Goal: Task Accomplishment & Management: Use online tool/utility

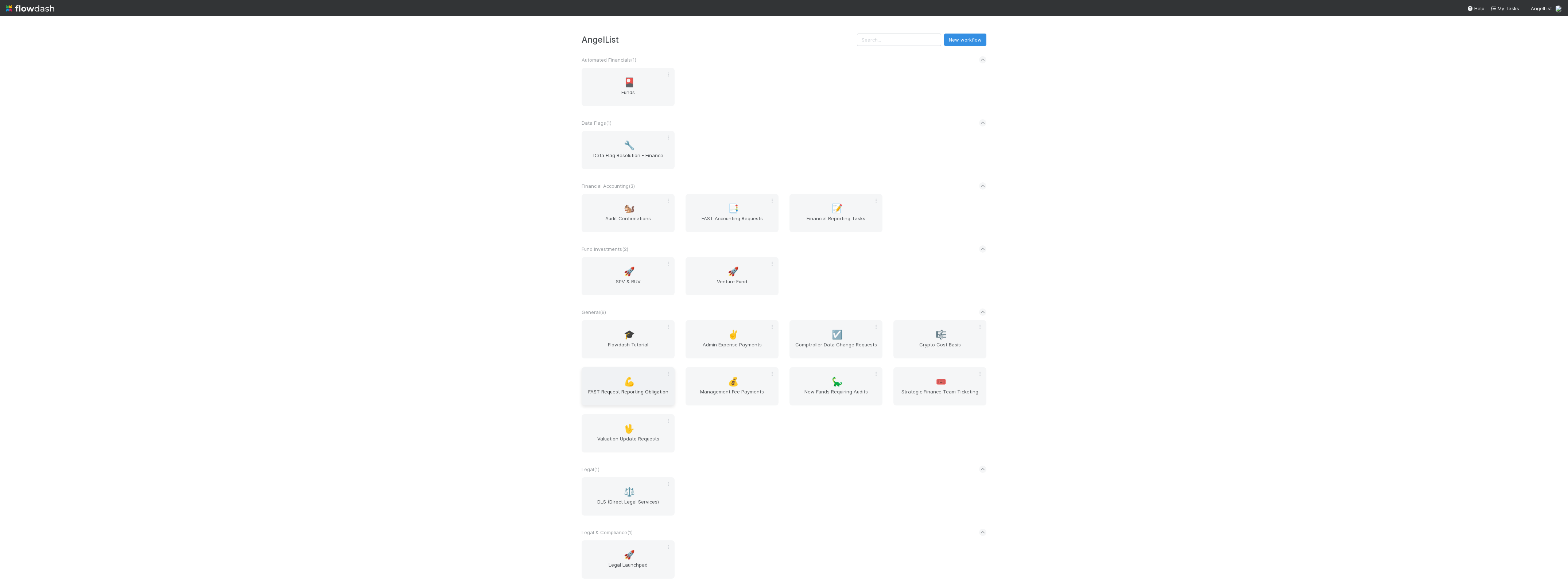
click at [609, 389] on div "💪 FAST Request Reporting Obligation" at bounding box center [628, 386] width 93 height 38
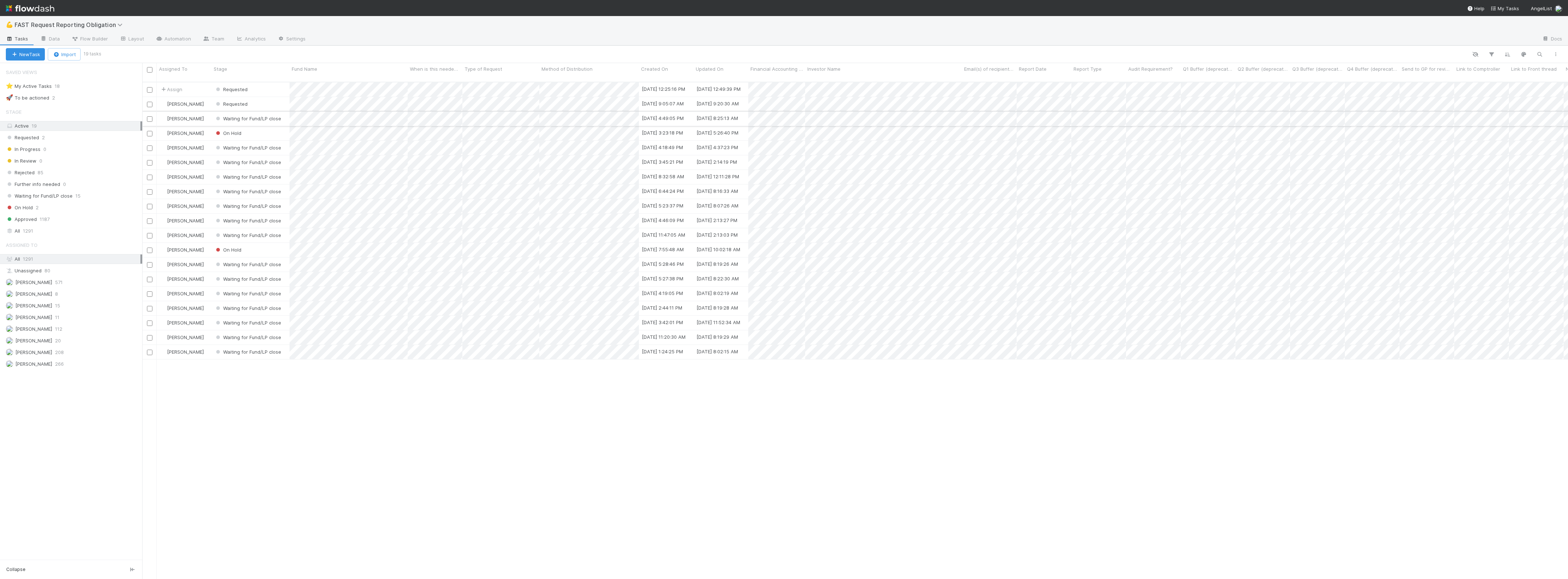
scroll to position [496, 1419]
click at [171, 86] on span "Assign" at bounding box center [171, 89] width 22 height 7
click at [193, 114] on span "Zach Byers you" at bounding box center [195, 112] width 47 height 6
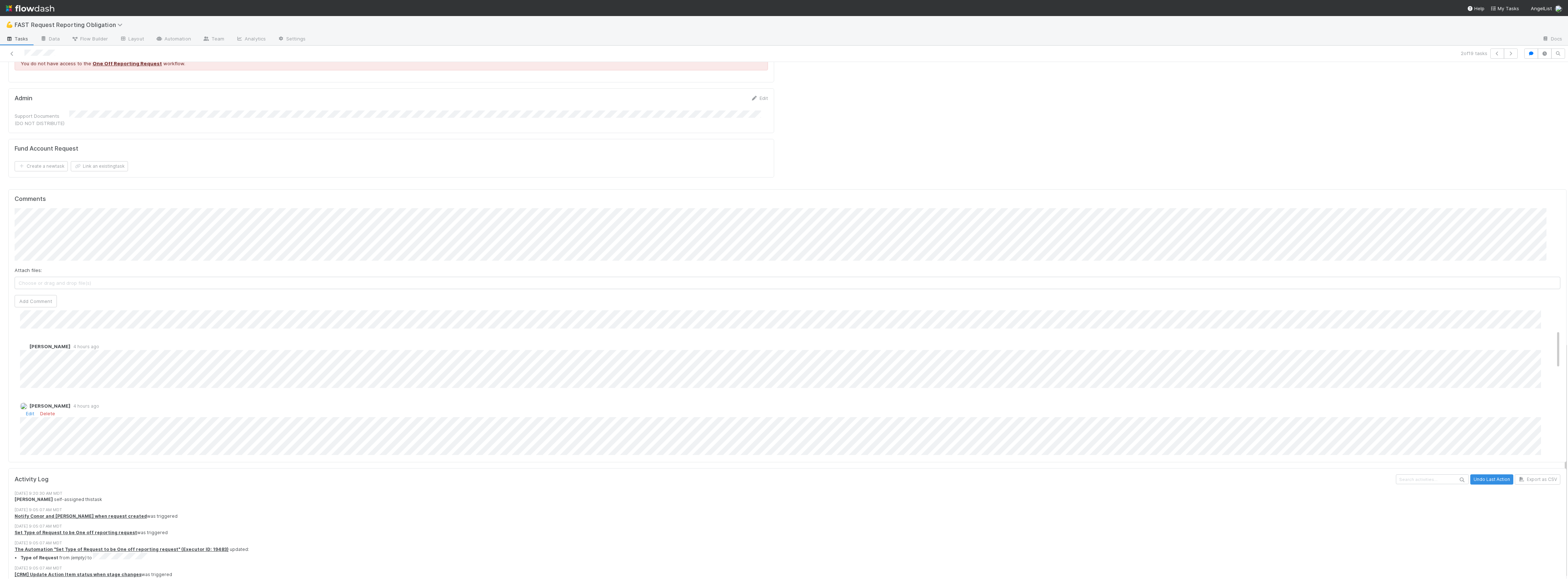
scroll to position [137, 0]
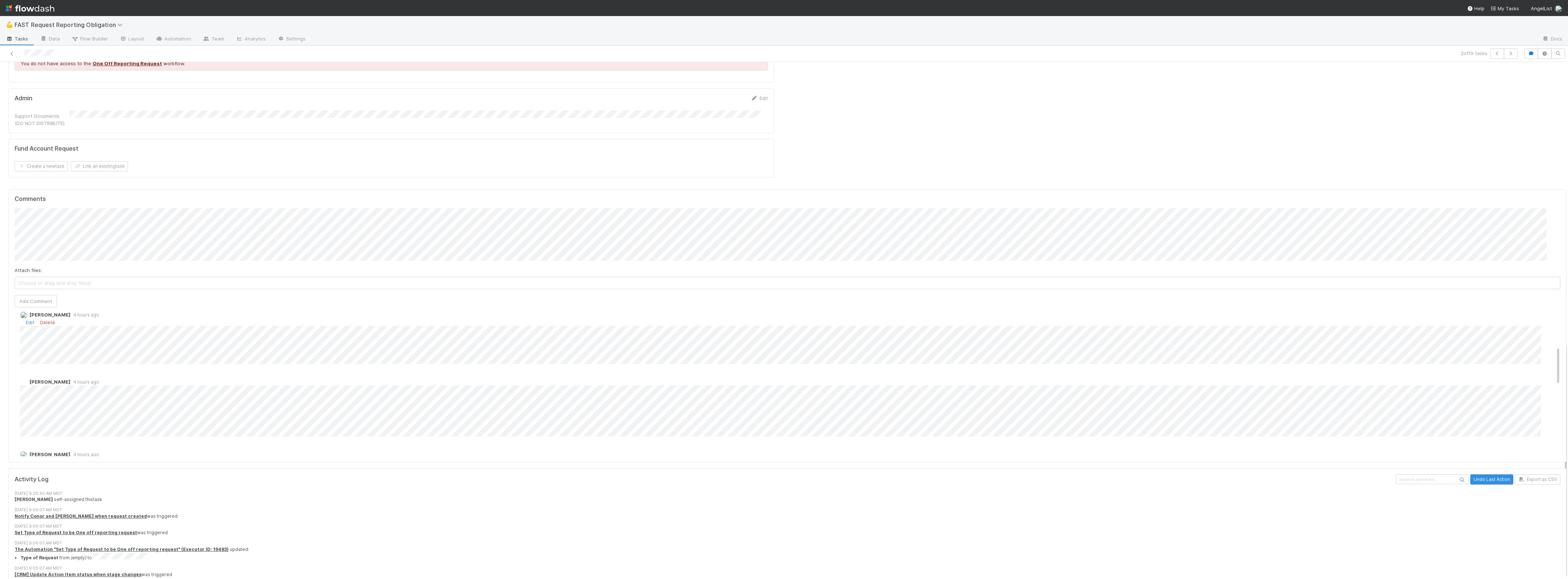
click at [197, 319] on div "Edit Delete" at bounding box center [791, 322] width 1542 height 7
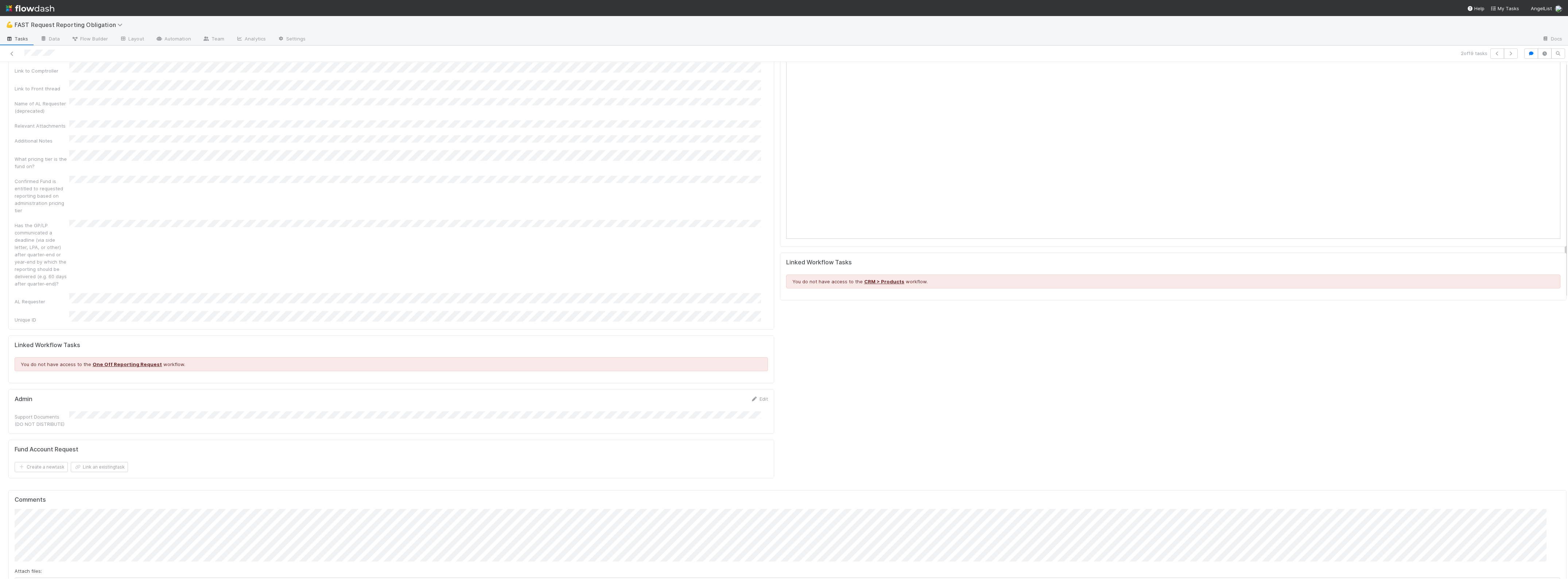
scroll to position [0, 0]
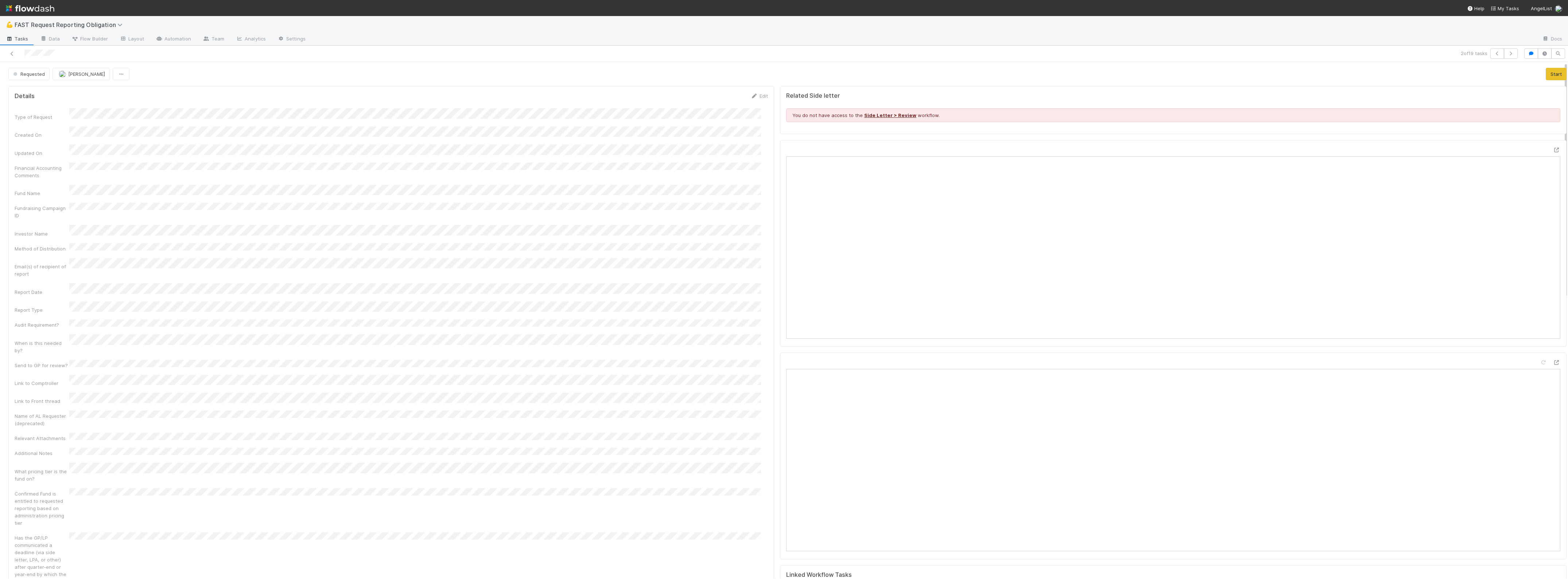
click at [1547, 150] on div at bounding box center [1553, 151] width 13 height 10
click at [1553, 150] on icon at bounding box center [1557, 150] width 7 height 5
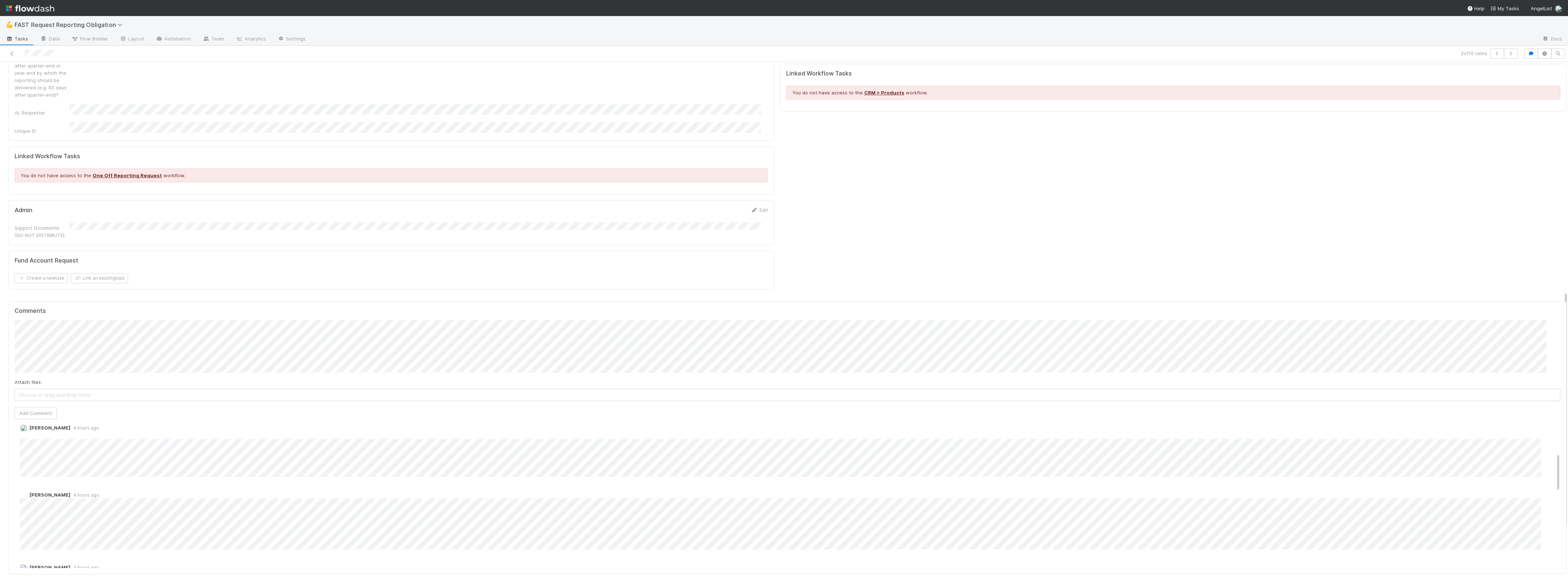
scroll to position [137, 0]
click at [42, 407] on button "Add Comment" at bounding box center [36, 413] width 43 height 13
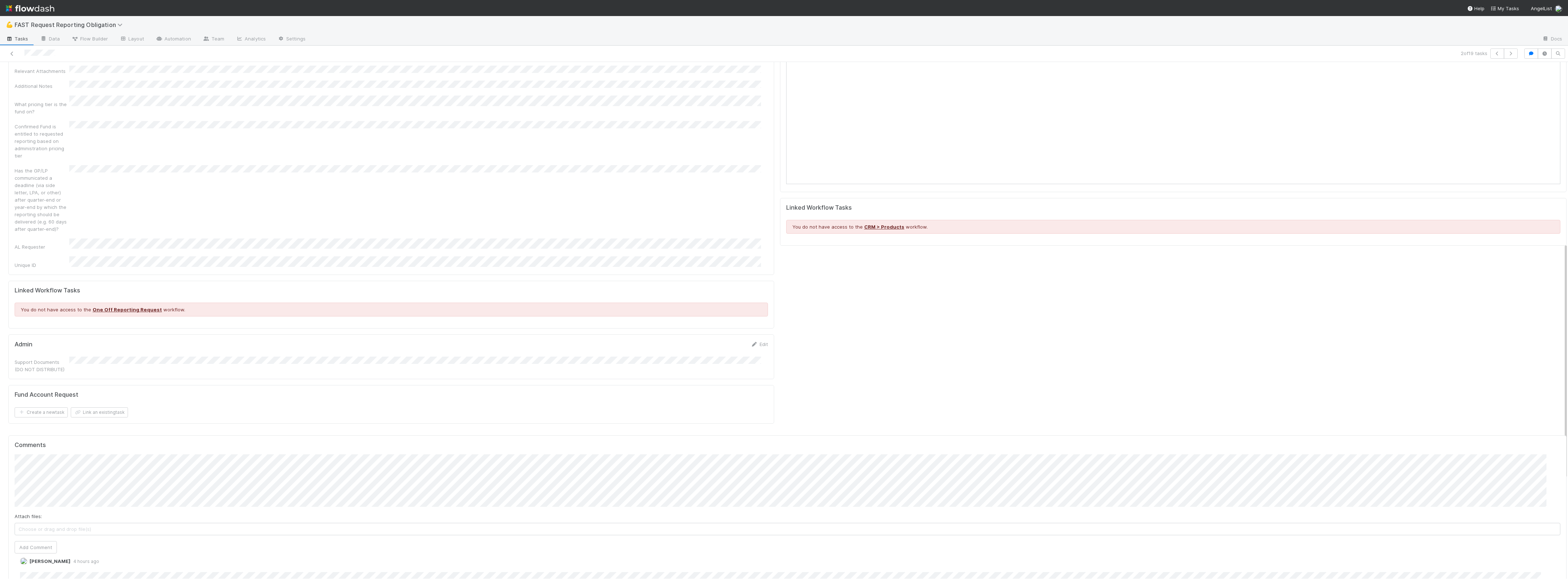
scroll to position [365, 0]
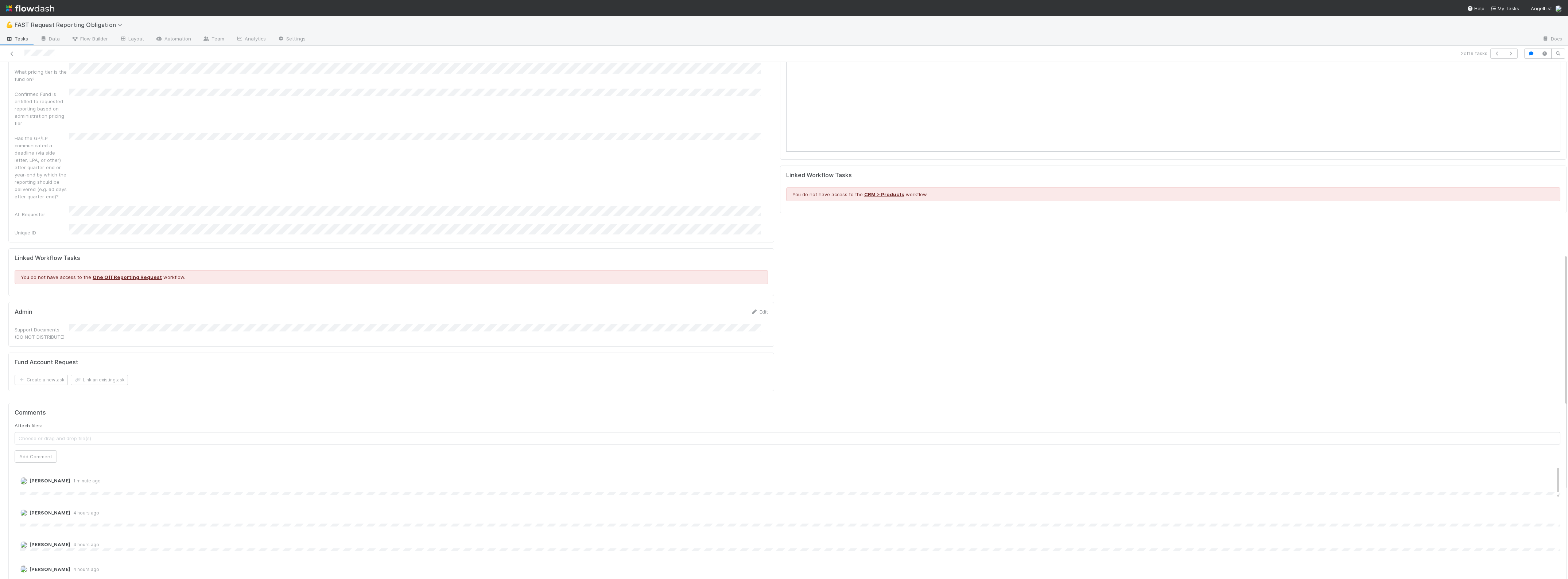
scroll to position [420, 0]
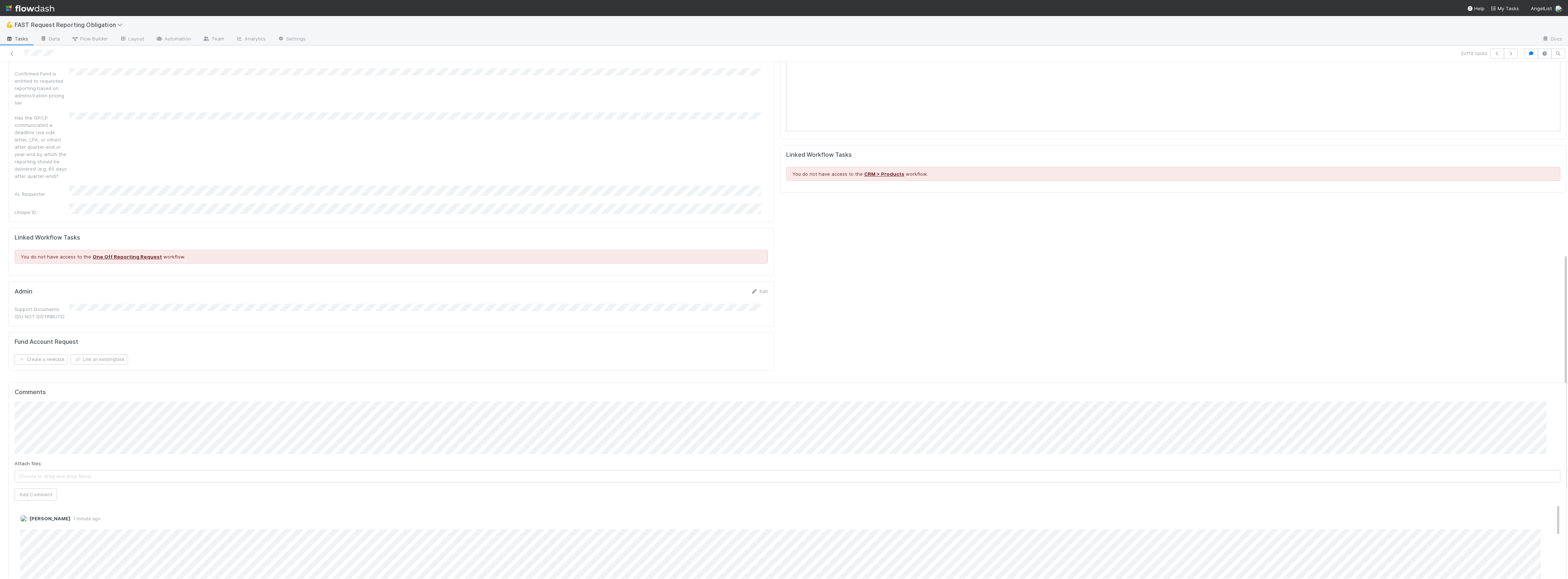
click at [416, 338] on div "Fund Account Request" at bounding box center [391, 342] width 753 height 7
click at [752, 288] on form "Admin Edit Support Documents (DO NOT DISTRIBUTE)" at bounding box center [391, 304] width 753 height 33
click at [753, 289] on link "Edit" at bounding box center [760, 292] width 17 height 6
click at [721, 288] on button "Save" at bounding box center [730, 294] width 21 height 13
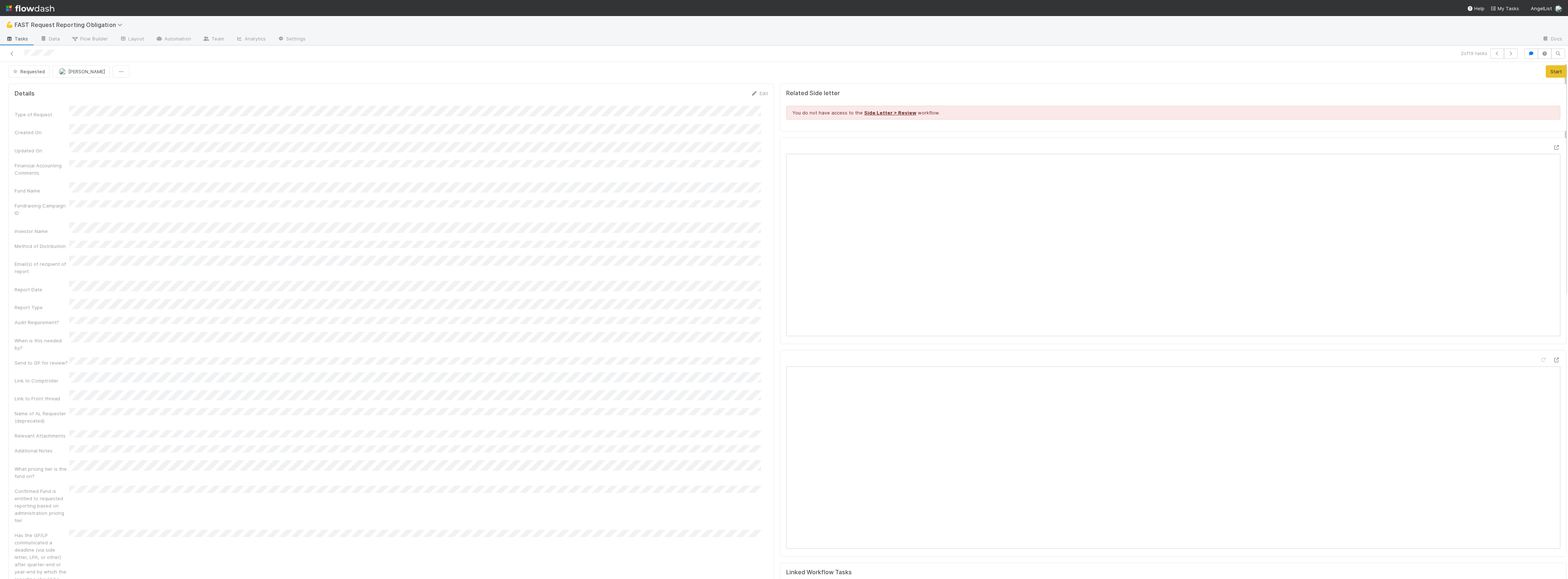
scroll to position [0, 0]
drag, startPoint x: 46, startPoint y: 68, endPoint x: 37, endPoint y: 81, distance: 15.8
click at [32, 75] on span "Requested" at bounding box center [29, 74] width 33 height 6
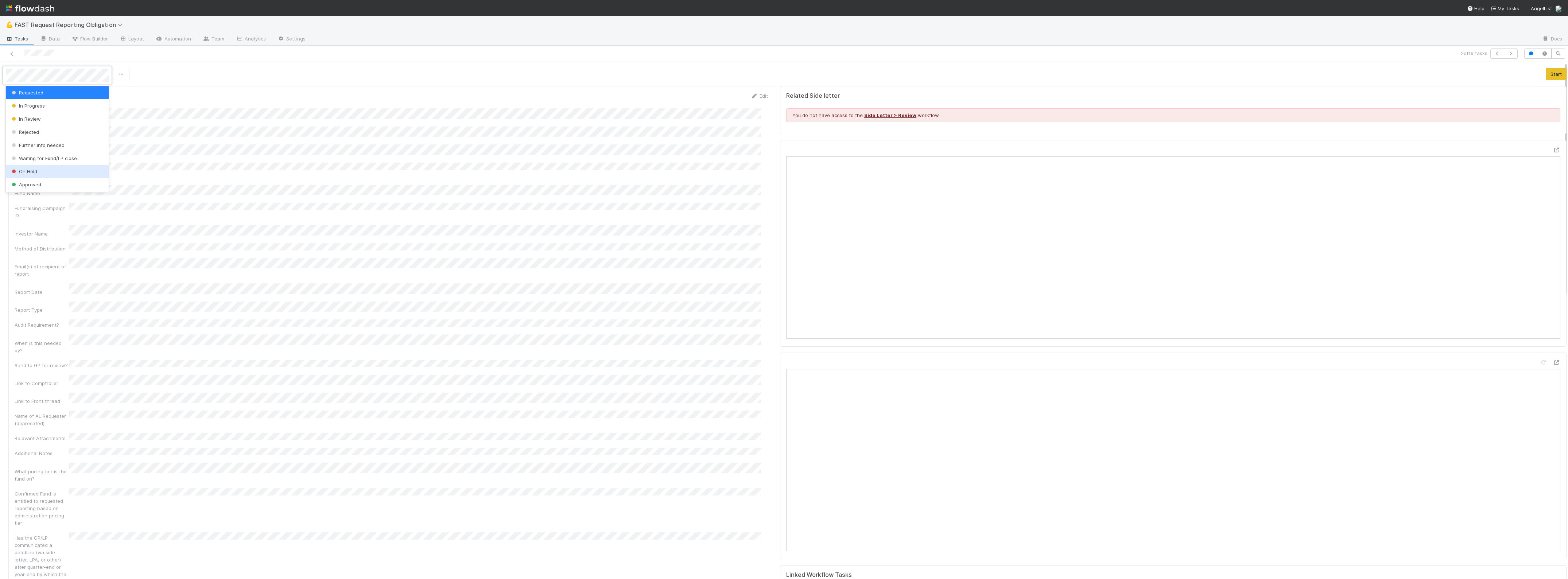
click at [36, 188] on div "Approved" at bounding box center [56, 184] width 103 height 13
click at [448, 140] on div "Type of Request Created On Updated On Financial Accounting Comments Fund Name F…" at bounding box center [391, 372] width 753 height 527
click at [6, 52] on div at bounding box center [383, 54] width 760 height 10
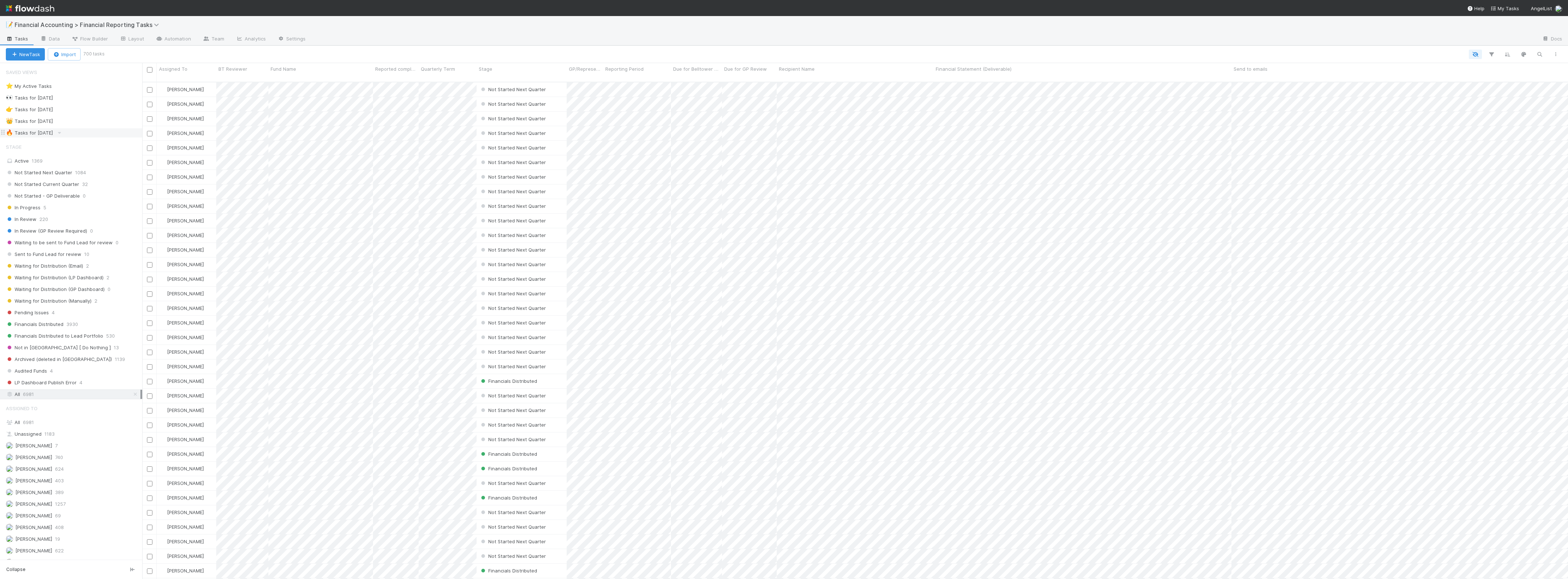
scroll to position [496, 1419]
click at [93, 283] on span "Waiting for Distribution (LP Dashboard)" at bounding box center [54, 278] width 98 height 9
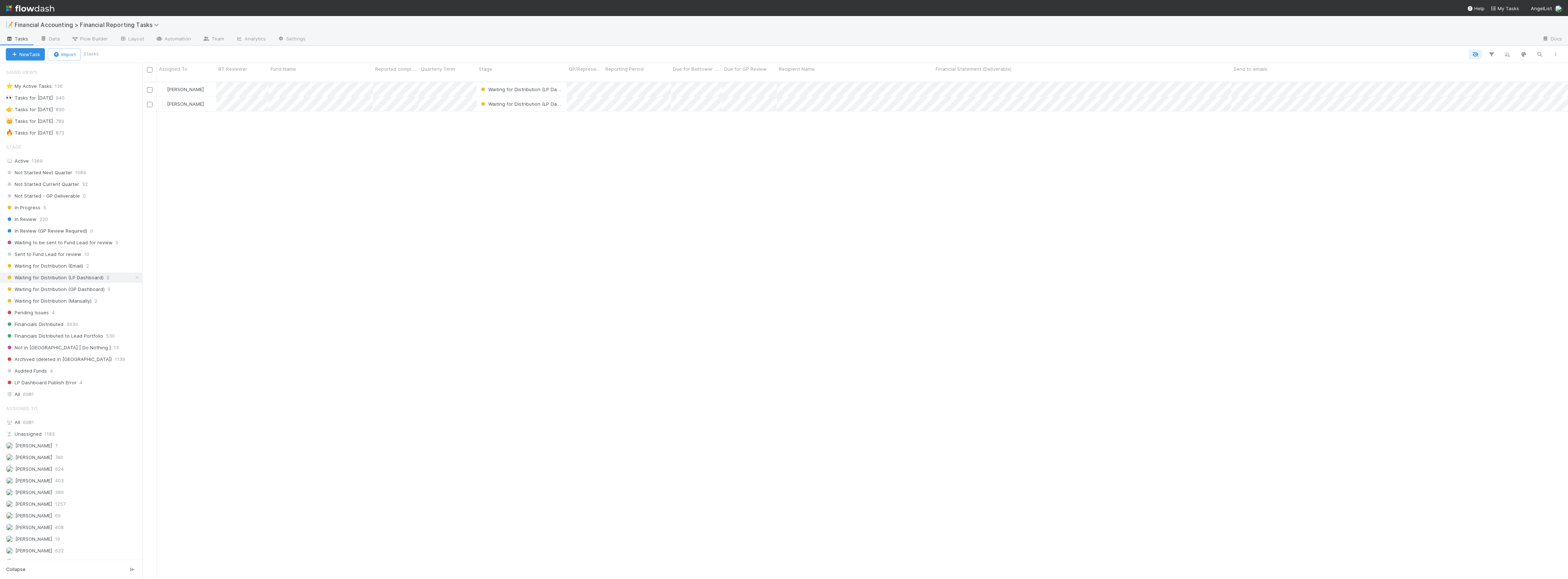
scroll to position [496, 1419]
click at [92, 264] on div "Waiting for Distribution (Email) 2" at bounding box center [74, 266] width 137 height 9
click at [92, 301] on div "Waiting for Distribution (Manually) 2" at bounding box center [74, 301] width 137 height 9
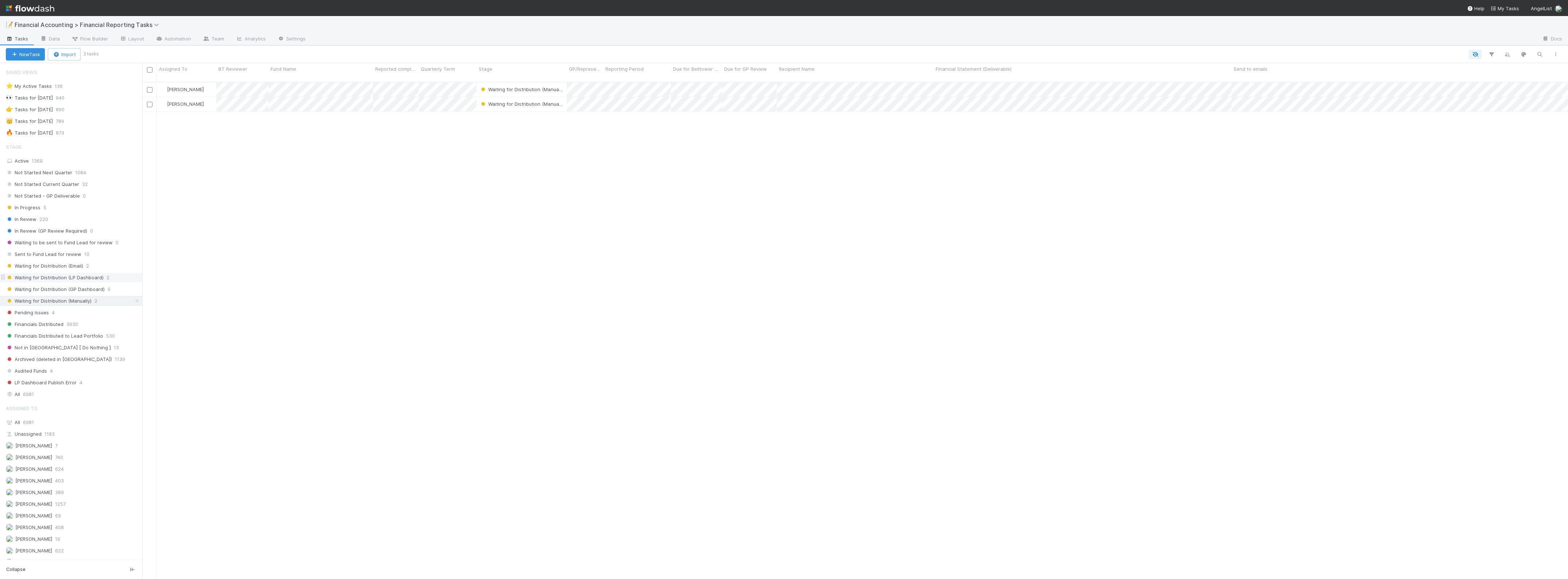
click at [94, 279] on span "Waiting for Distribution (LP Dashboard)" at bounding box center [54, 278] width 98 height 9
click at [96, 269] on div "Waiting for Distribution (Email) 2" at bounding box center [74, 266] width 137 height 9
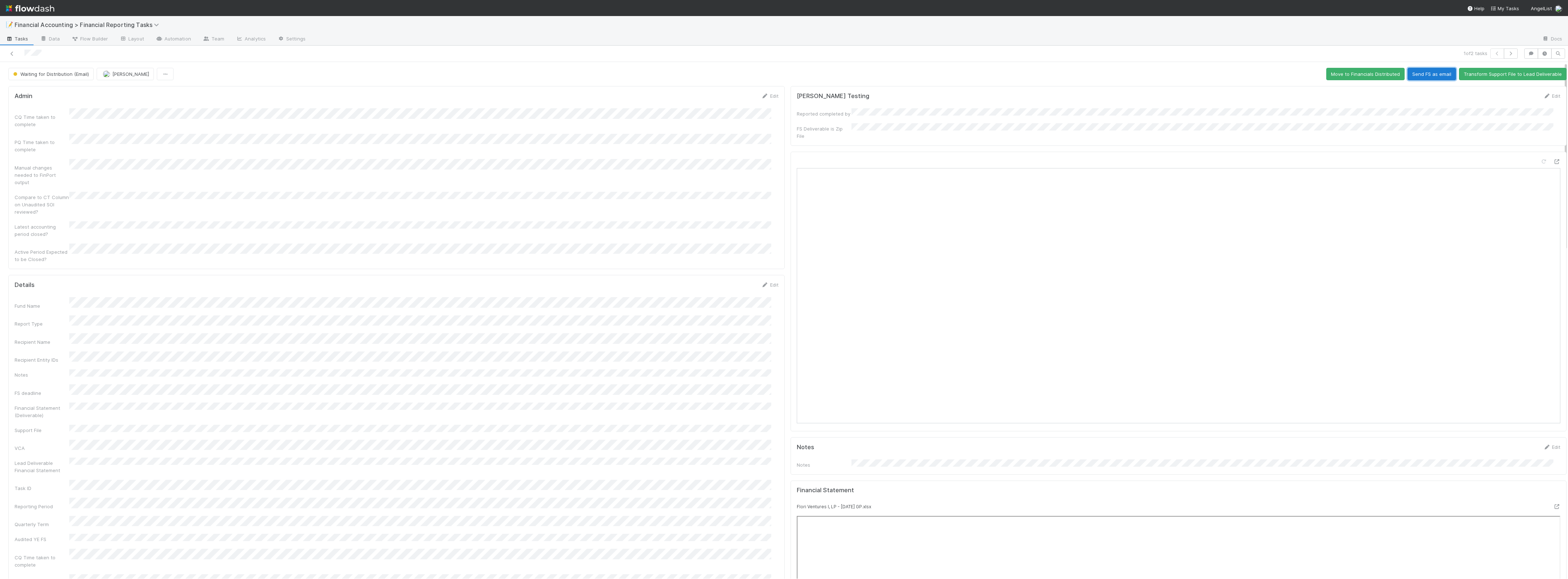
click at [1422, 75] on button "Send FS as email" at bounding box center [1432, 74] width 49 height 13
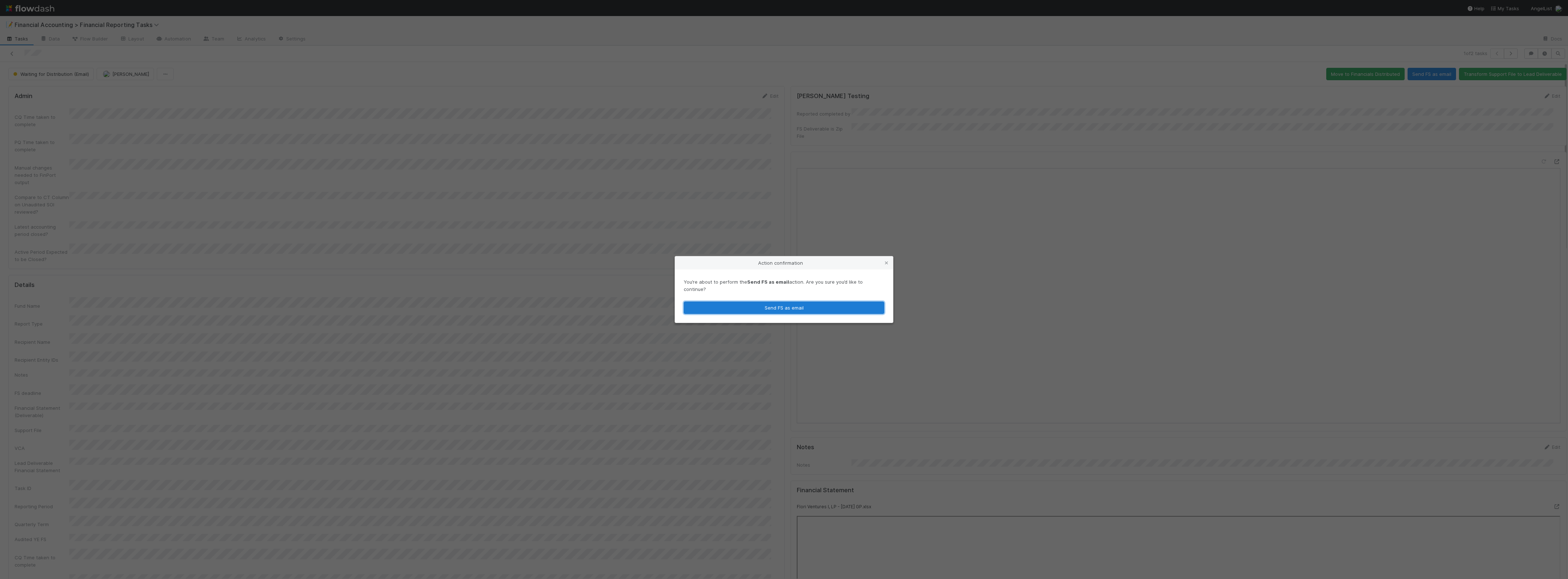
click at [730, 305] on button "Send FS as email" at bounding box center [784, 308] width 201 height 13
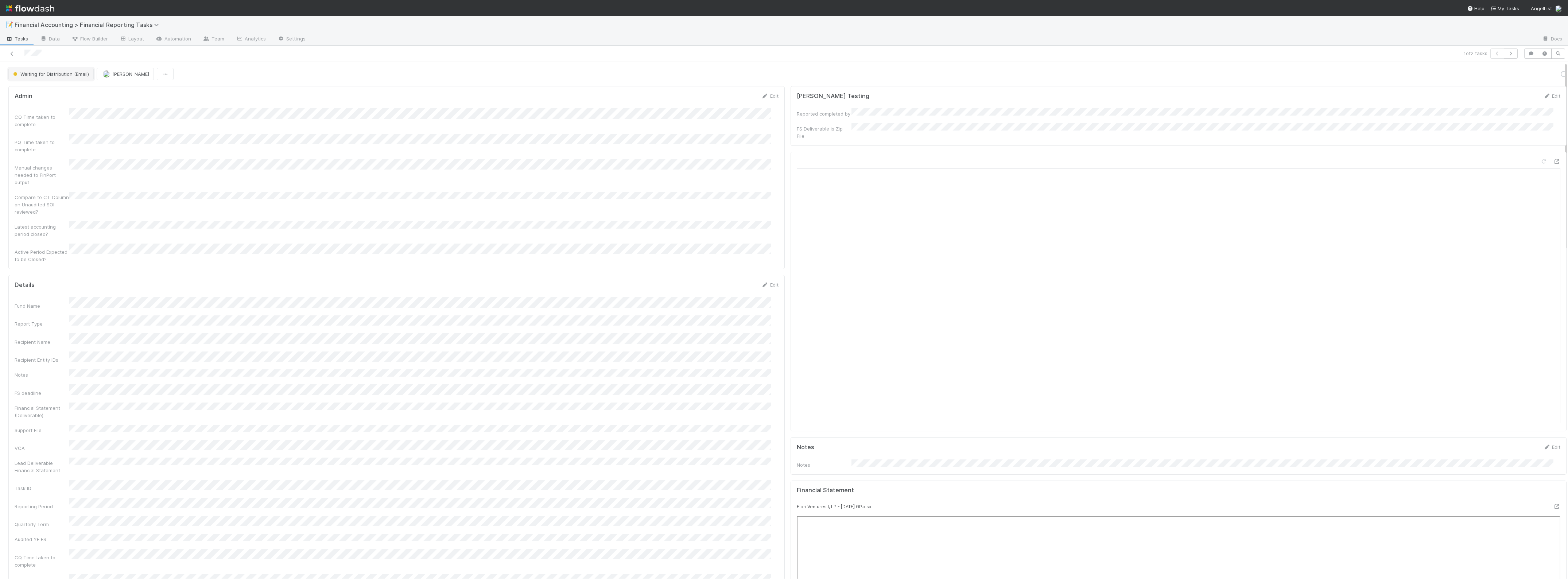
click at [63, 73] on span "Waiting for Distribution (Email)" at bounding box center [50, 74] width 77 height 6
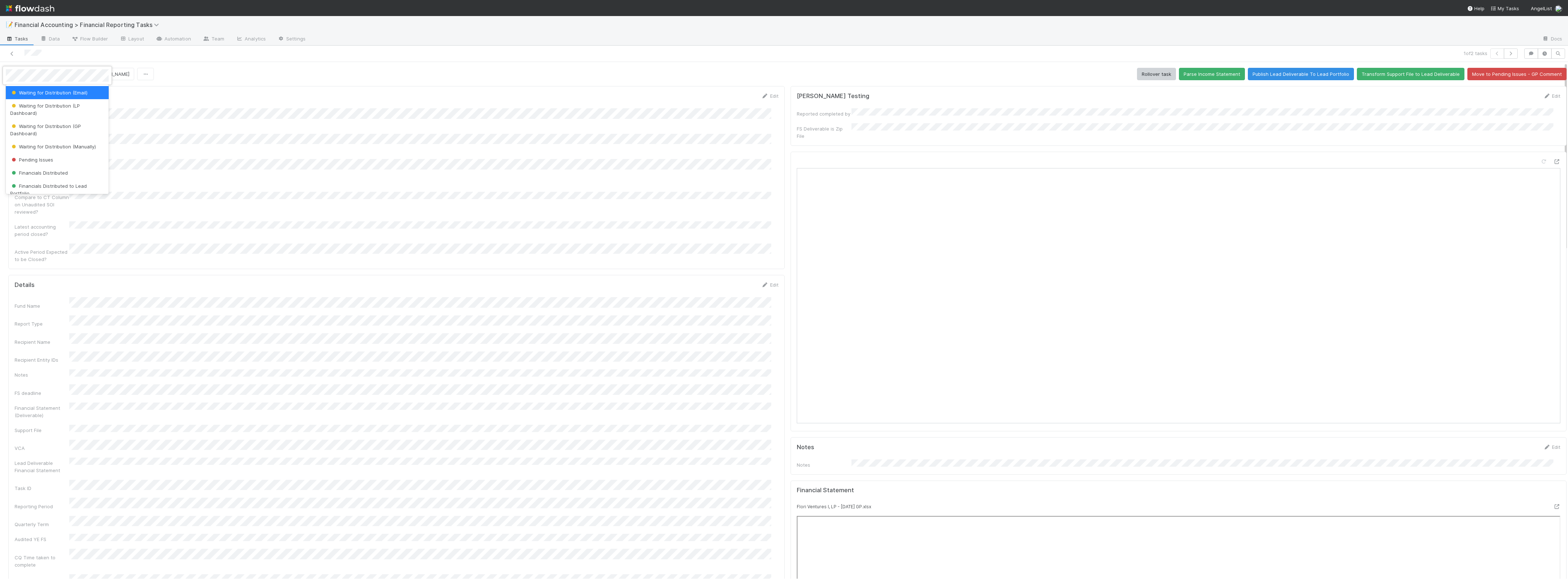
scroll to position [113, 0]
click at [55, 170] on span "Financials Distributed" at bounding box center [39, 172] width 58 height 6
click at [12, 52] on div at bounding box center [784, 290] width 1568 height 579
click at [12, 52] on icon at bounding box center [12, 54] width 7 height 5
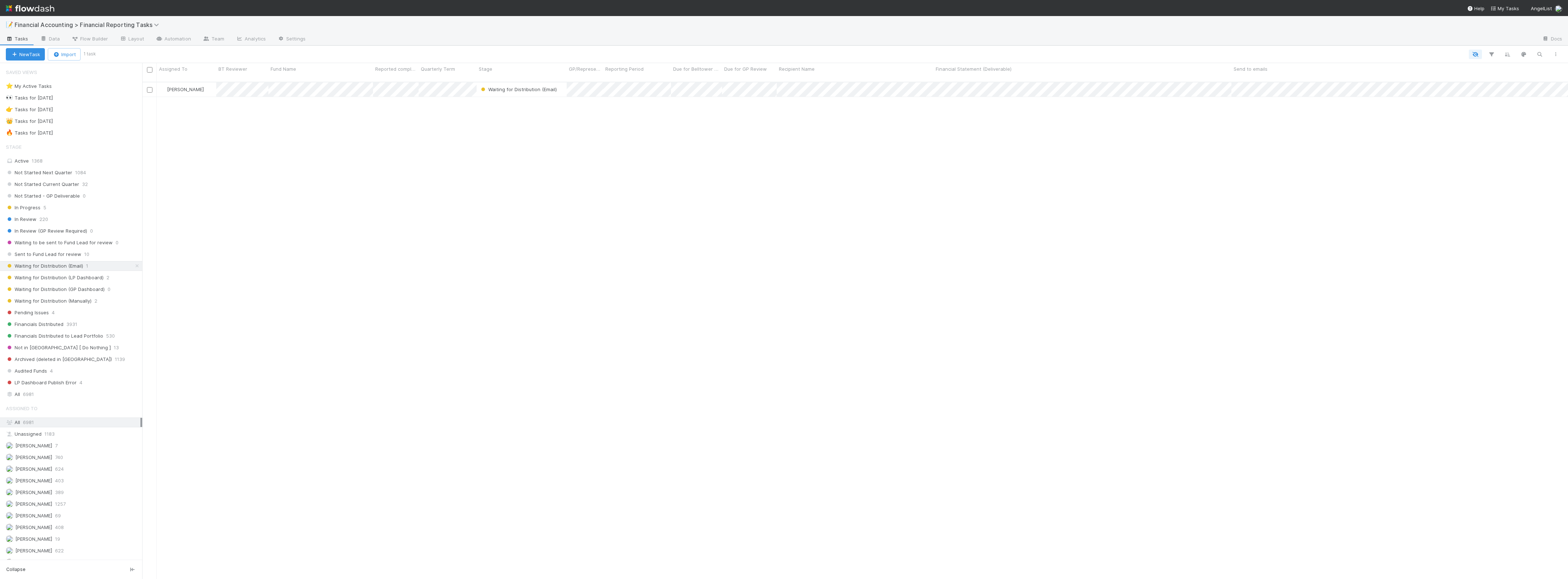
scroll to position [496, 1419]
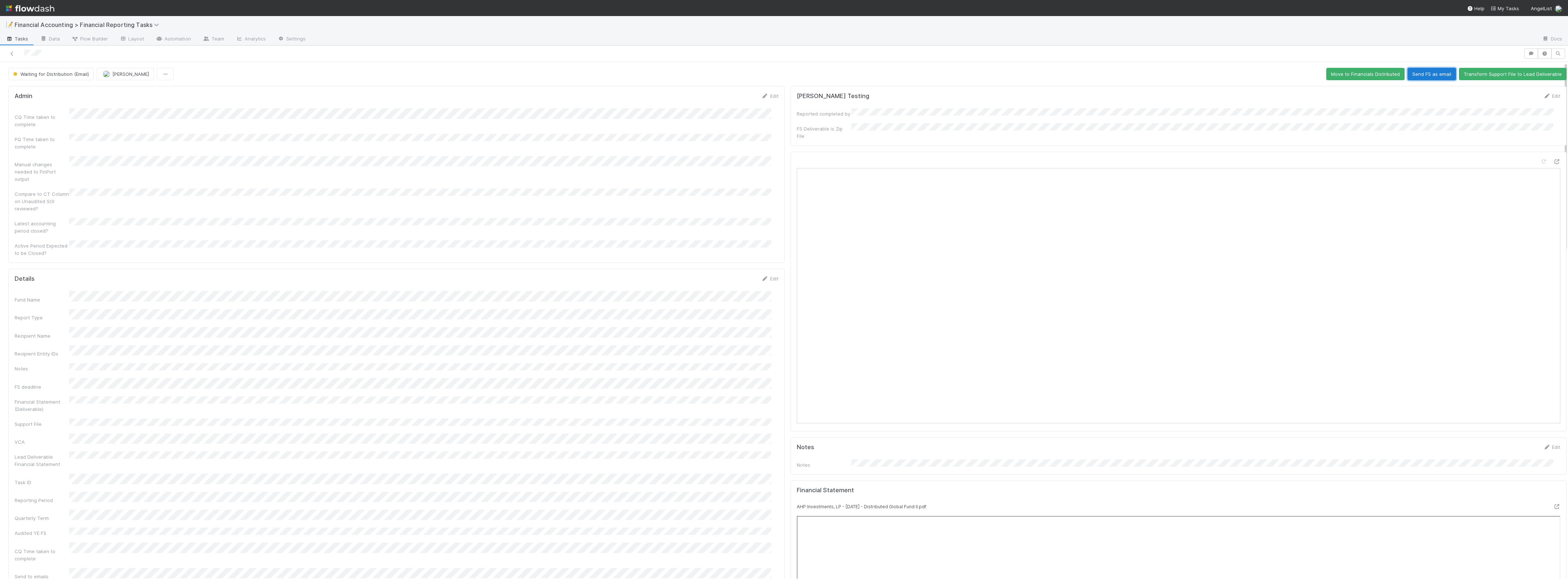
click at [1419, 77] on button "Send FS as email" at bounding box center [1432, 74] width 49 height 13
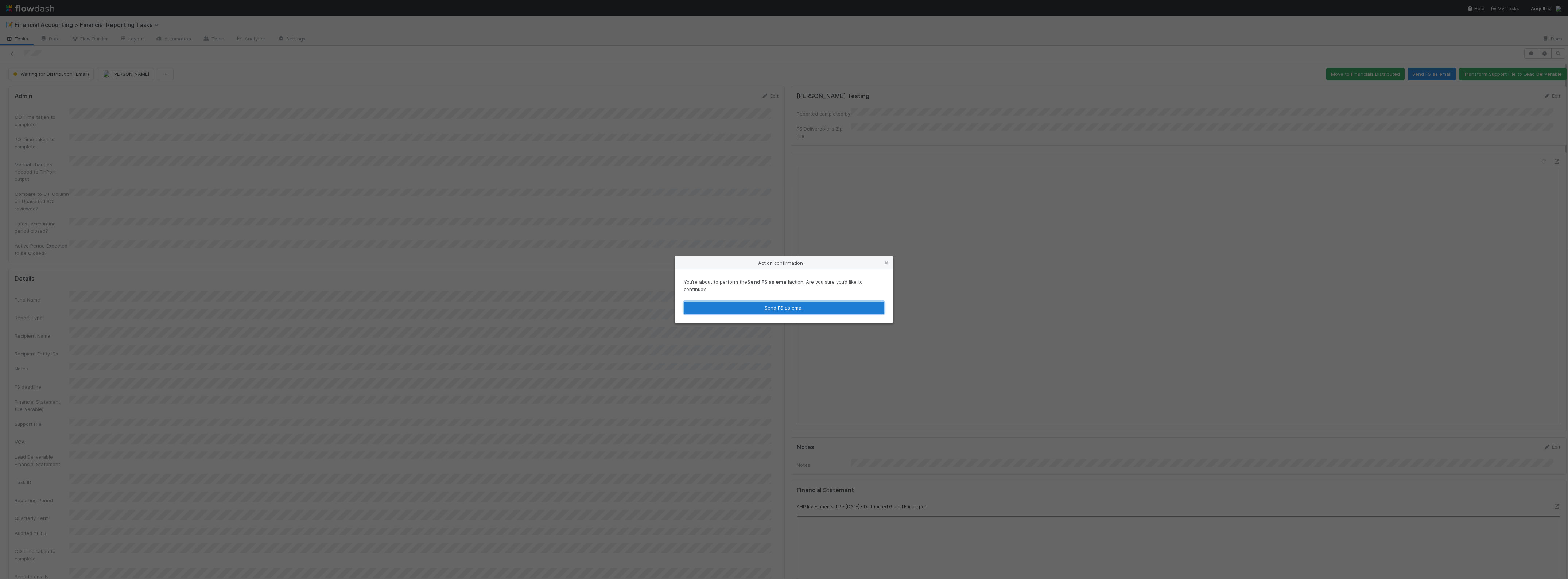
click at [832, 308] on button "Send FS as email" at bounding box center [784, 308] width 201 height 13
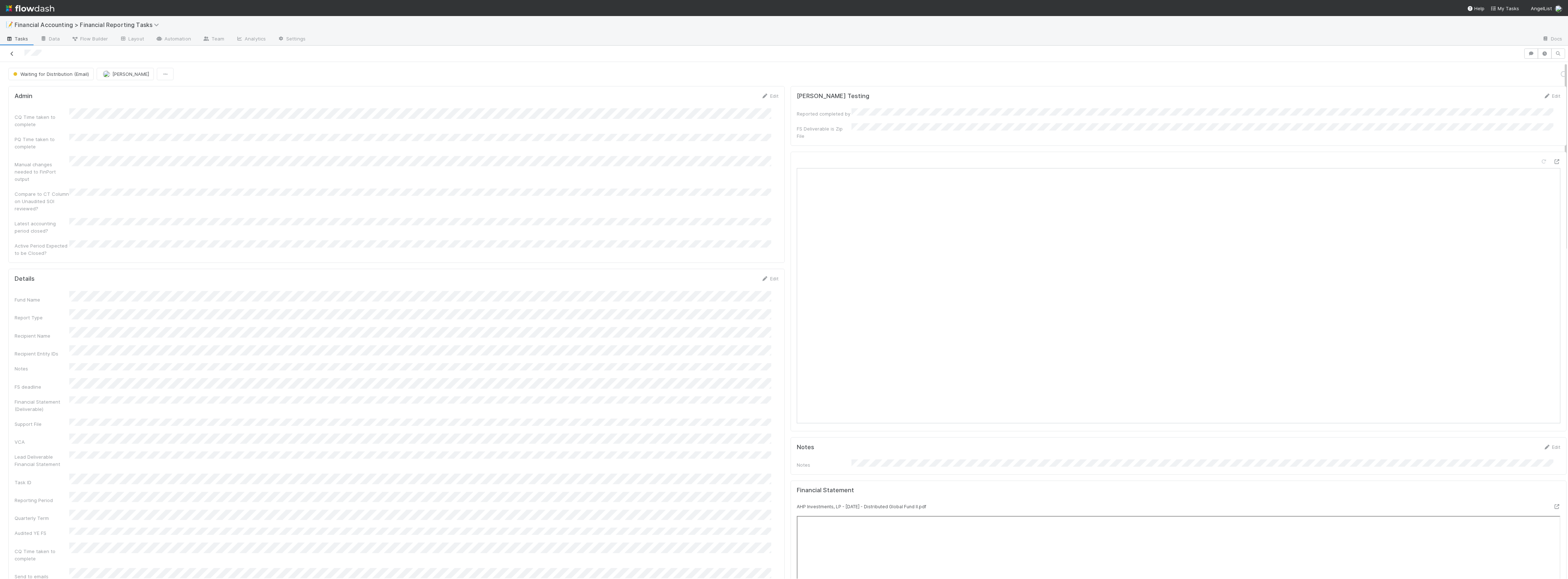
click at [12, 55] on icon at bounding box center [12, 54] width 7 height 5
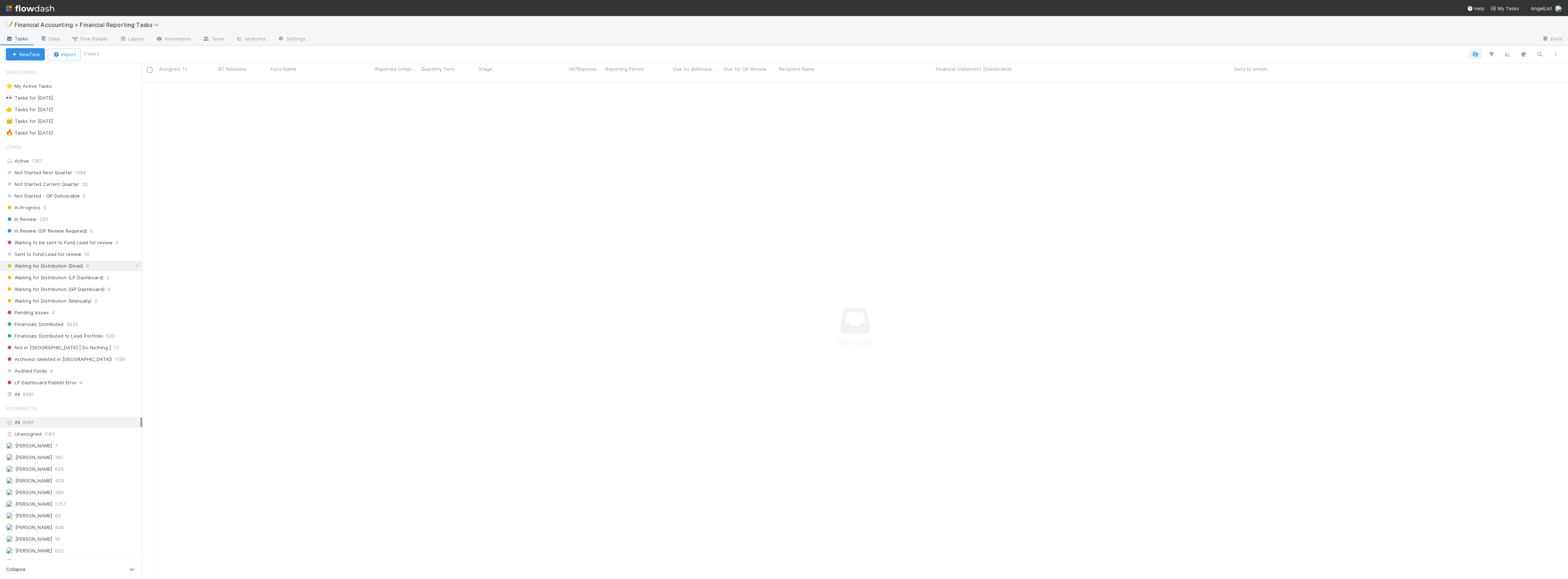
scroll to position [489, 1412]
click at [88, 279] on span "Waiting for Distribution (LP Dashboard)" at bounding box center [54, 278] width 98 height 9
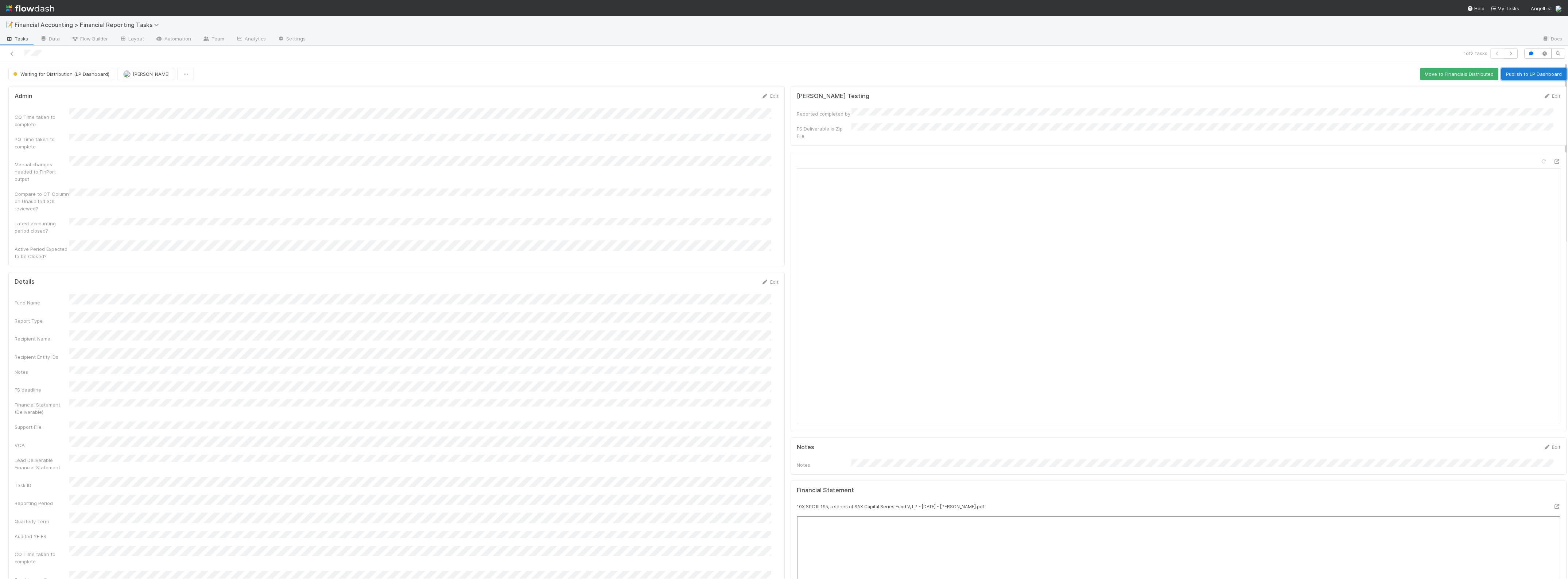
click at [1532, 73] on button "Publish to LP Dashboard" at bounding box center [1535, 74] width 66 height 13
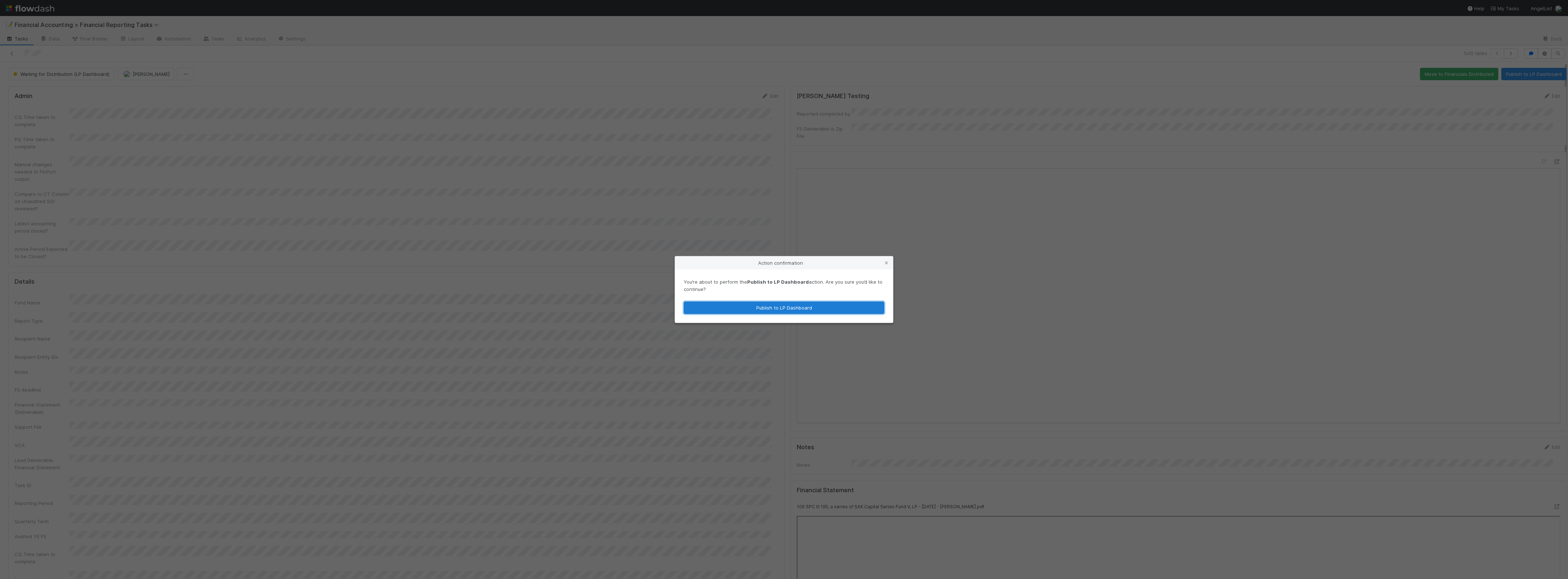
click at [815, 310] on button "Publish to LP Dashboard" at bounding box center [784, 308] width 201 height 13
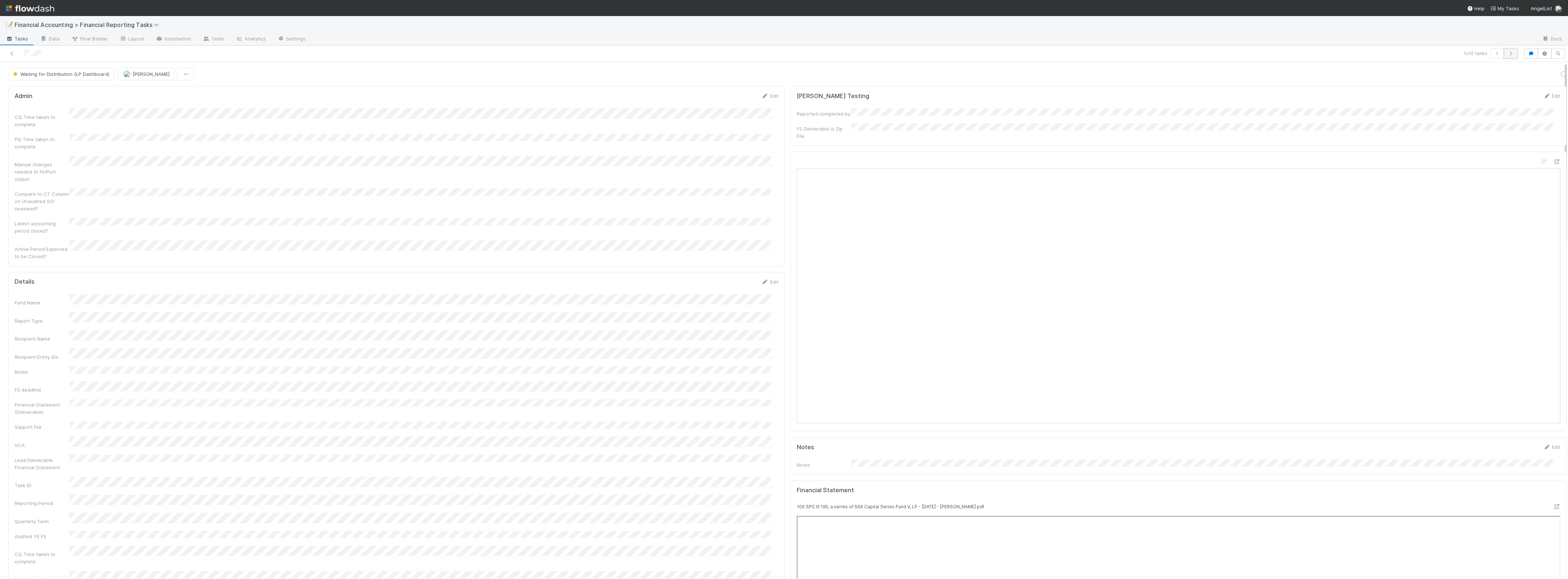
click at [1504, 57] on button "button" at bounding box center [1511, 54] width 14 height 10
click at [1539, 77] on button "Publish to LP Dashboard" at bounding box center [1535, 74] width 66 height 13
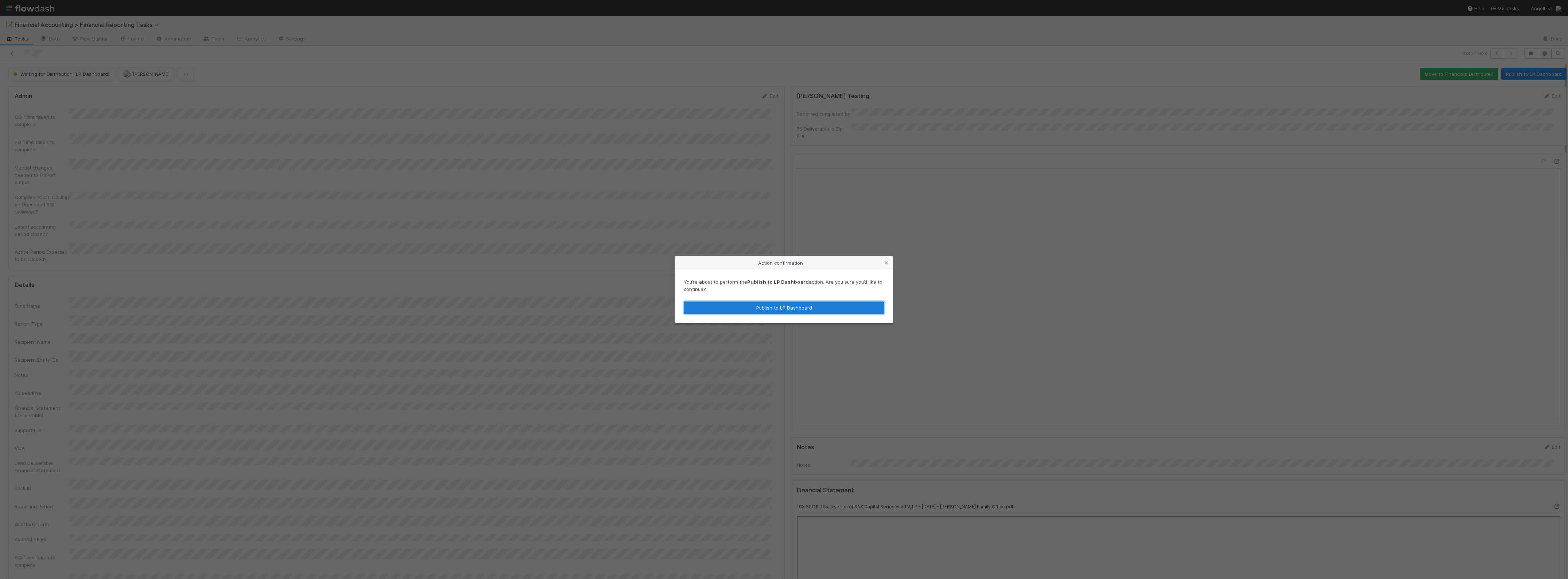
click at [759, 306] on button "Publish to LP Dashboard" at bounding box center [784, 308] width 201 height 13
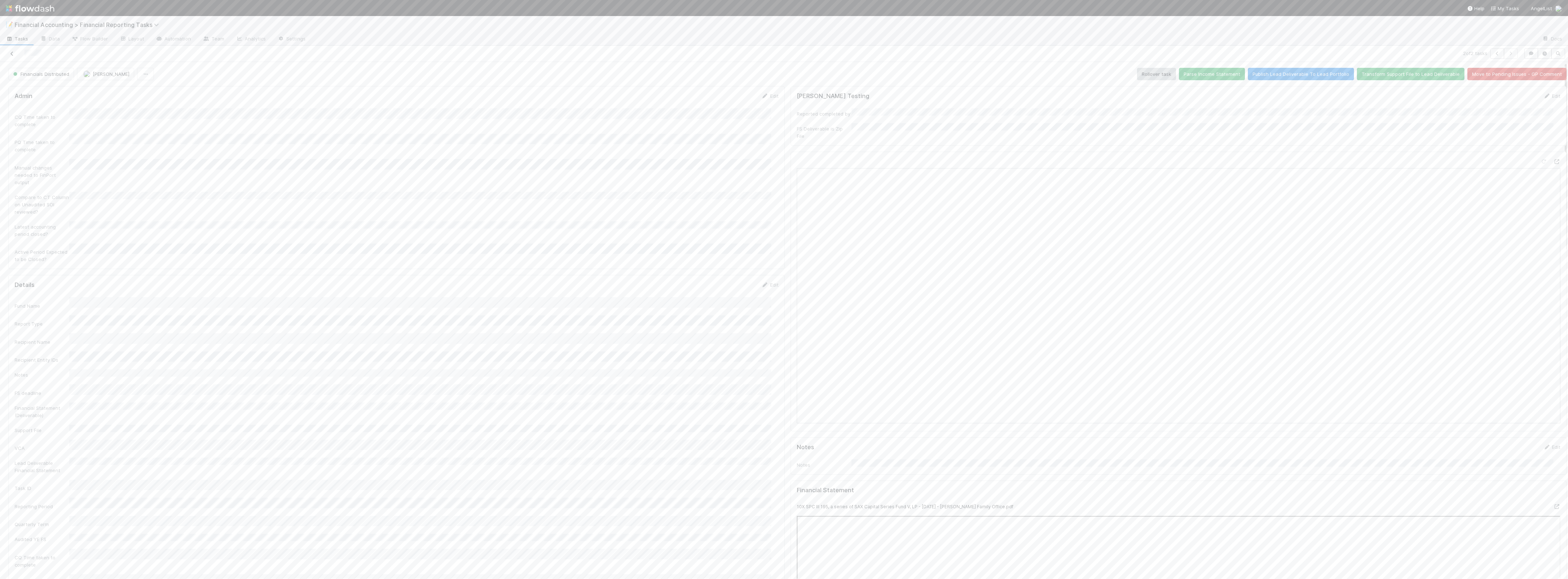
click at [13, 52] on icon at bounding box center [12, 54] width 7 height 5
click at [323, 202] on div "Zach Byers Waiting for Distribution (LP Dashboard) 6/10/25, 4:52:37 PM 8/26/25,…" at bounding box center [855, 333] width 1426 height 503
click at [251, 309] on div "Zach Byers Waiting for Distribution (LP Dashboard) 4/1/25, 1:08:59 AM 8/26/25, …" at bounding box center [855, 333] width 1426 height 503
click at [1504, 68] on button "Publish to LP Dashboard" at bounding box center [1535, 74] width 66 height 13
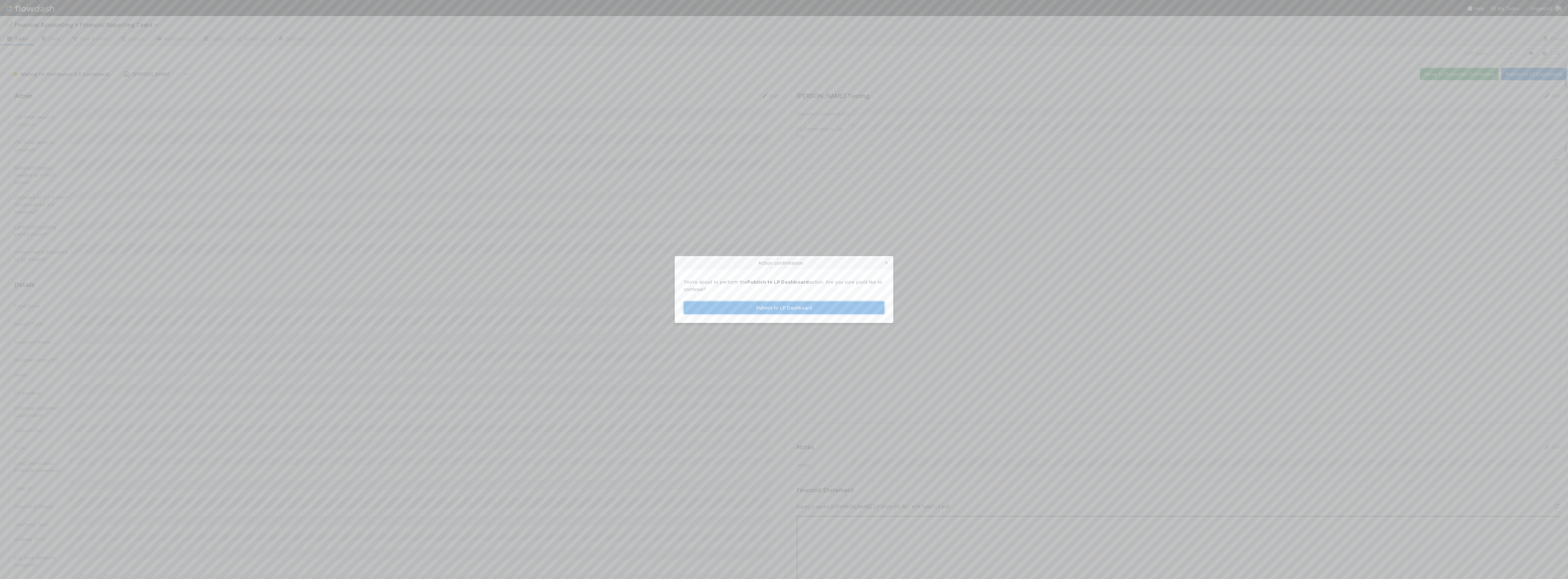
click at [845, 306] on button "Publish to LP Dashboard" at bounding box center [784, 308] width 201 height 13
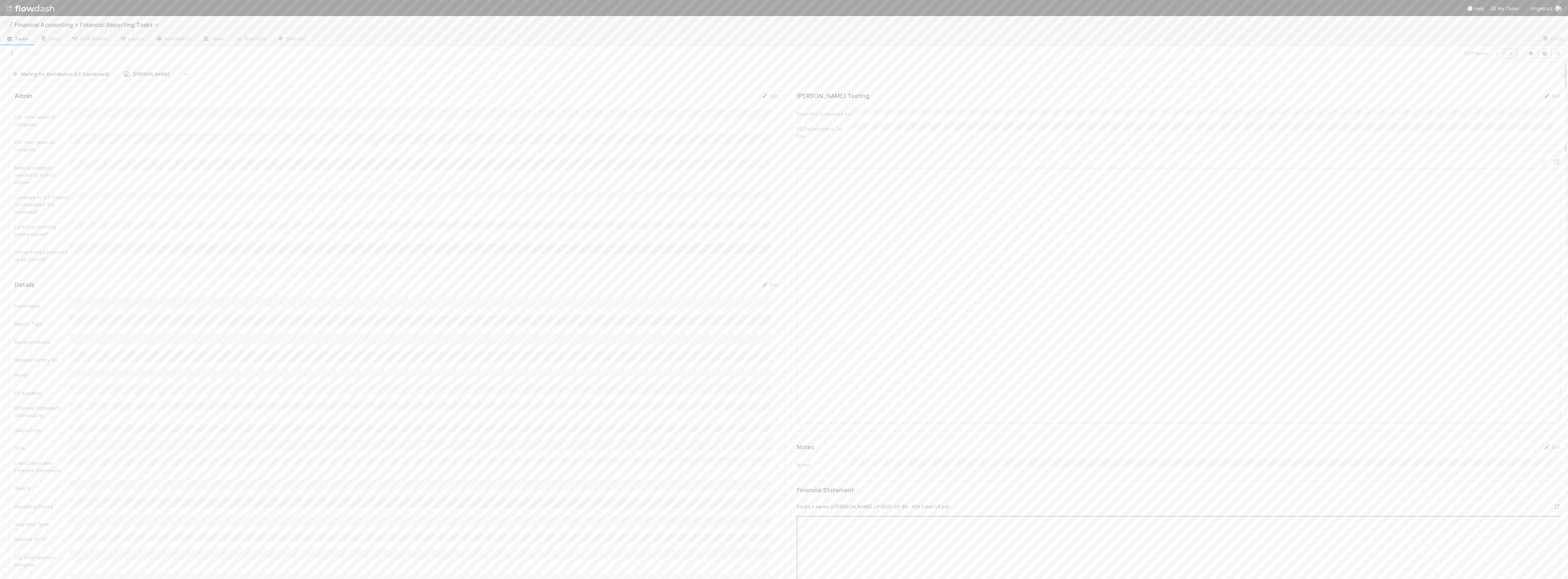
click at [1507, 52] on icon "button" at bounding box center [1511, 54] width 7 height 4
click at [1509, 52] on button "button" at bounding box center [1511, 54] width 14 height 10
click at [1507, 54] on icon "button" at bounding box center [1511, 54] width 7 height 4
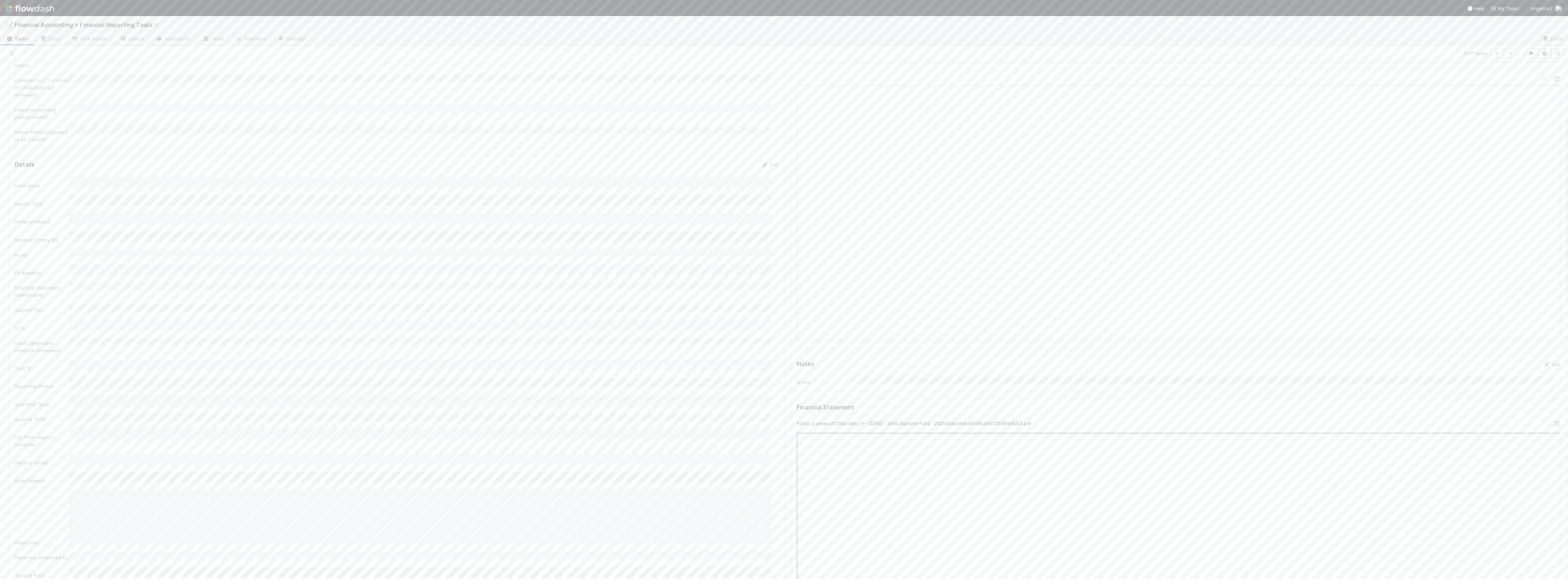
scroll to position [137, 0]
click at [1507, 54] on icon "button" at bounding box center [1511, 54] width 7 height 4
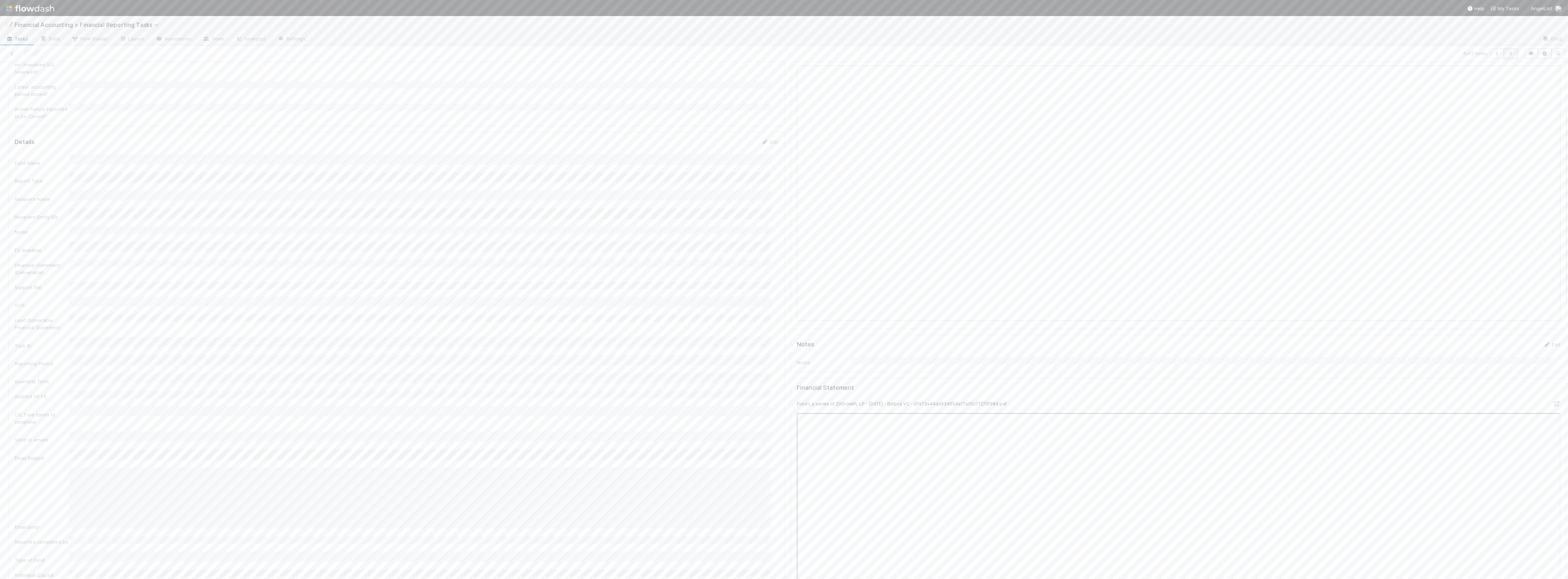
click at [1507, 55] on icon "button" at bounding box center [1511, 54] width 7 height 4
click at [11, 54] on icon at bounding box center [12, 54] width 7 height 5
click at [150, 71] on input "checkbox" at bounding box center [150, 70] width 6 height 6
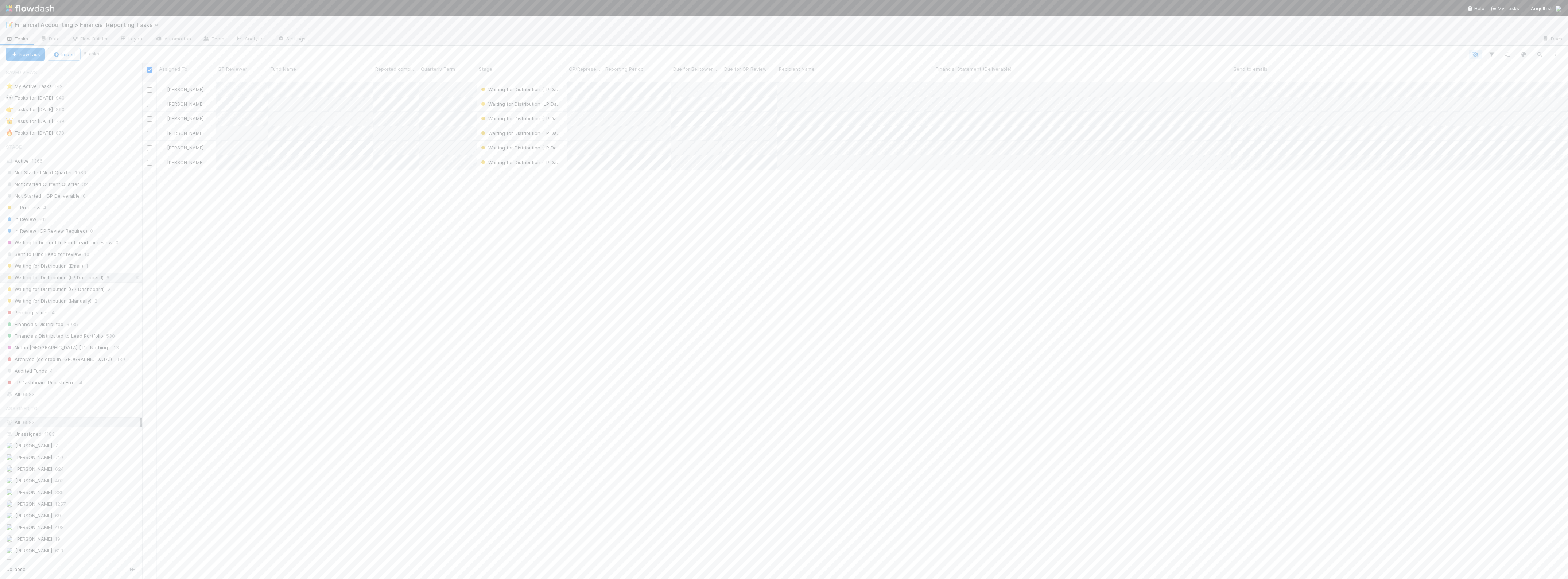
checkbox input "true"
click at [133, 51] on button "Bulk Actions (6)" at bounding box center [108, 54] width 50 height 13
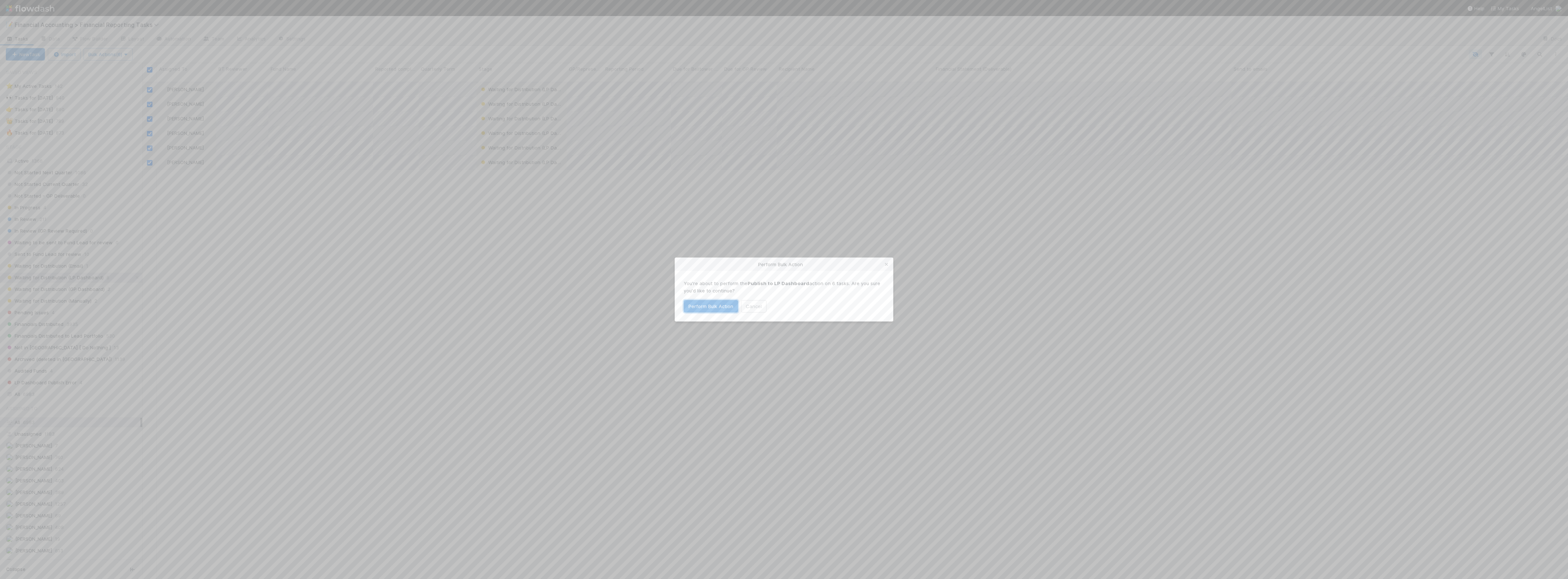
click at [715, 307] on button "Perform Bulk Action" at bounding box center [711, 306] width 54 height 13
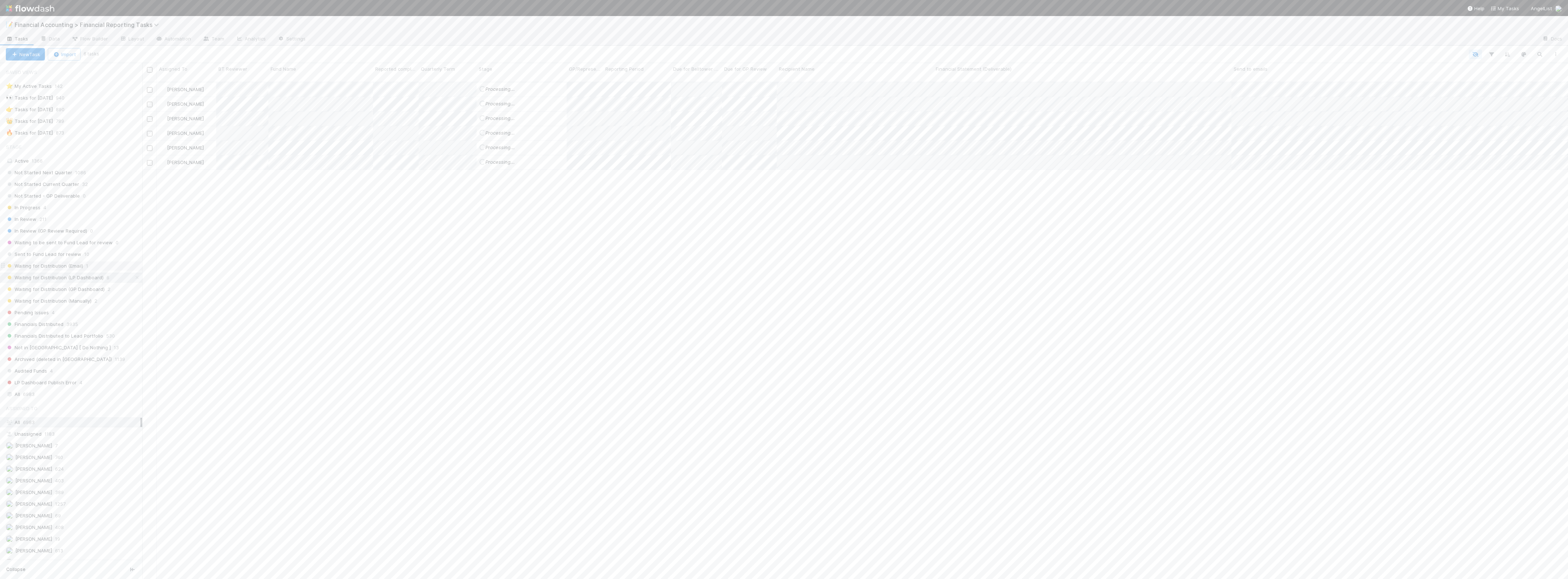
click at [91, 269] on div "Waiting for Distribution (Email) 1" at bounding box center [74, 266] width 137 height 9
click at [1427, 75] on button "Send FS as email" at bounding box center [1432, 74] width 49 height 13
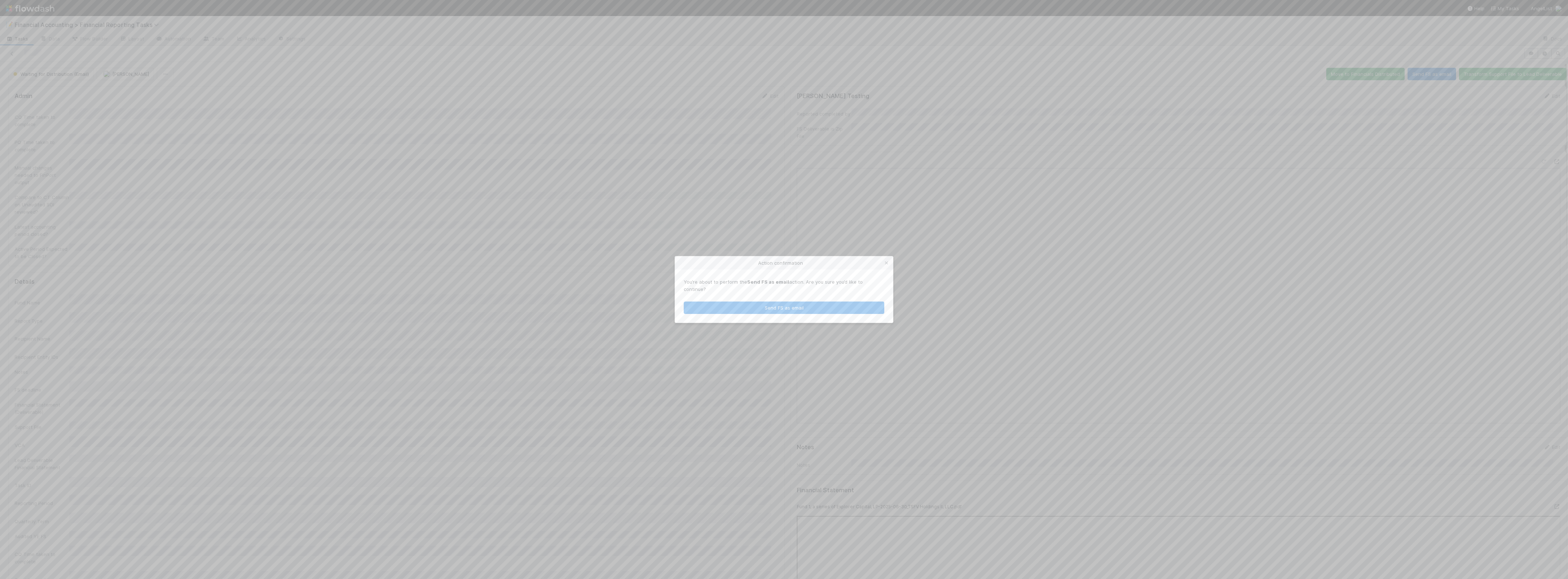
click at [843, 297] on div "You’re about to perform the Send FS as email action. Are you sure you’d like to…" at bounding box center [784, 296] width 218 height 53
click at [832, 301] on button "Send FS as email" at bounding box center [784, 308] width 201 height 13
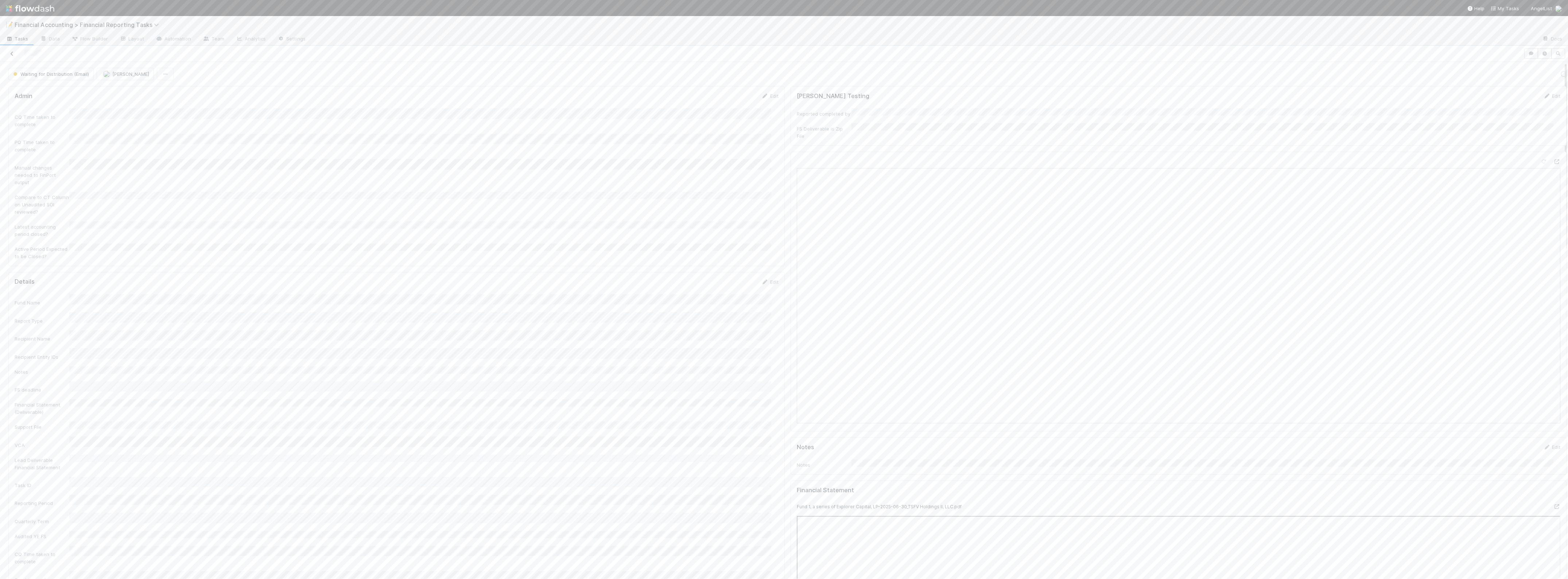
click at [11, 53] on icon at bounding box center [12, 54] width 7 height 5
click at [84, 305] on span "Waiting for Distribution (Manually)" at bounding box center [48, 301] width 86 height 9
click at [82, 292] on span "Waiting for Distribution (GP Dashboard)" at bounding box center [55, 289] width 99 height 9
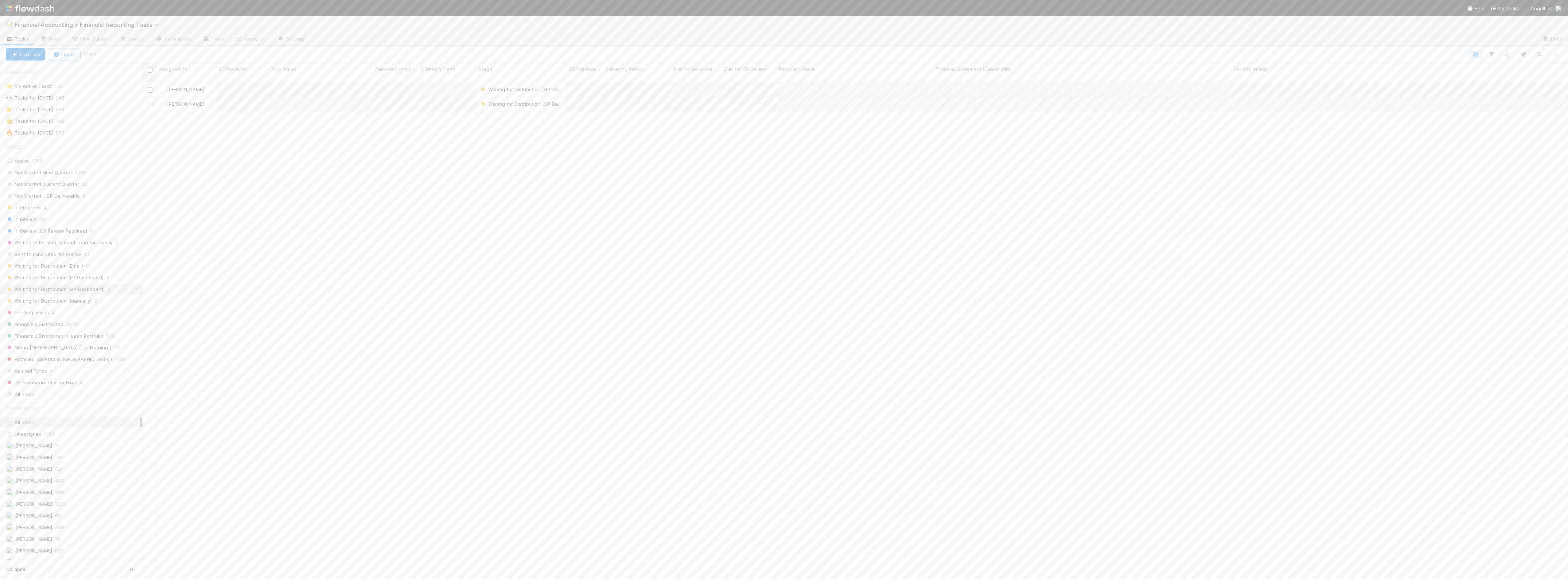
click at [150, 68] on input "checkbox" at bounding box center [150, 70] width 6 height 6
checkbox input "true"
click at [132, 57] on button "Bulk Actions (2)" at bounding box center [108, 54] width 50 height 13
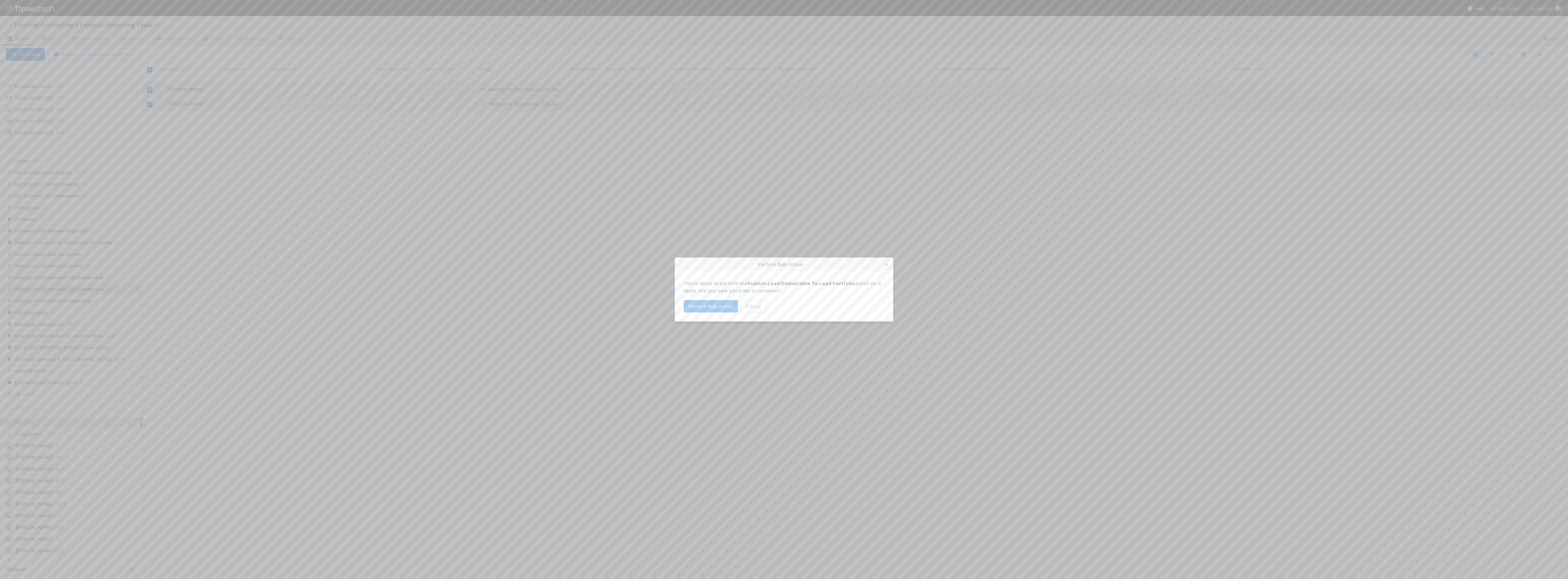
click at [729, 321] on div "You're about to perform the Publish Lead Deliverable To Lead Portfolio action o…" at bounding box center [784, 296] width 218 height 50
click at [710, 310] on button "Perform Bulk Action" at bounding box center [711, 306] width 54 height 13
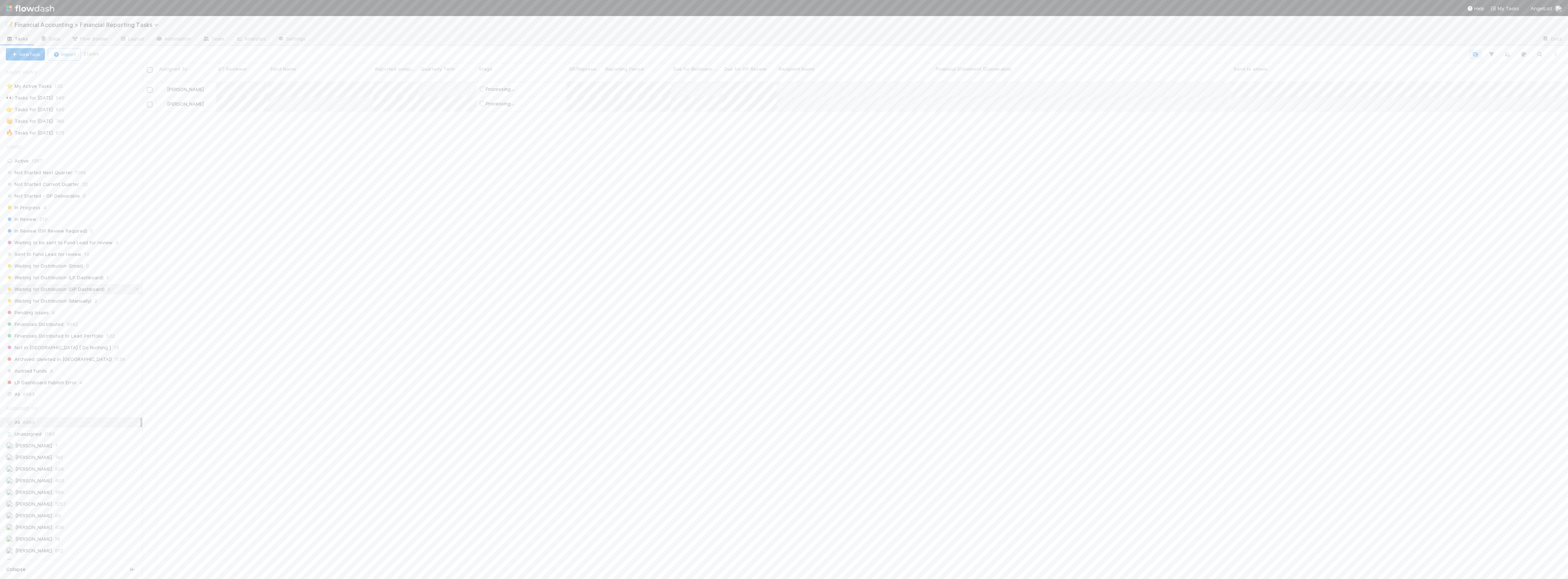
click at [90, 286] on div "Not Started Next Quarter 1086 Not Started Current Quarter 32 Not Started - GP D…" at bounding box center [71, 278] width 142 height 220
click at [86, 280] on span "Waiting for Distribution (LP Dashboard)" at bounding box center [54, 278] width 98 height 9
click at [1527, 79] on button "Publish to LP Dashboard" at bounding box center [1535, 74] width 66 height 13
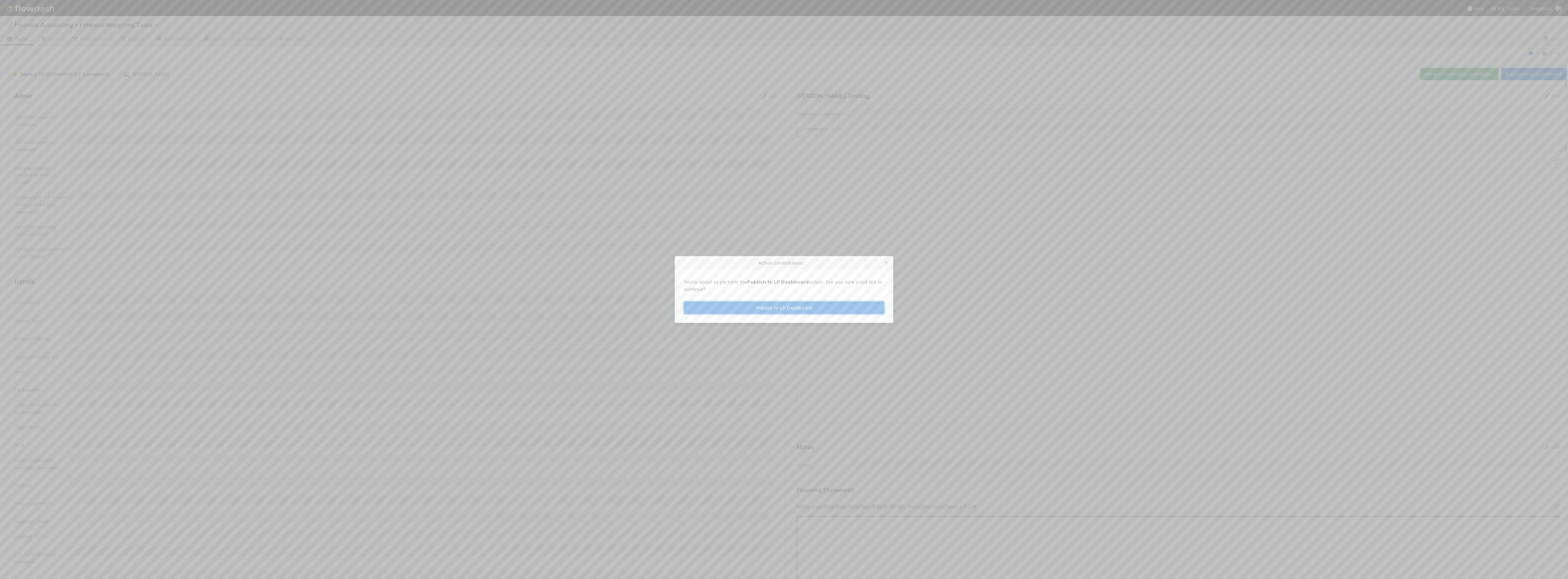
click at [794, 307] on button "Publish to LP Dashboard" at bounding box center [784, 308] width 201 height 13
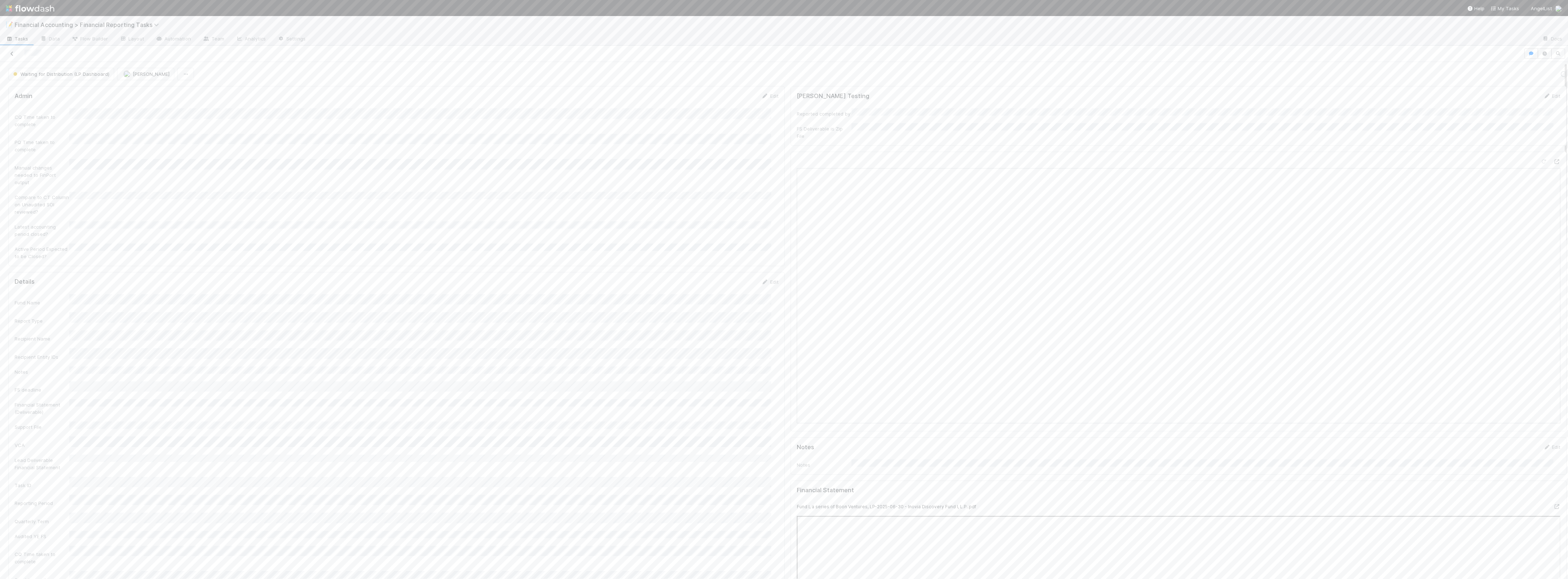
click at [10, 53] on icon at bounding box center [12, 54] width 7 height 5
click at [80, 294] on span "Waiting for Distribution (GP Dashboard)" at bounding box center [55, 289] width 99 height 9
click at [1512, 77] on button "Publish Lead Deliverable To Lead Portfolio" at bounding box center [1514, 74] width 106 height 13
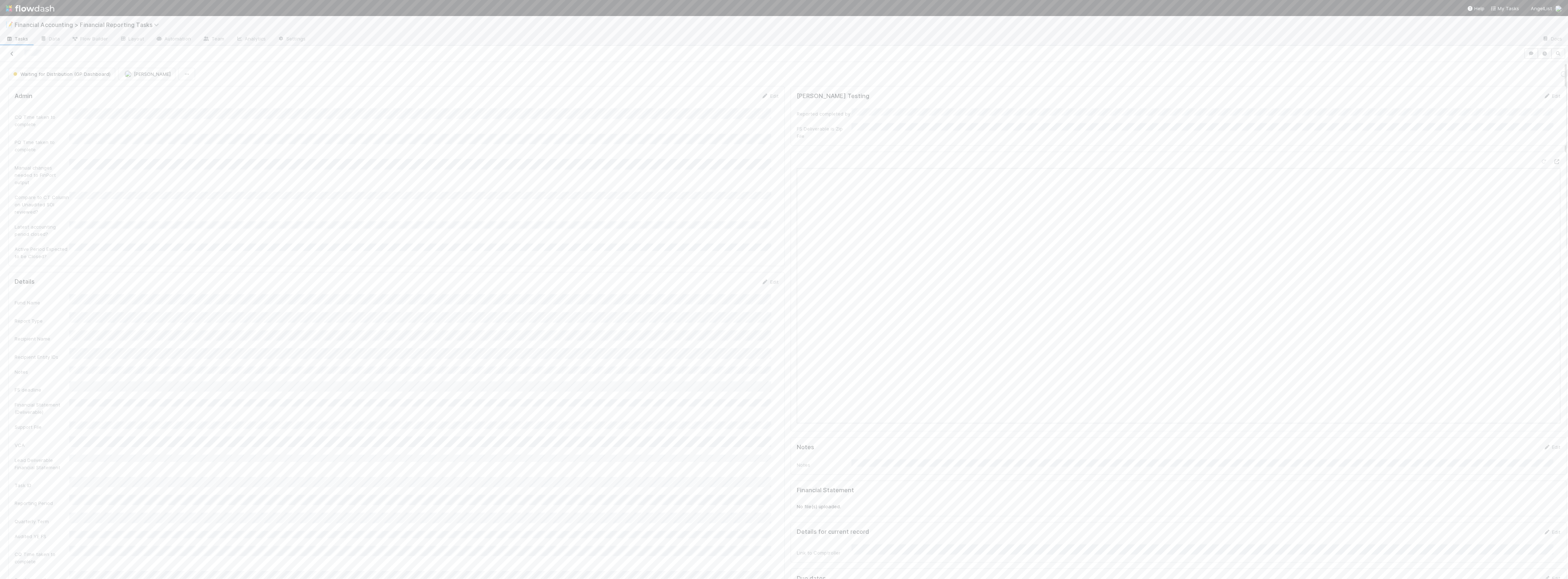
click at [13, 52] on icon at bounding box center [12, 54] width 7 height 5
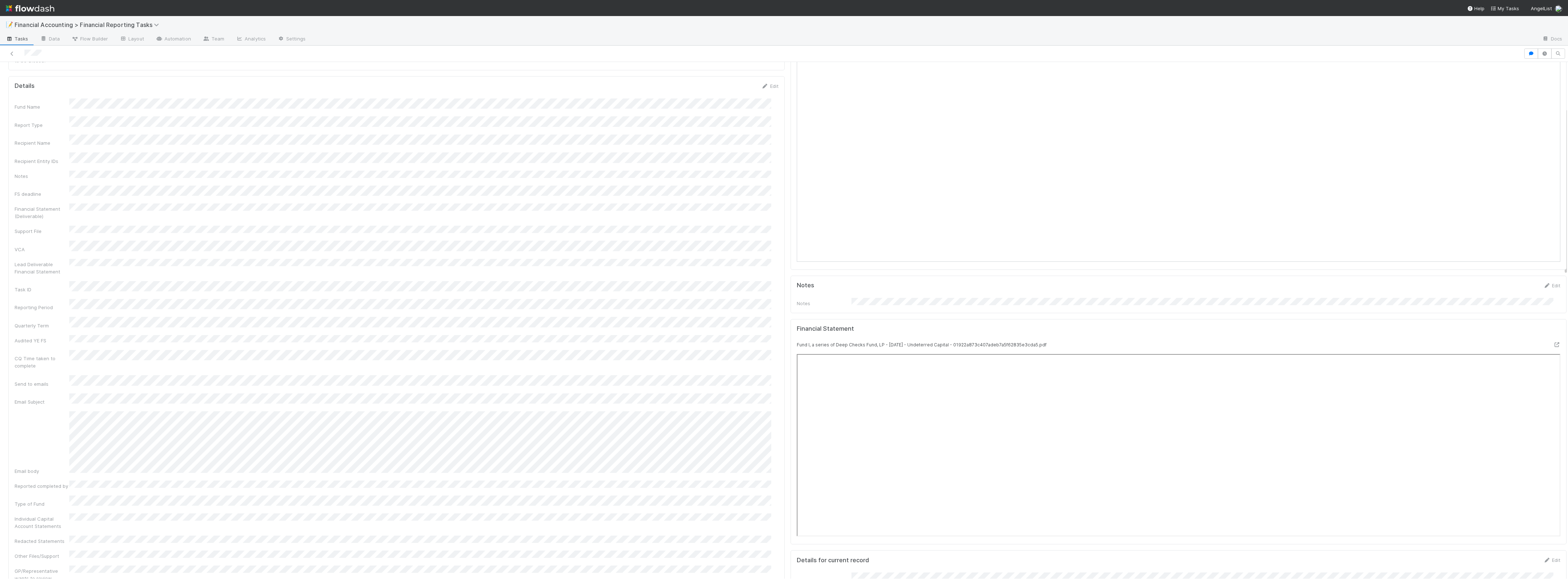
scroll to position [137, 0]
click at [504, 39] on div at bounding box center [924, 39] width 1225 height 12
click at [1553, 159] on icon at bounding box center [1557, 161] width 7 height 5
click at [767, 279] on link "Edit" at bounding box center [770, 282] width 17 height 6
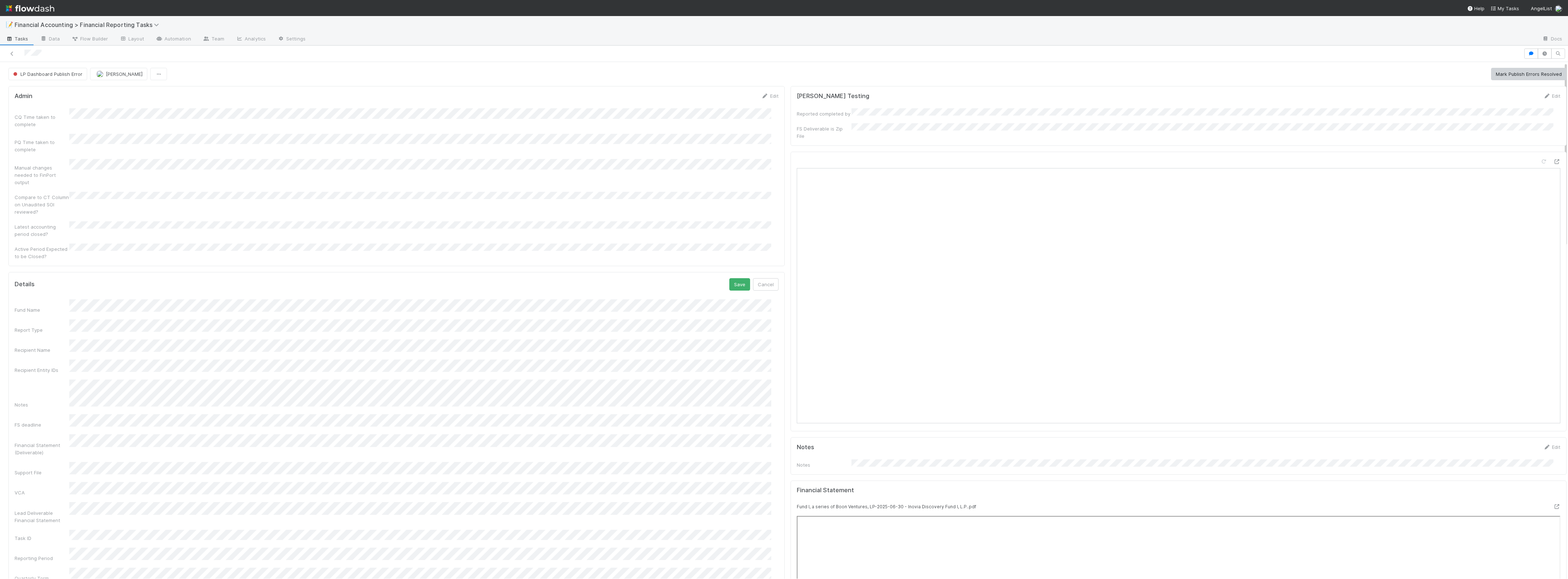
click at [66, 360] on div "Recipient Entity IDs" at bounding box center [396, 367] width 764 height 14
click at [732, 278] on button "Save" at bounding box center [740, 285] width 21 height 13
click at [1492, 78] on button "Mark Publish Errors Resolved" at bounding box center [1529, 74] width 75 height 13
click at [1530, 75] on button "Publish to LP Dashboard" at bounding box center [1535, 74] width 66 height 13
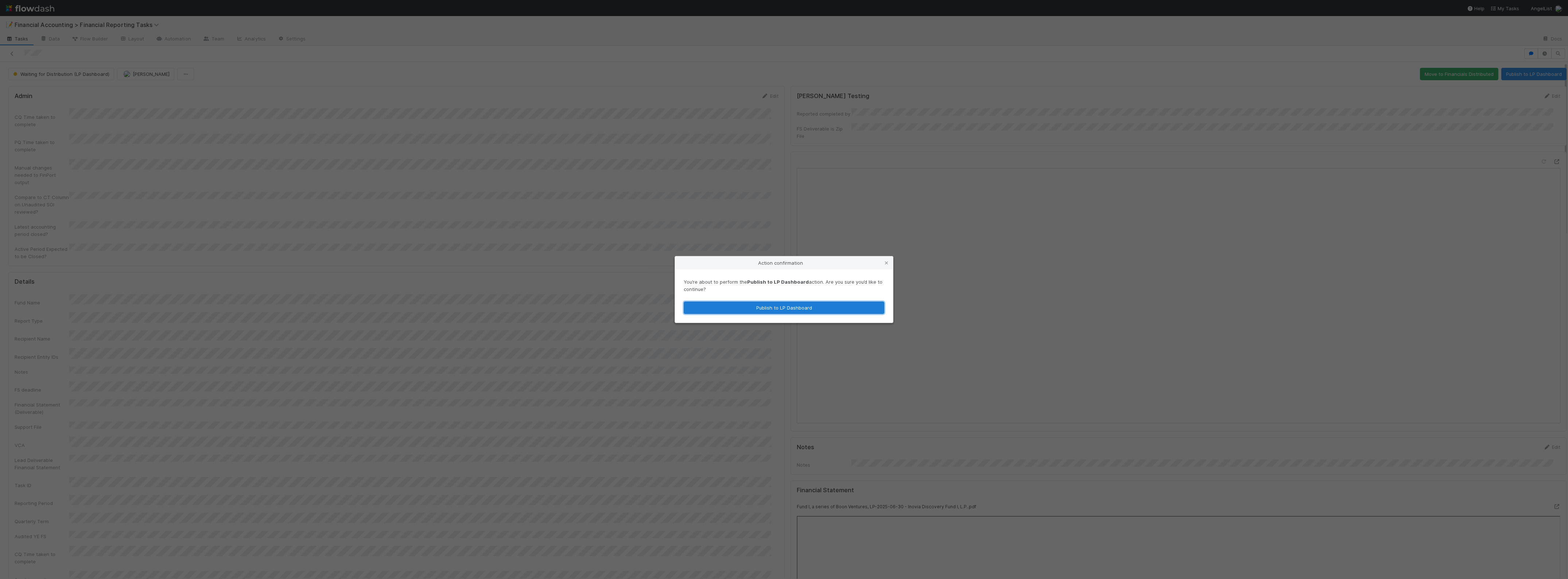
click at [776, 306] on button "Publish to LP Dashboard" at bounding box center [784, 308] width 201 height 13
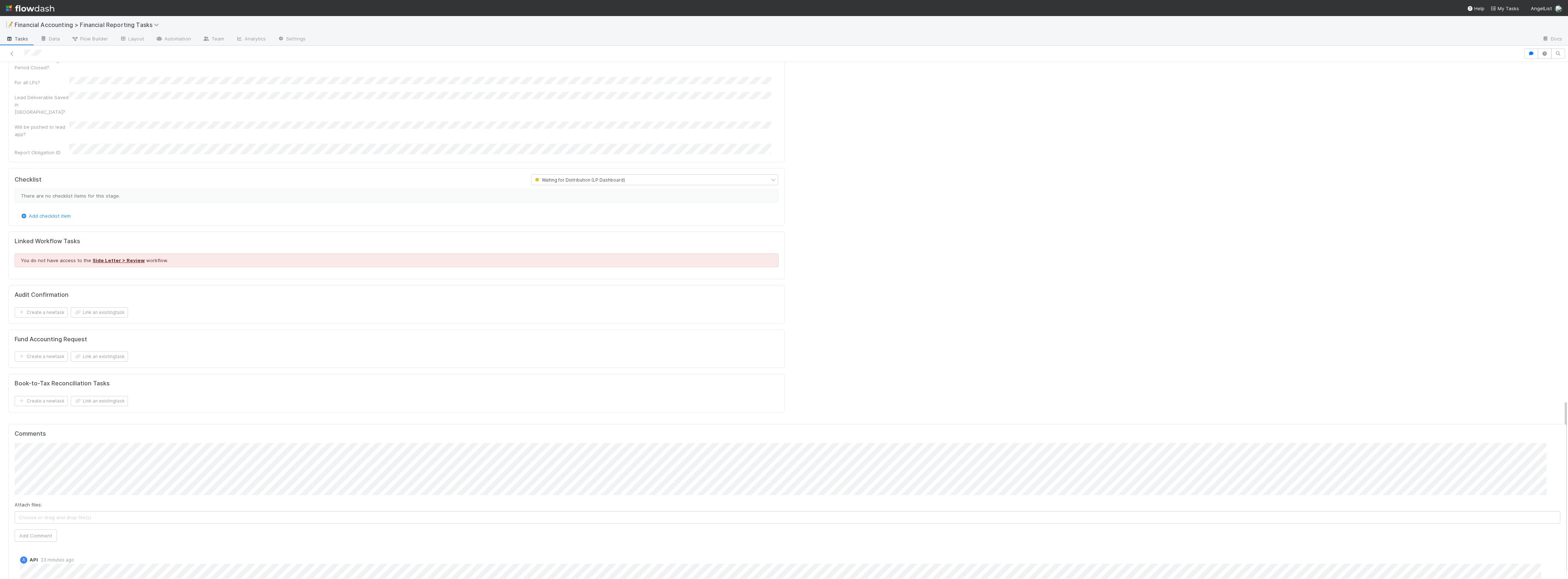
scroll to position [1019, 0]
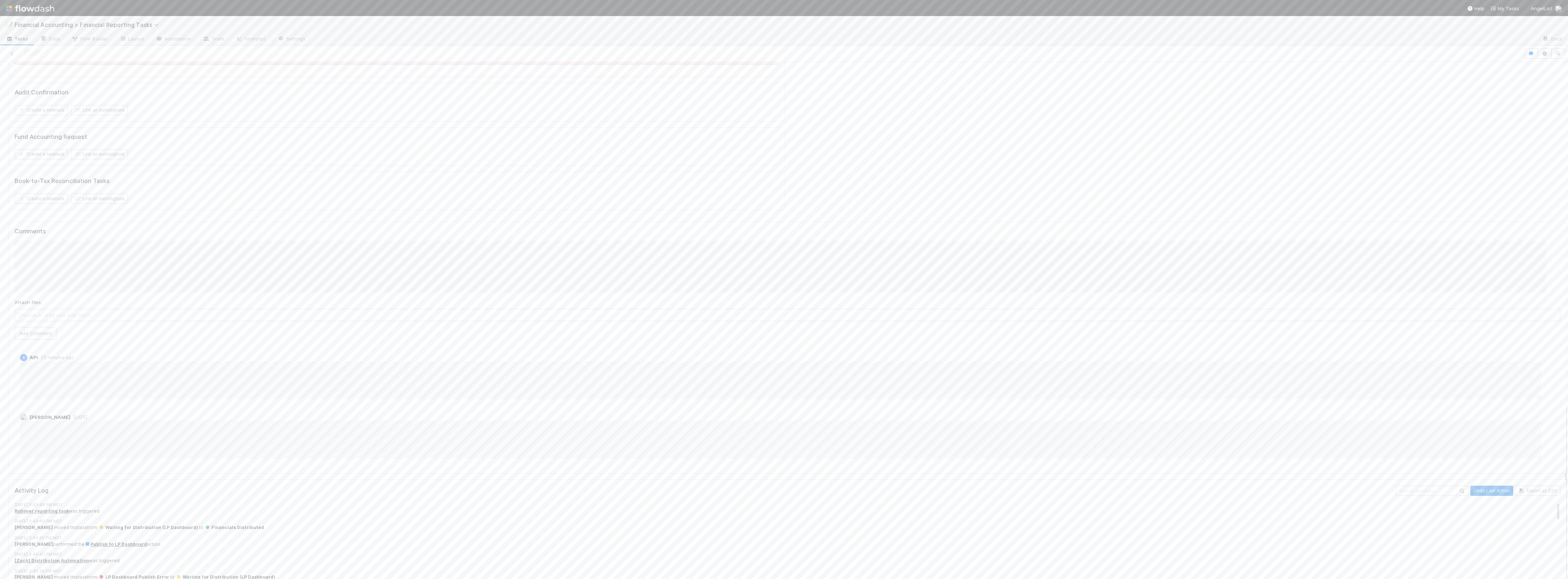
click at [39, 256] on div "Comments Attach files: Choose or drag and drop file(s) Add Comment A API 23 min…" at bounding box center [787, 348] width 1546 height 240
click at [38, 327] on button "Add Comment" at bounding box center [36, 333] width 43 height 13
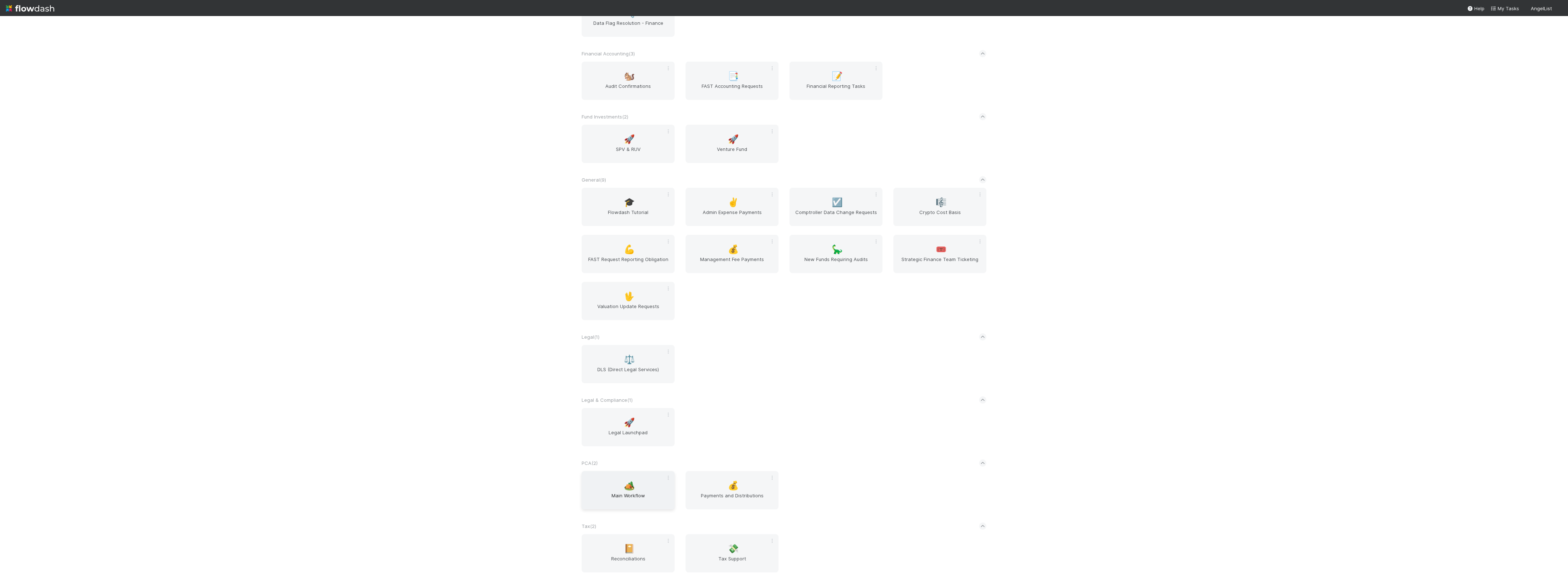
scroll to position [155, 0]
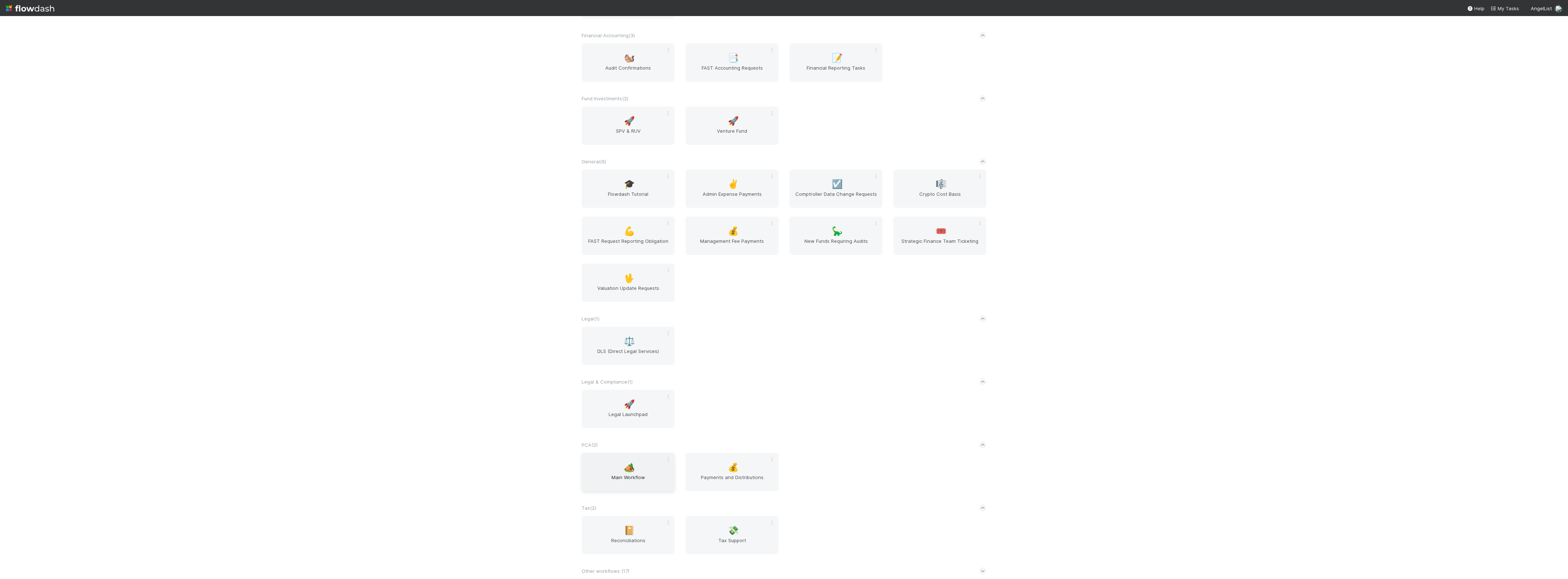
click at [615, 482] on span "Main Workflow" at bounding box center [628, 481] width 87 height 15
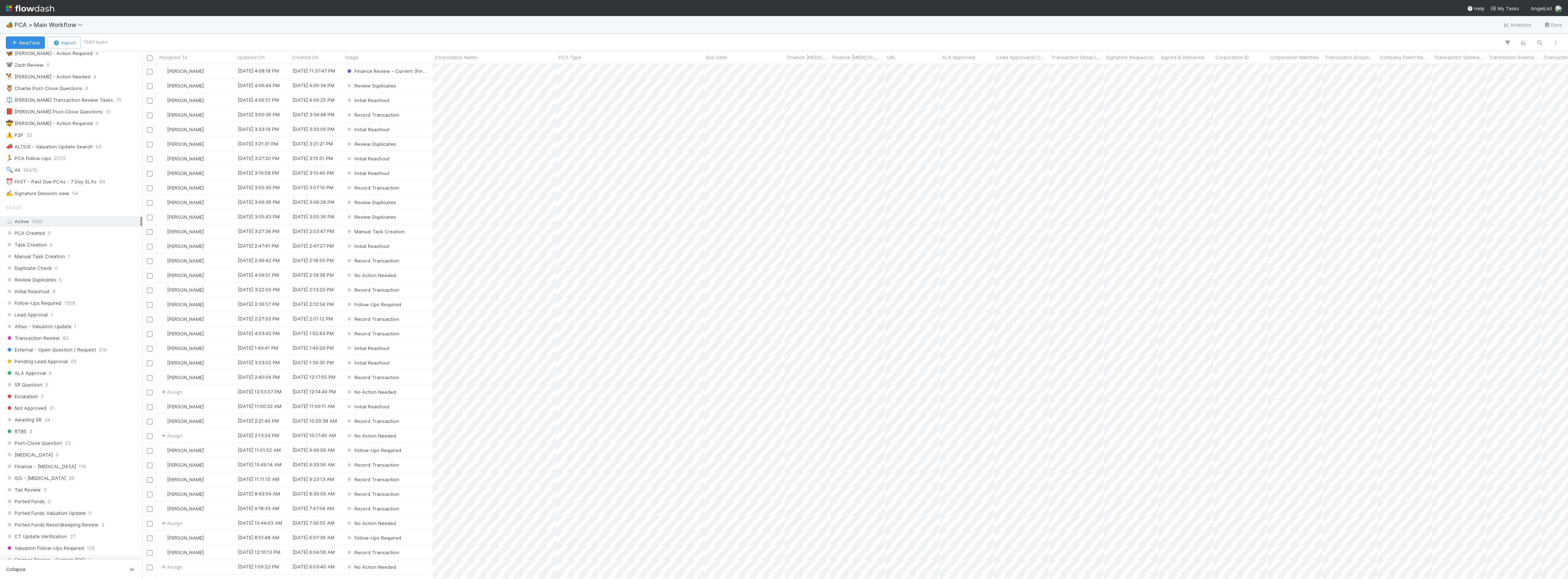
scroll to position [273, 0]
click at [81, 382] on span "Finance Review - Current (IOS)" at bounding box center [45, 377] width 80 height 9
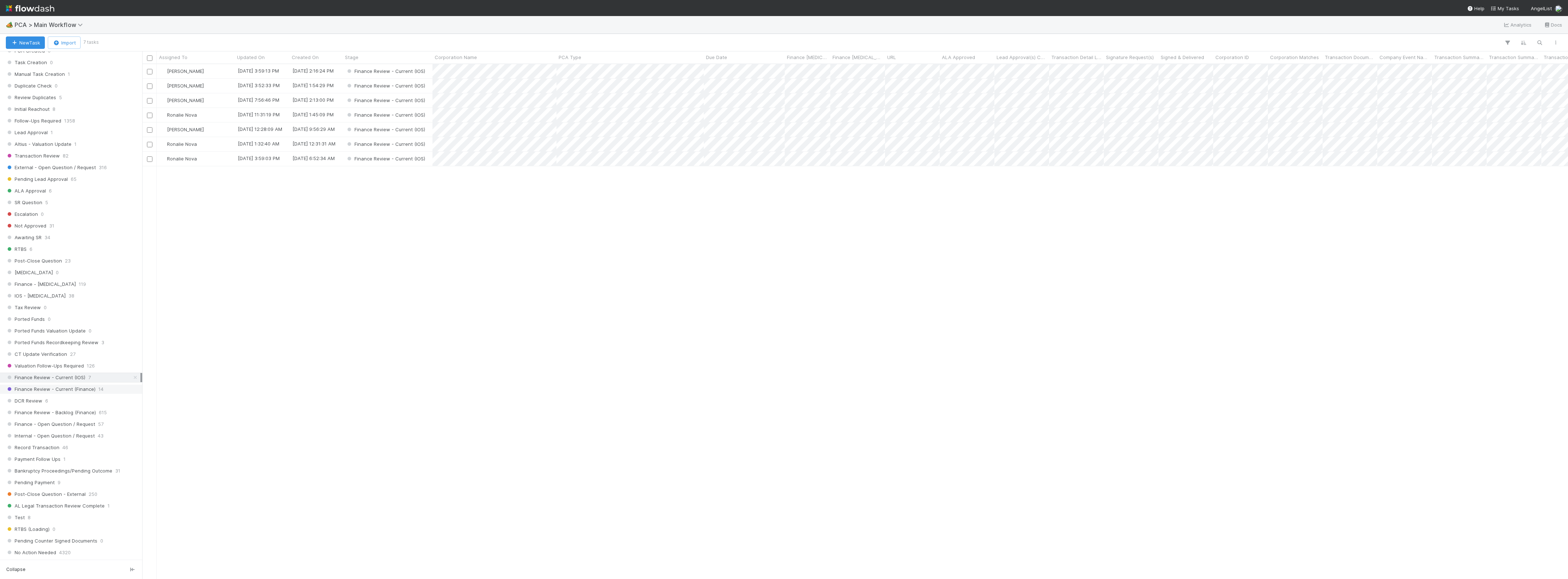
scroll to position [508, 1419]
click at [81, 394] on span "Finance Review - Current (Finance)" at bounding box center [50, 389] width 90 height 9
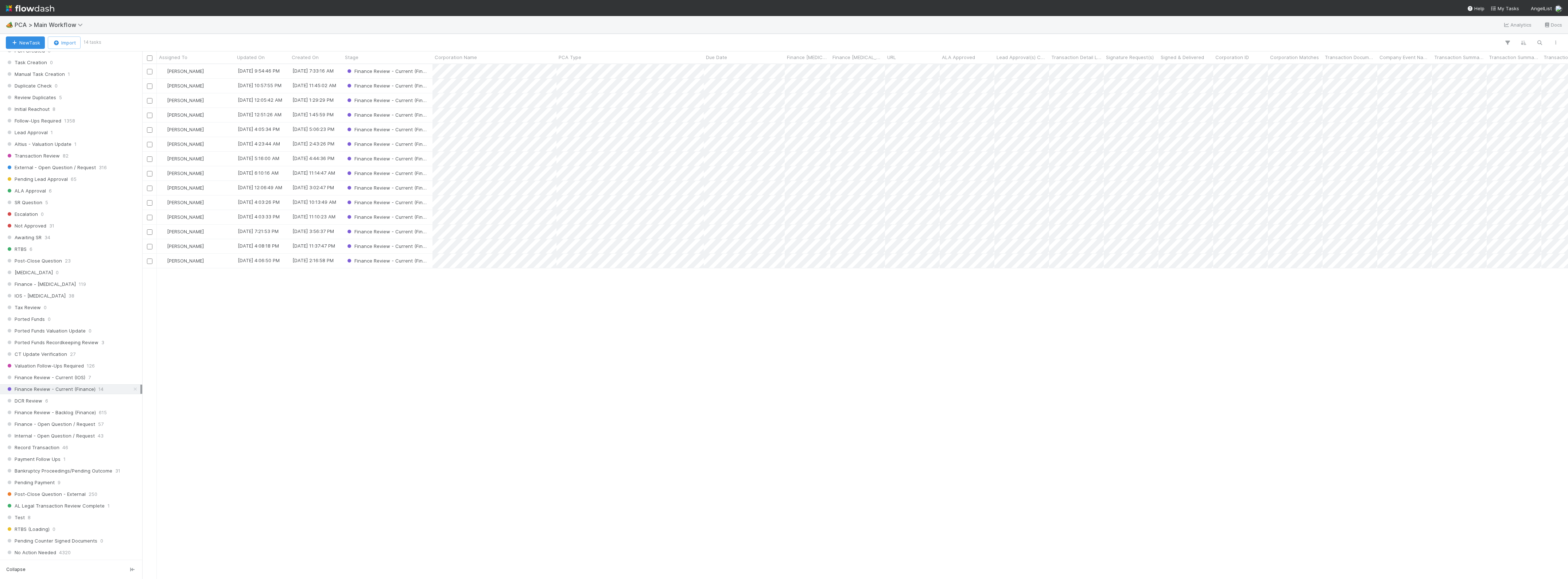
scroll to position [508, 1419]
click at [177, 114] on span "[PERSON_NAME]" at bounding box center [185, 115] width 37 height 6
click at [189, 134] on div "Zach Byers you" at bounding box center [208, 130] width 103 height 13
click at [206, 310] on div "Kevin Fawcett 8/25/25, 9:54:46 PM 8/22/25, 7:33:16 AM Finance Review - Current …" at bounding box center [855, 322] width 1426 height 515
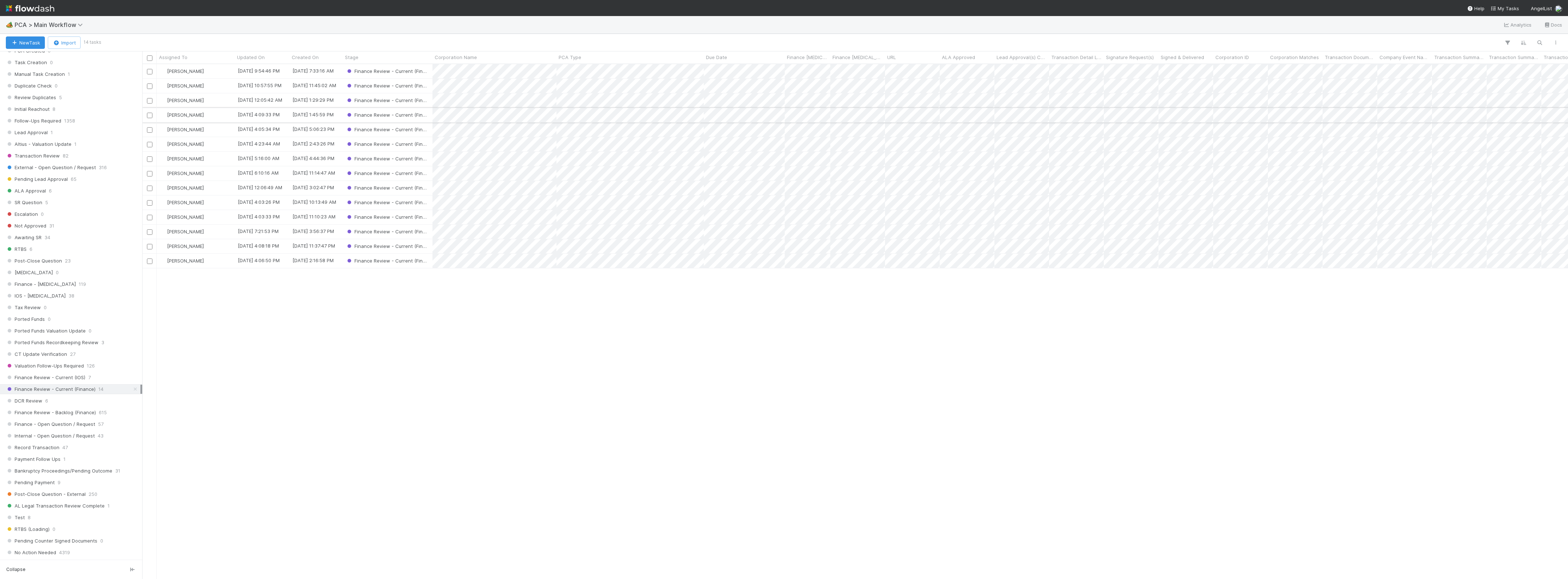
click at [210, 116] on div "[PERSON_NAME]" at bounding box center [196, 115] width 78 height 14
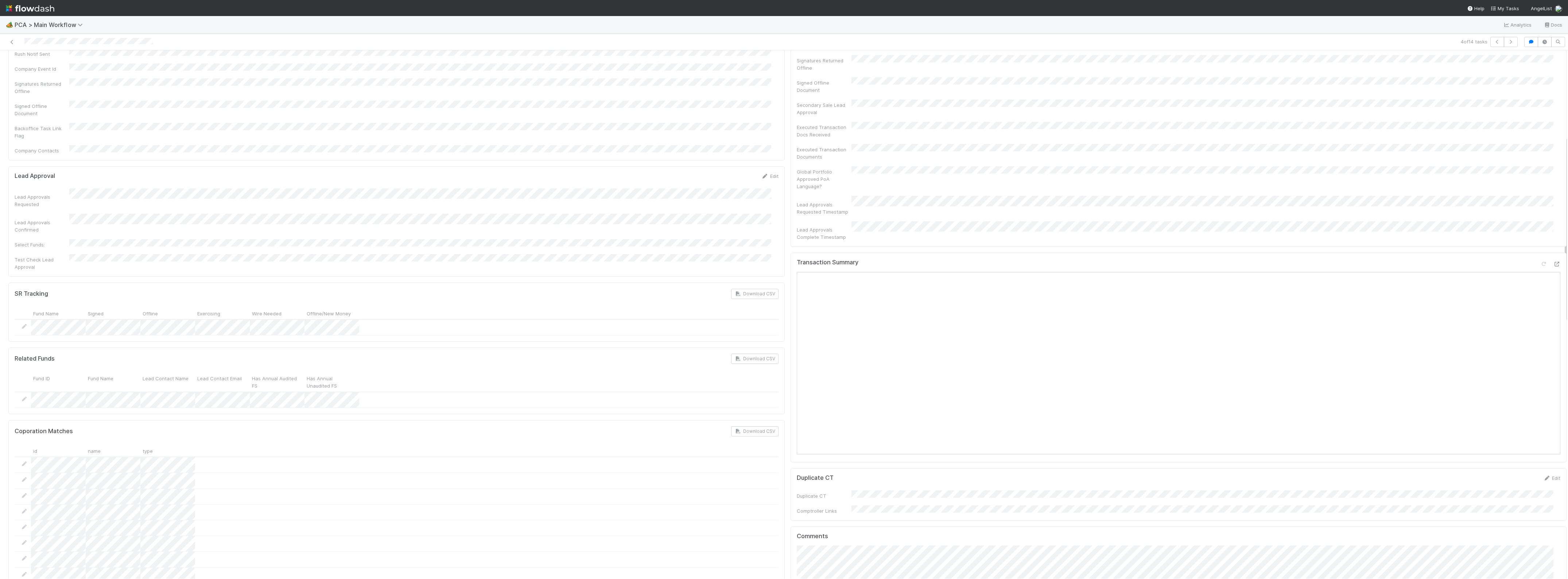
scroll to position [243, 0]
click at [1553, 275] on icon at bounding box center [1557, 277] width 7 height 5
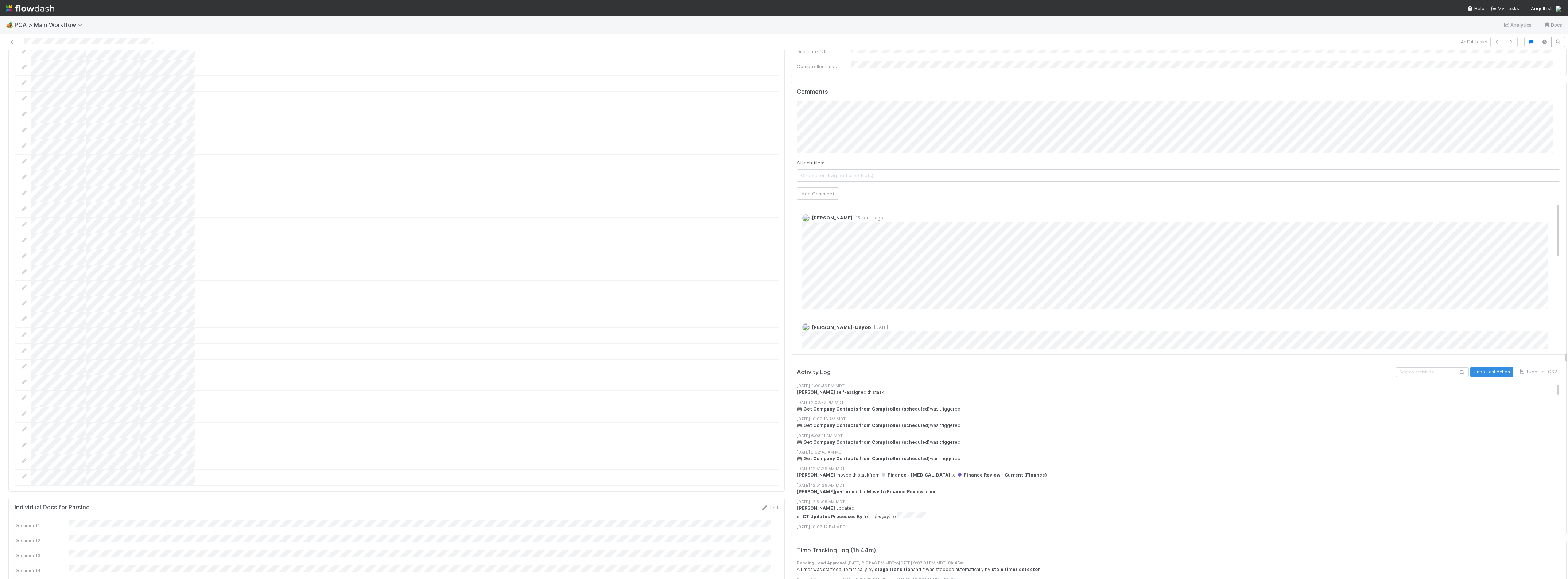
scroll to position [562, 0]
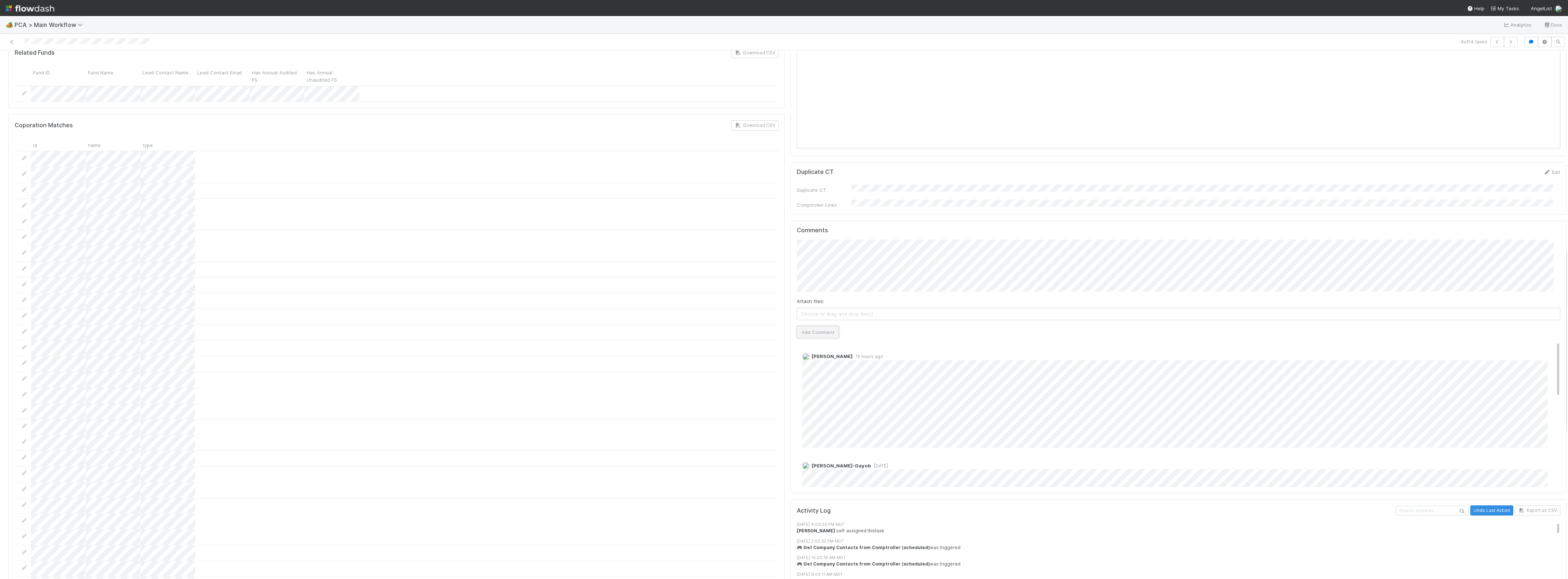
click at [804, 326] on button "Add Comment" at bounding box center [817, 332] width 43 height 13
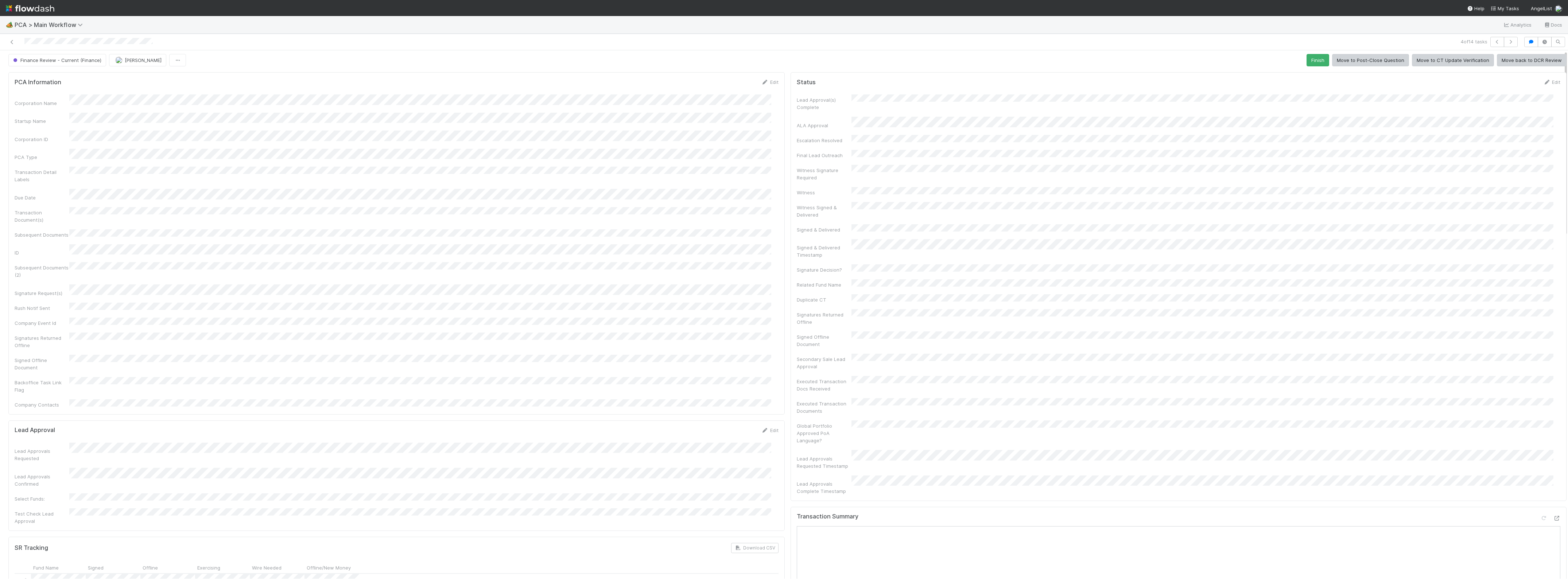
scroll to position [0, 0]
click at [73, 63] on span "Finance Review - Current (Finance)" at bounding box center [56, 62] width 90 height 6
click at [44, 113] on div "Completed" at bounding box center [56, 108] width 103 height 13
click at [12, 43] on icon at bounding box center [12, 42] width 7 height 5
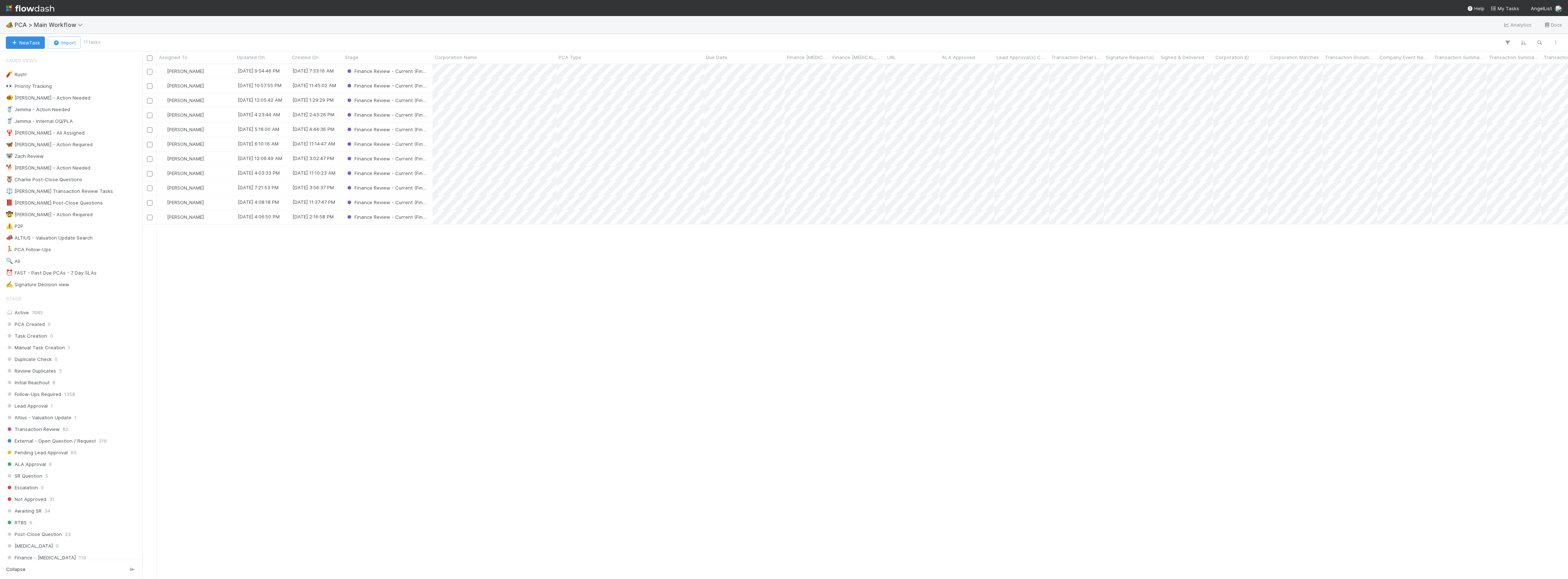
scroll to position [508, 1419]
click at [211, 88] on div "Janice Garcia" at bounding box center [196, 86] width 78 height 14
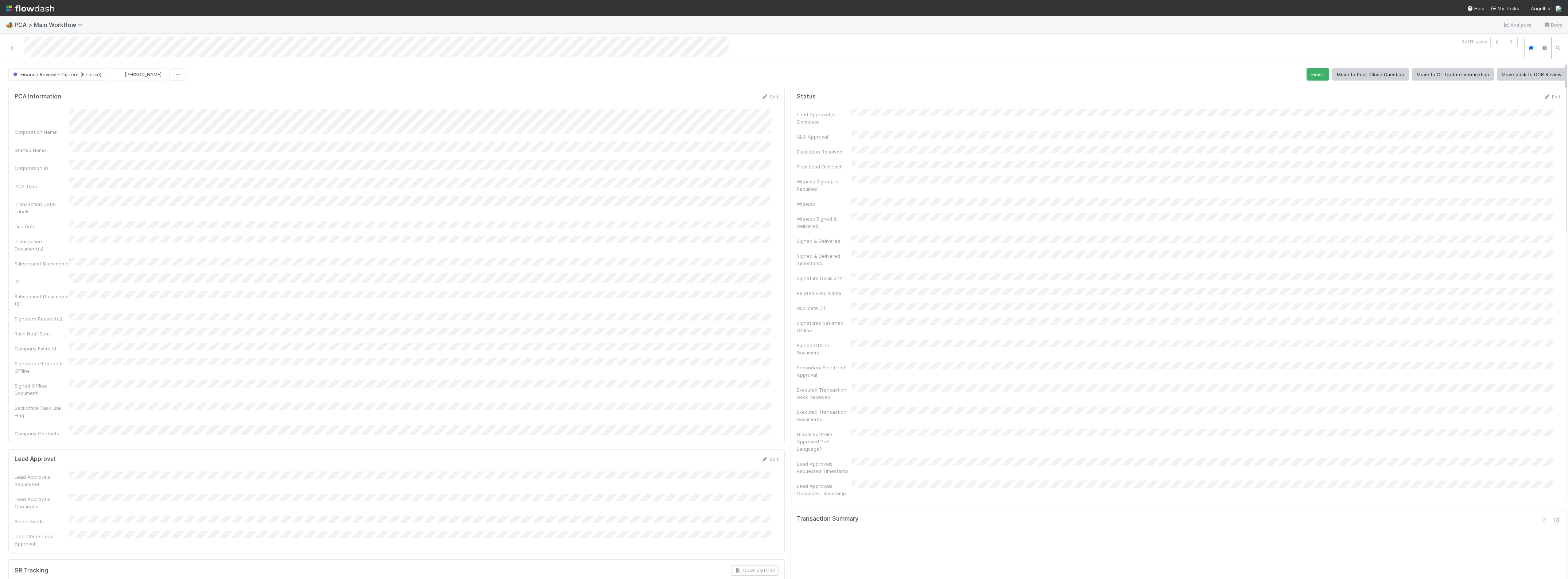
drag, startPoint x: 225, startPoint y: 25, endPoint x: 100, endPoint y: 35, distance: 125.4
click at [225, 24] on div "🏕️ PCA > Main Workflow Analytics Docs" at bounding box center [784, 24] width 1568 height 17
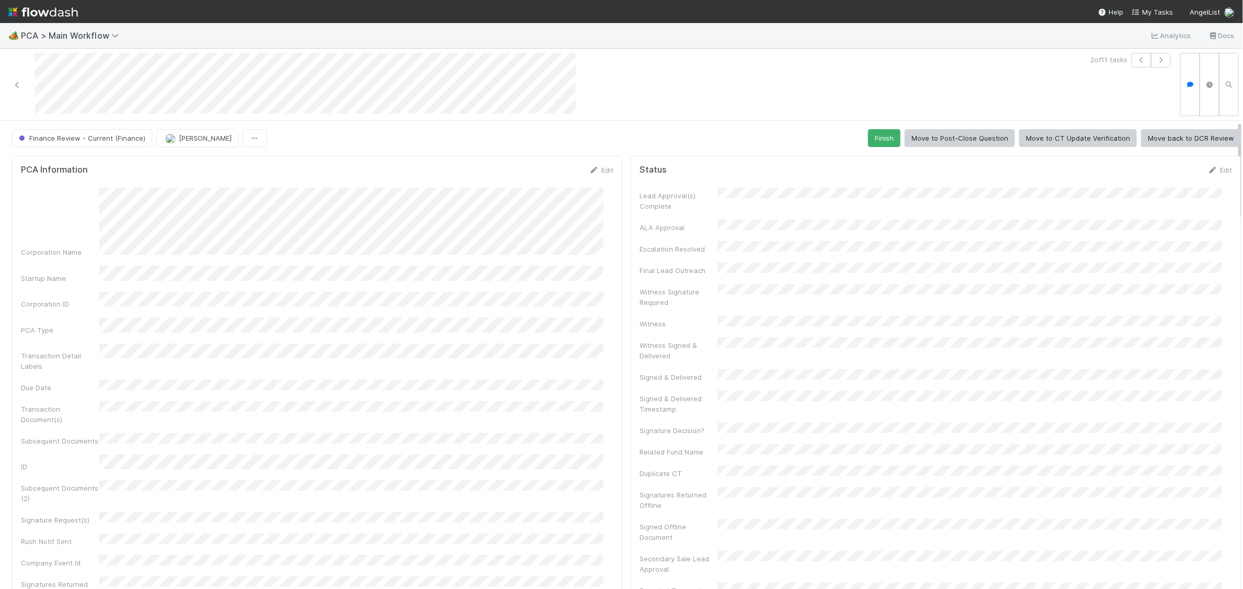
click at [127, 170] on div "PCA Information Edit" at bounding box center [317, 170] width 592 height 10
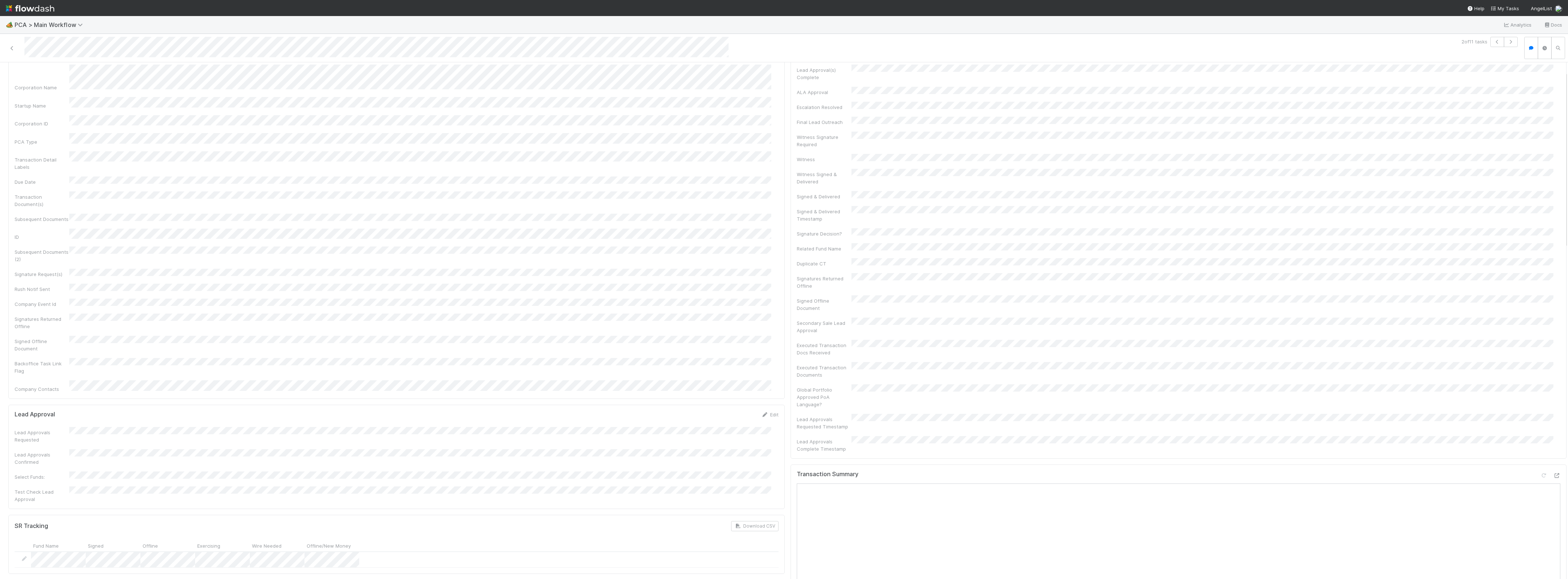
scroll to position [45, 0]
click at [13, 47] on icon at bounding box center [12, 48] width 7 height 5
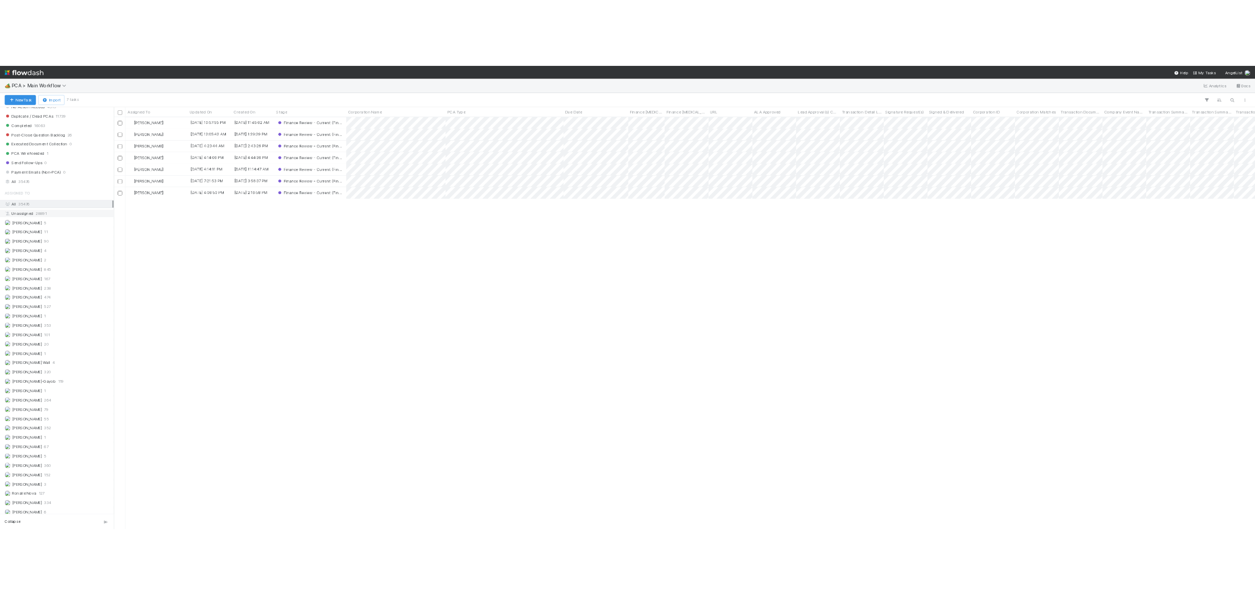
scroll to position [1176, 0]
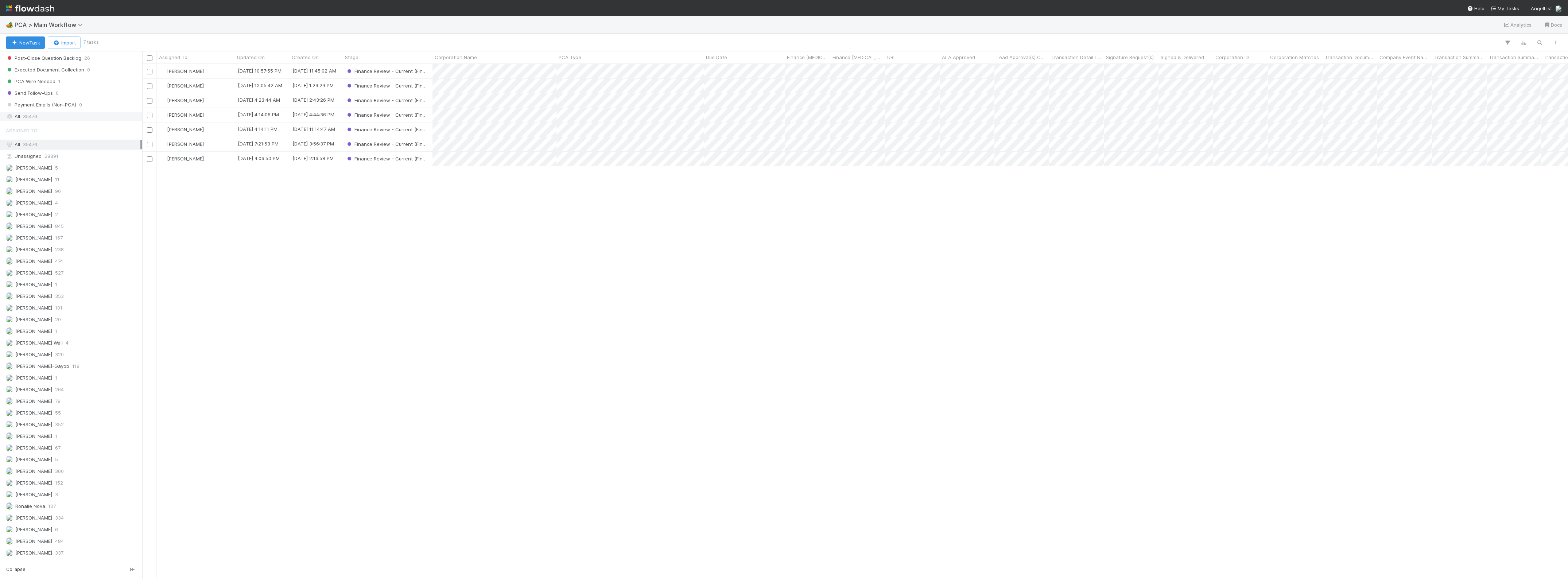
click at [24, 112] on span "35476" at bounding box center [30, 116] width 14 height 9
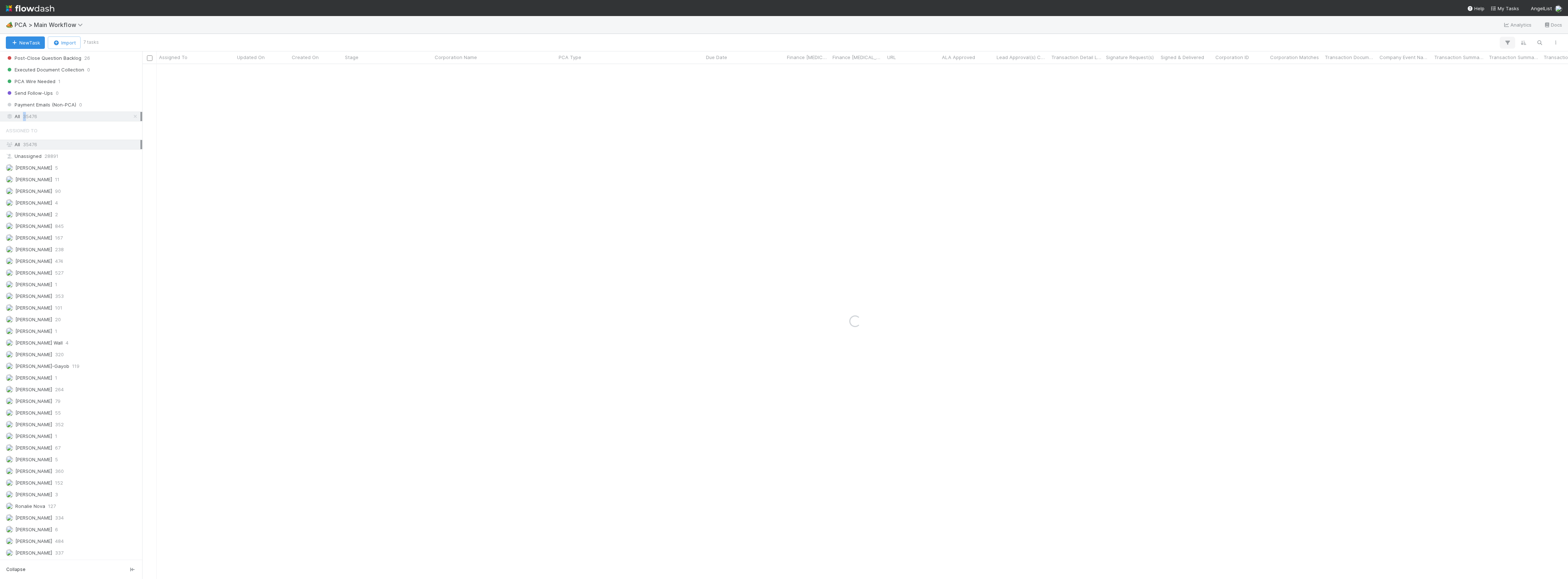
click at [1506, 43] on icon "button" at bounding box center [1507, 42] width 7 height 6
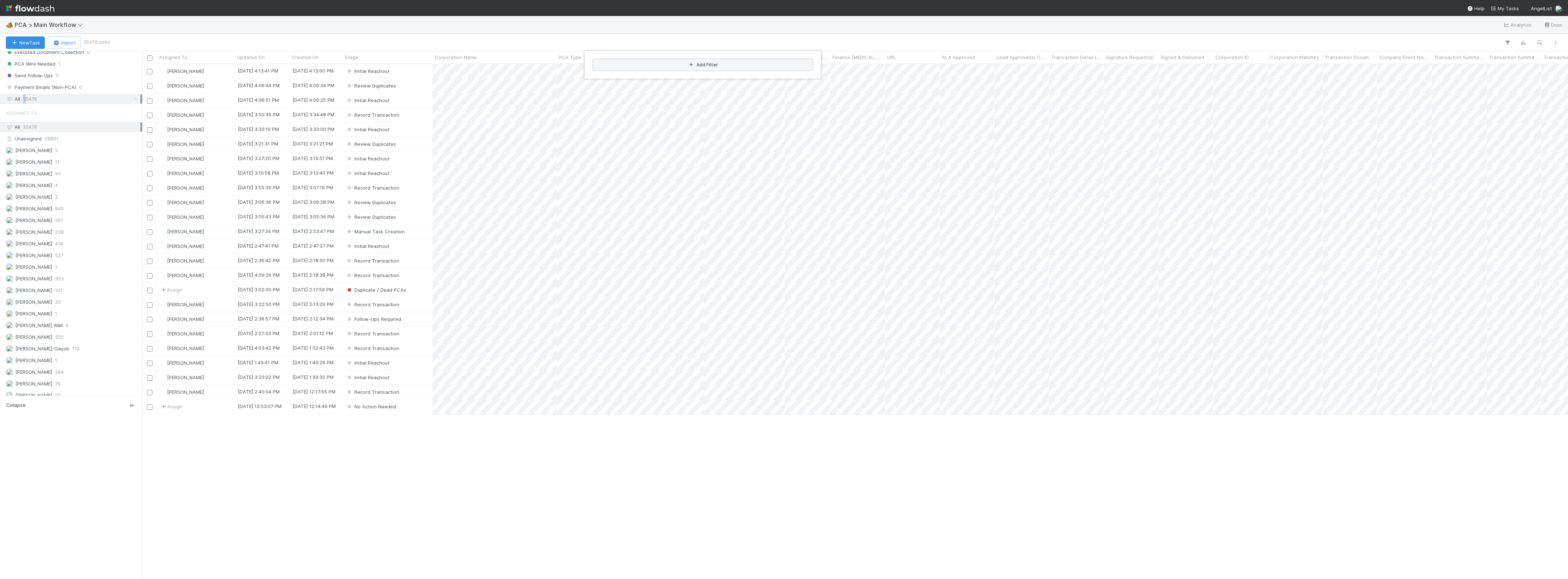
click at [718, 68] on button "Add Filter" at bounding box center [703, 64] width 219 height 10
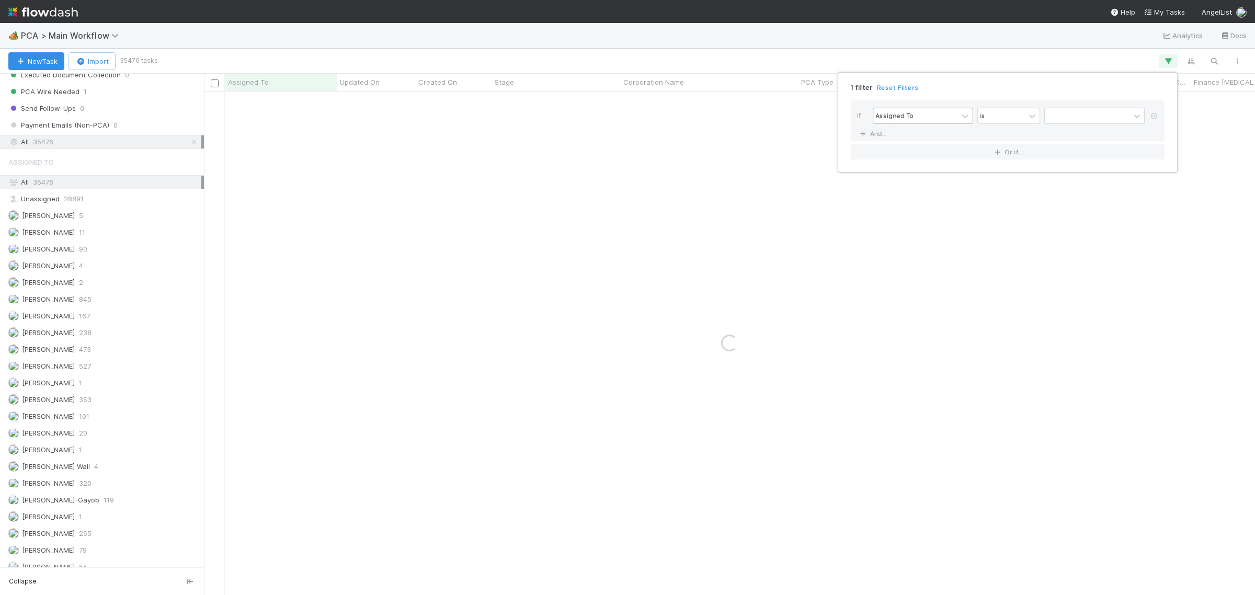
click at [908, 112] on div "Assigned To" at bounding box center [894, 115] width 38 height 9
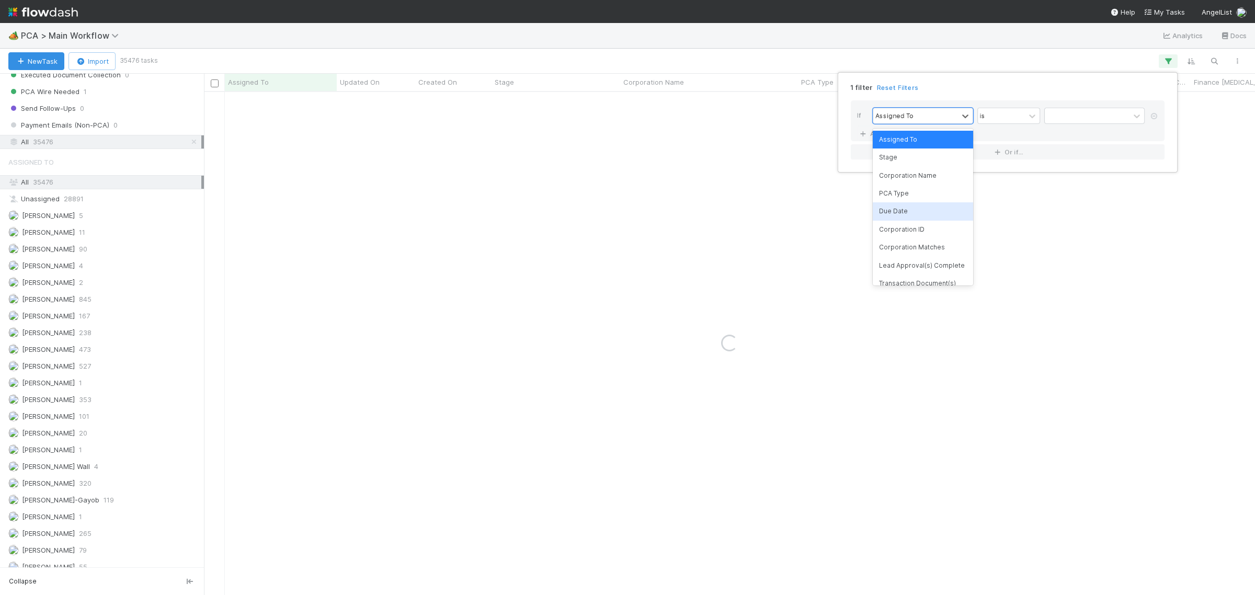
click at [918, 176] on div "Corporation Name" at bounding box center [923, 176] width 100 height 18
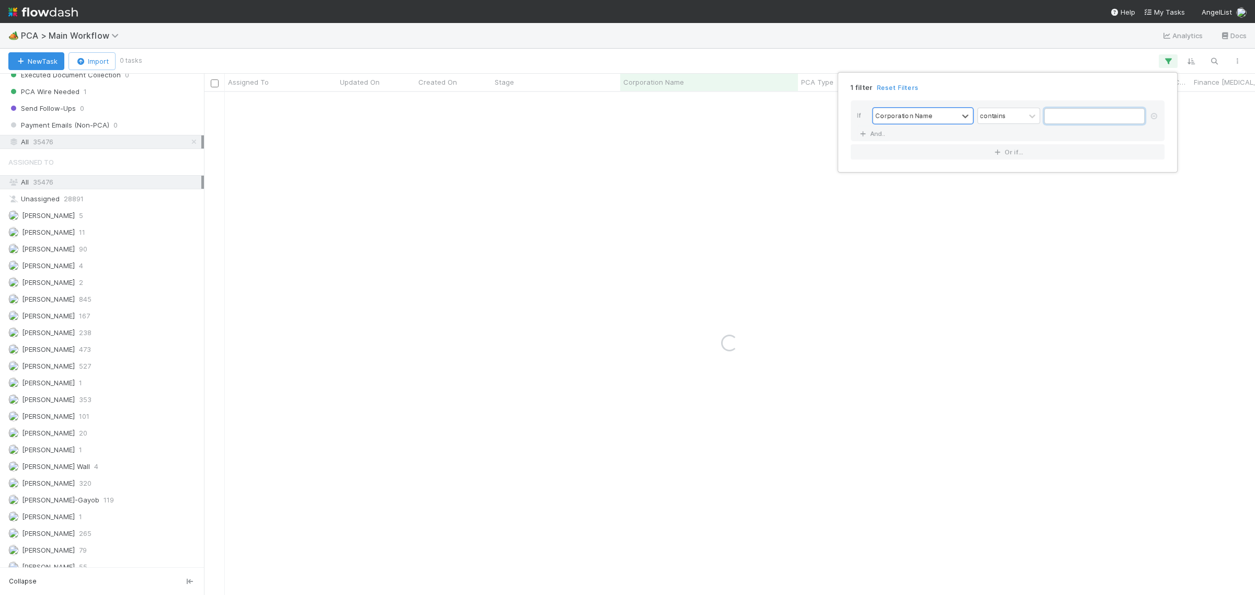
click at [1086, 116] on input "text" at bounding box center [1094, 116] width 100 height 16
paste input "Infisical Inc."
type input "Infisical"
click at [654, 54] on div "1 filter Reset Filters If Corporation Name contains Infisical And.. Or if..." at bounding box center [627, 297] width 1255 height 595
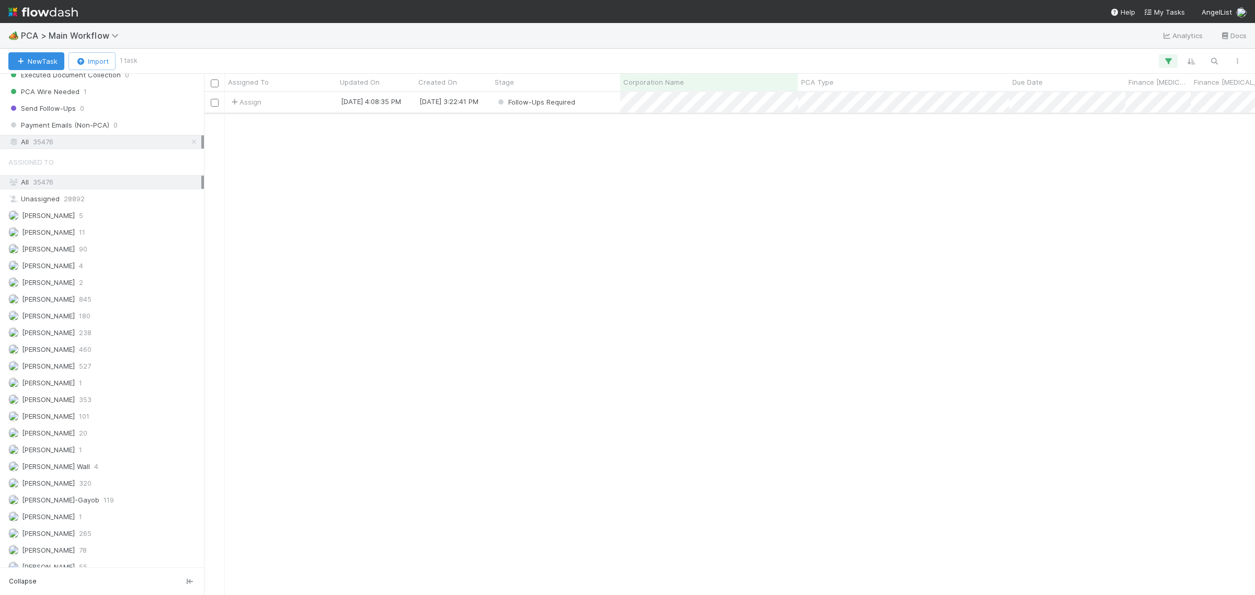
click at [583, 96] on div "Follow-Ups Required" at bounding box center [555, 102] width 129 height 20
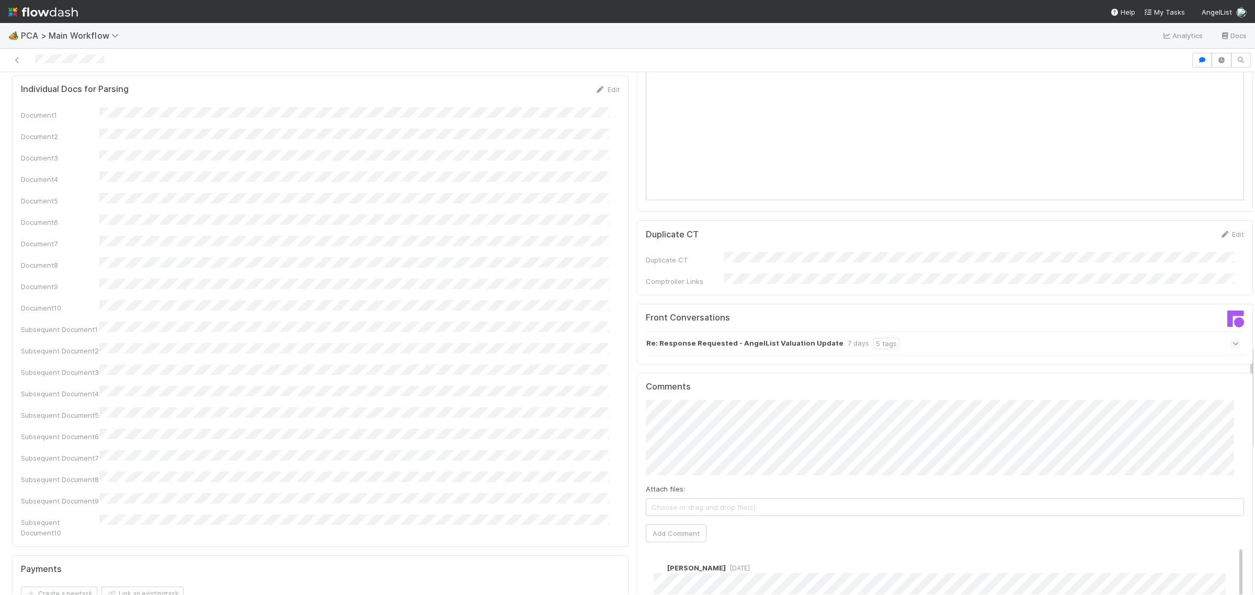
scroll to position [1467, 0]
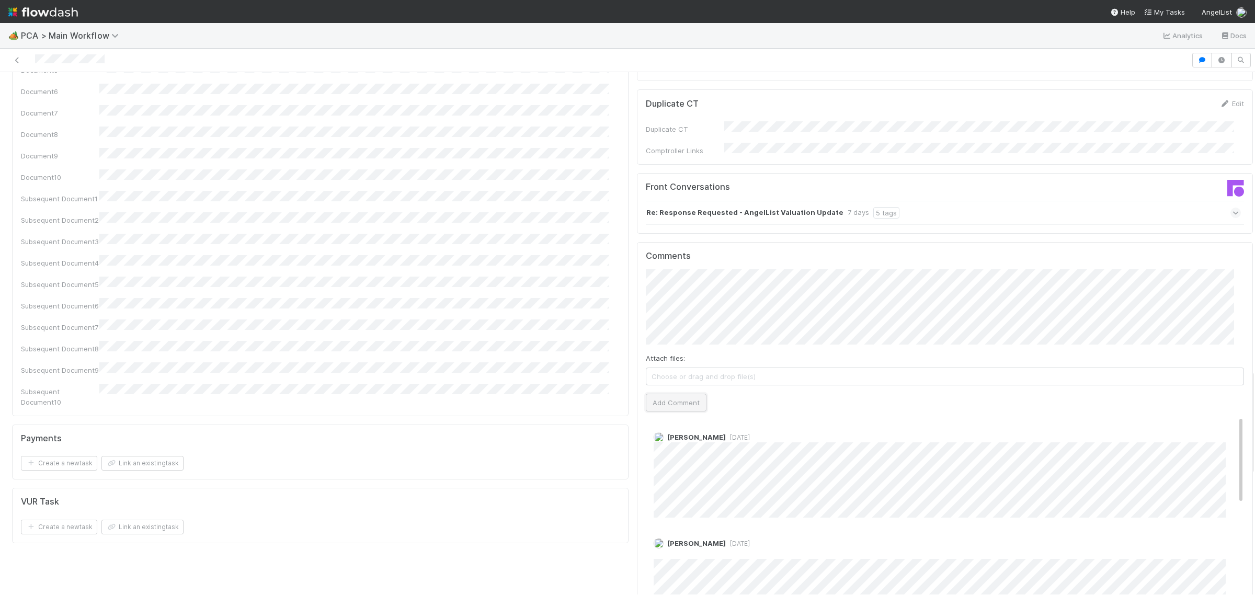
click at [682, 394] on button "Add Comment" at bounding box center [676, 403] width 61 height 18
click at [537, 384] on div "Subsequent Document10" at bounding box center [320, 396] width 599 height 24
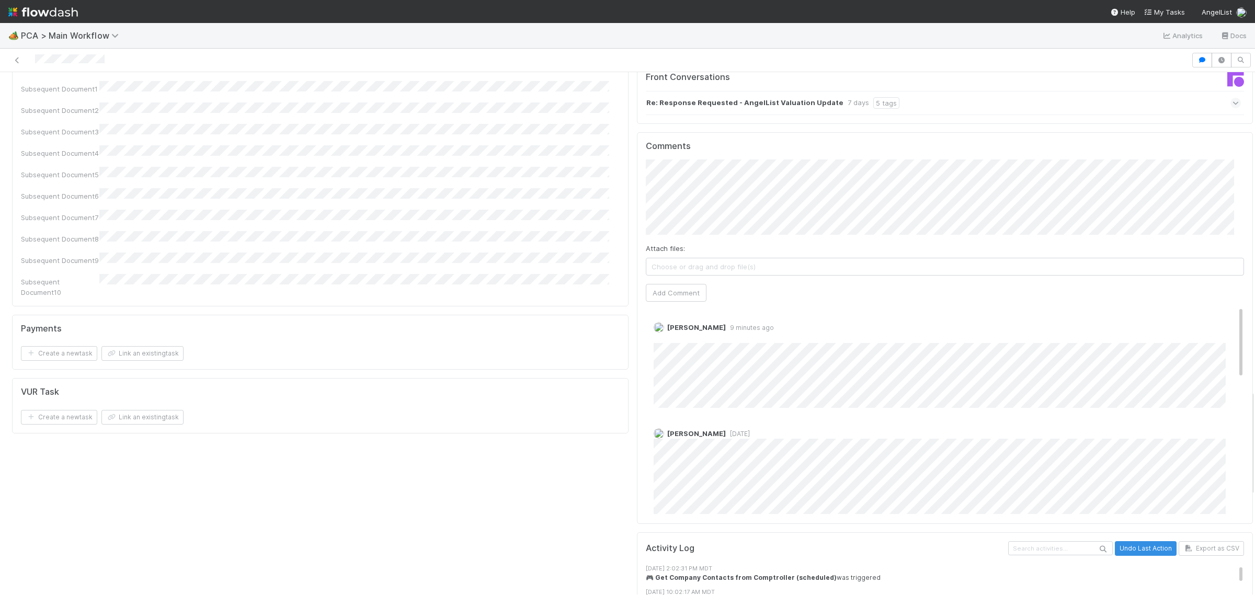
scroll to position [1569, 0]
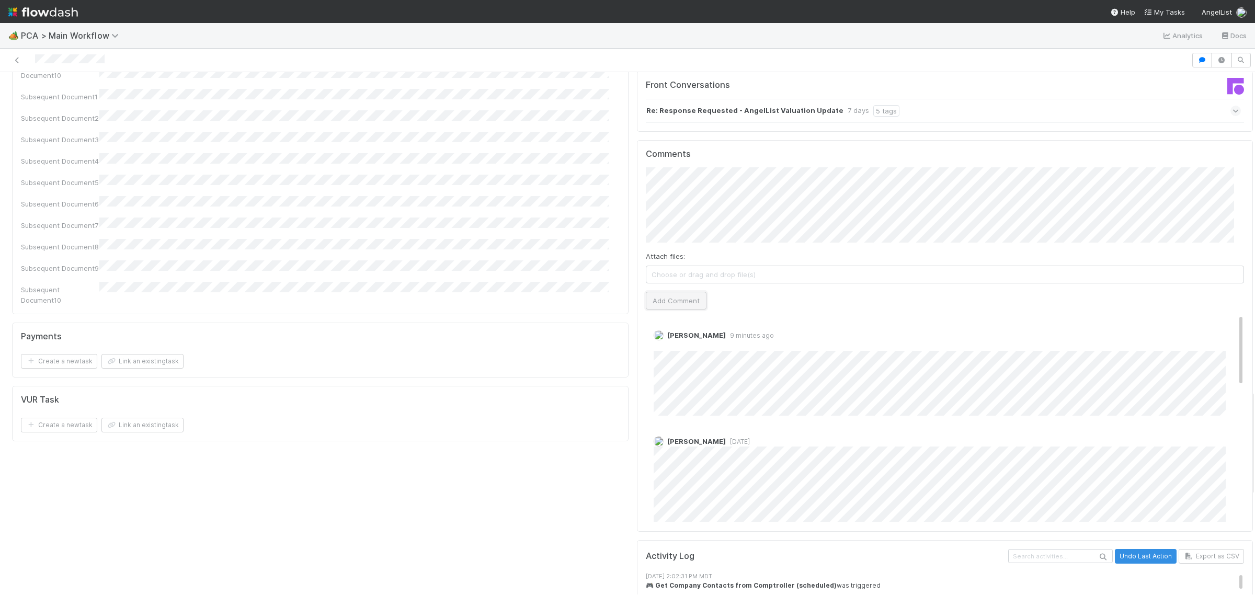
click at [681, 292] on button "Add Comment" at bounding box center [676, 301] width 61 height 18
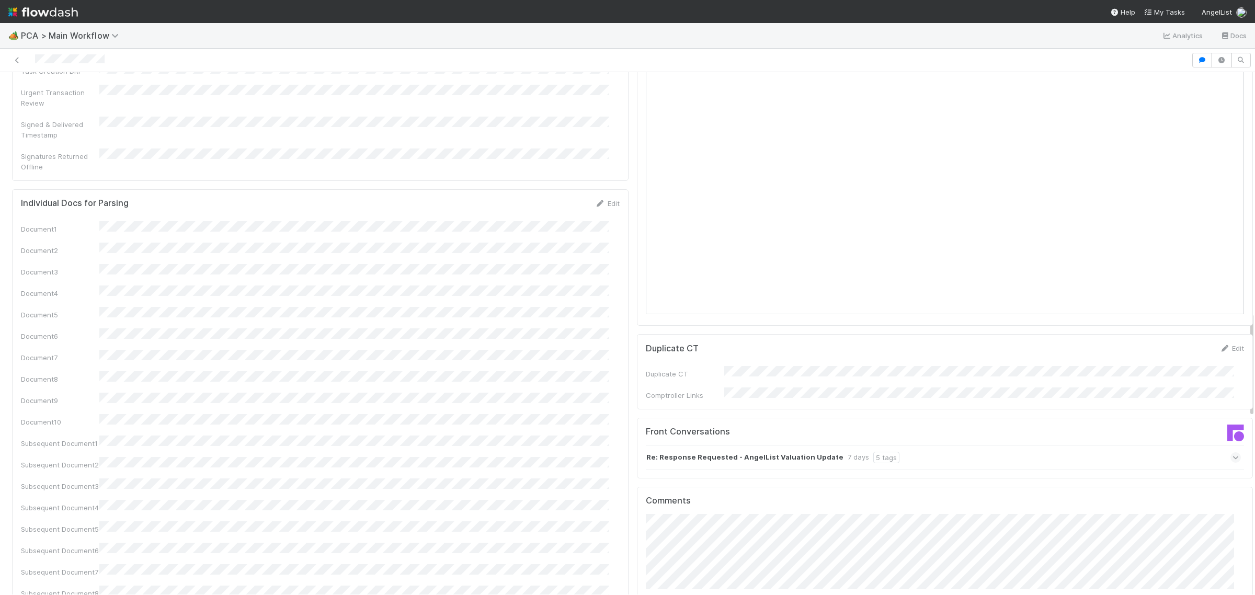
scroll to position [1176, 0]
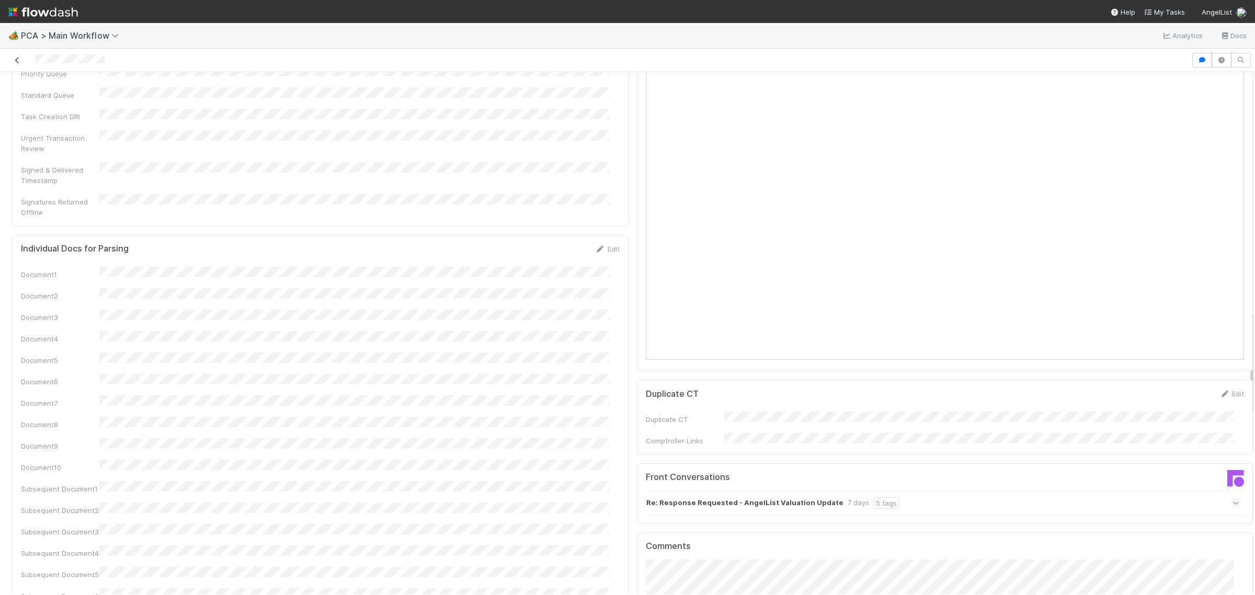
click at [15, 59] on icon at bounding box center [17, 60] width 10 height 7
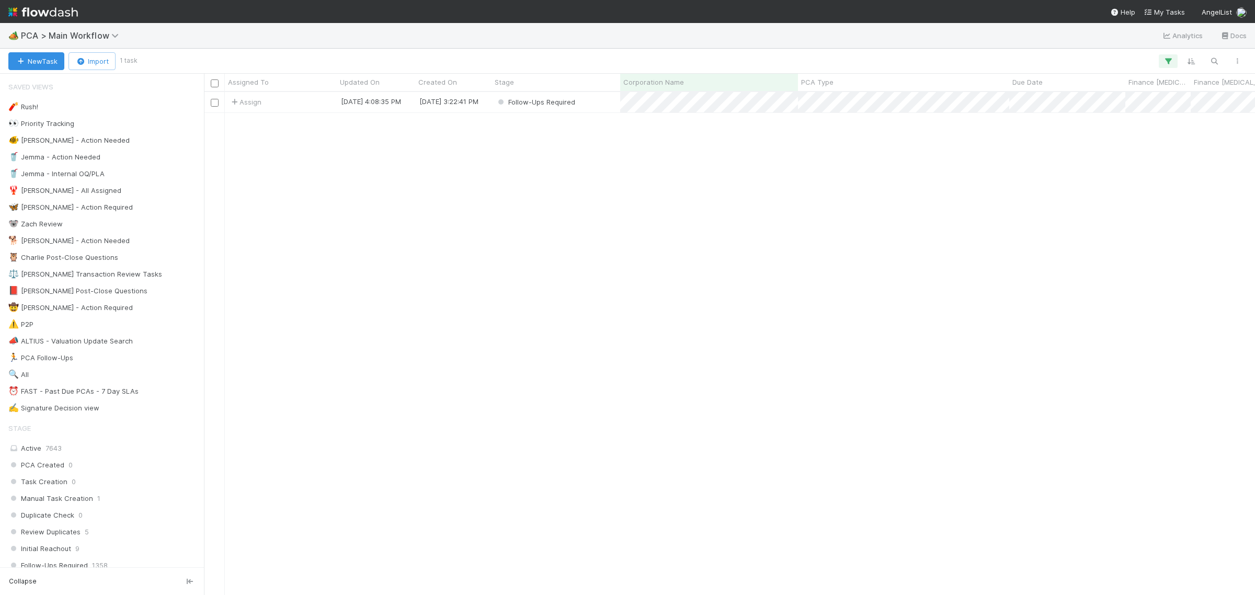
scroll to position [493, 1041]
click at [1161, 63] on button "button" at bounding box center [1168, 61] width 19 height 14
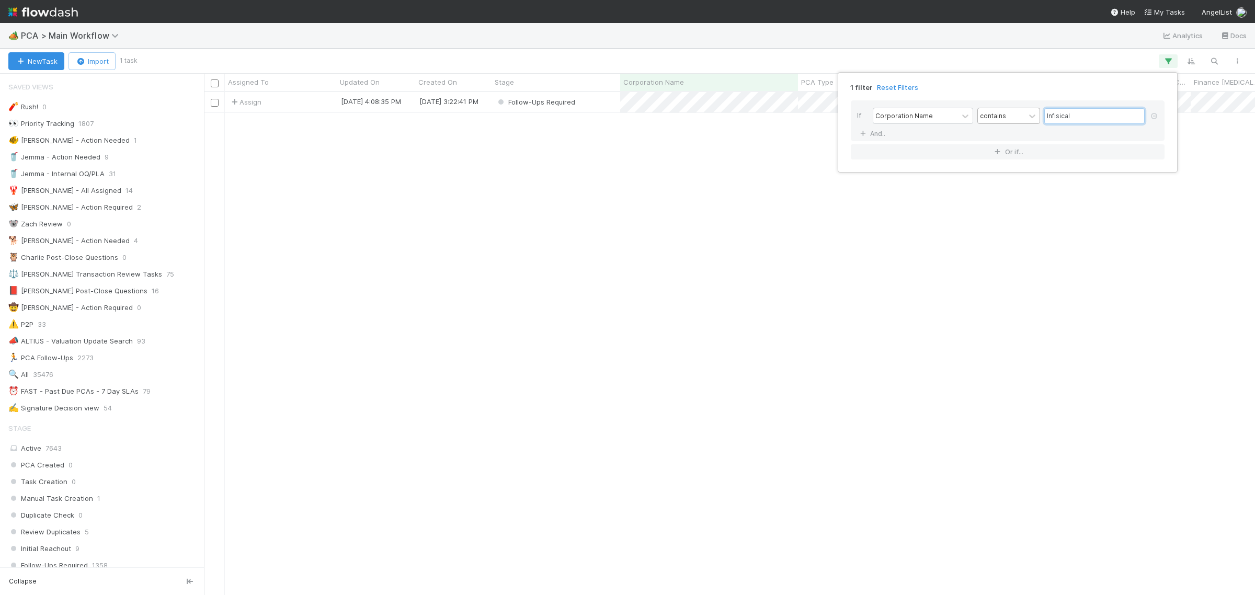
drag, startPoint x: 1080, startPoint y: 110, endPoint x: 997, endPoint y: 113, distance: 83.2
click at [997, 113] on div "Corporation Name contains Infisical" at bounding box center [1011, 117] width 276 height 18
type input "llamaindex"
click at [1021, 58] on div "1 filter Reset Filters If Corporation Name contains llamaindex And.. Or if..." at bounding box center [627, 297] width 1255 height 595
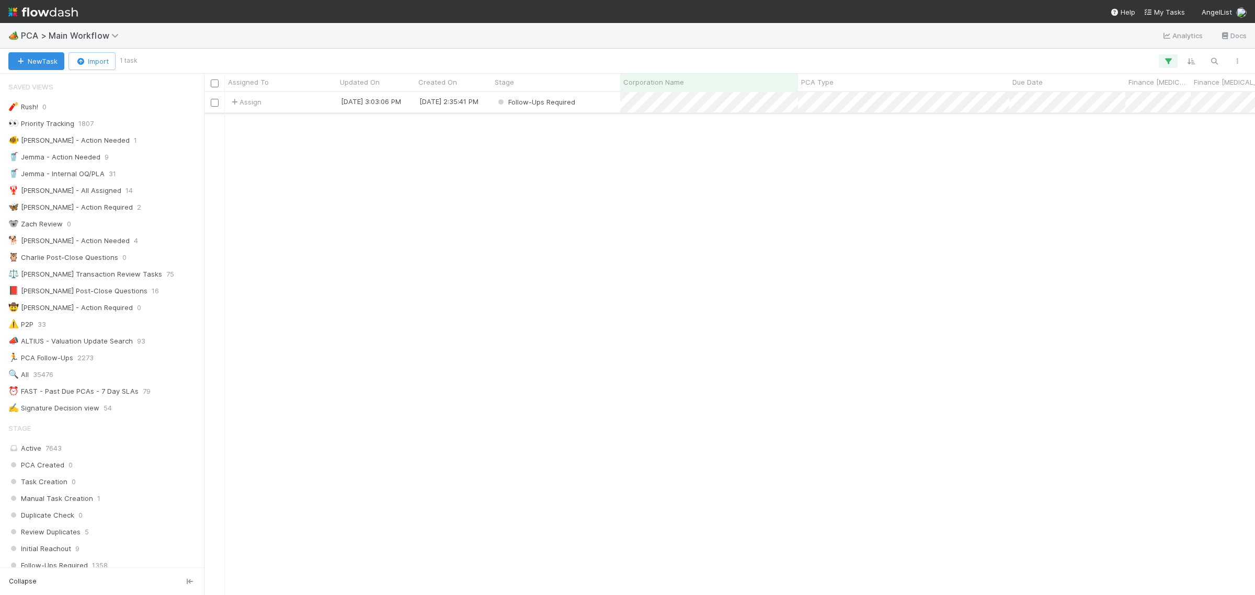
click at [589, 106] on div "Follow-Ups Required" at bounding box center [555, 102] width 129 height 20
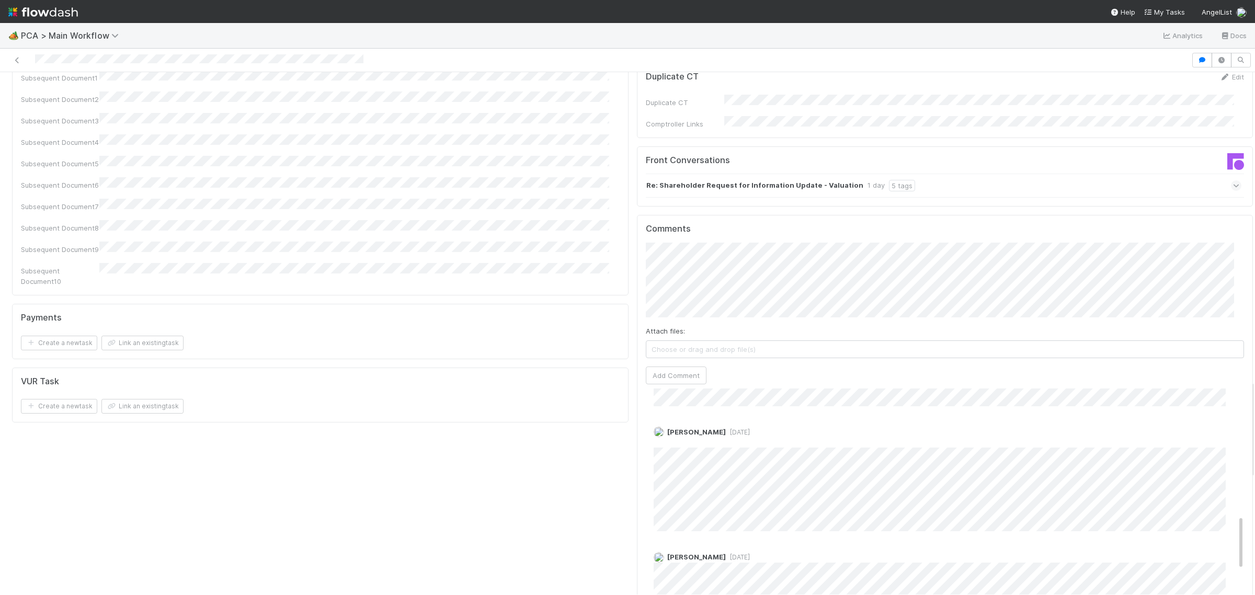
scroll to position [588, 0]
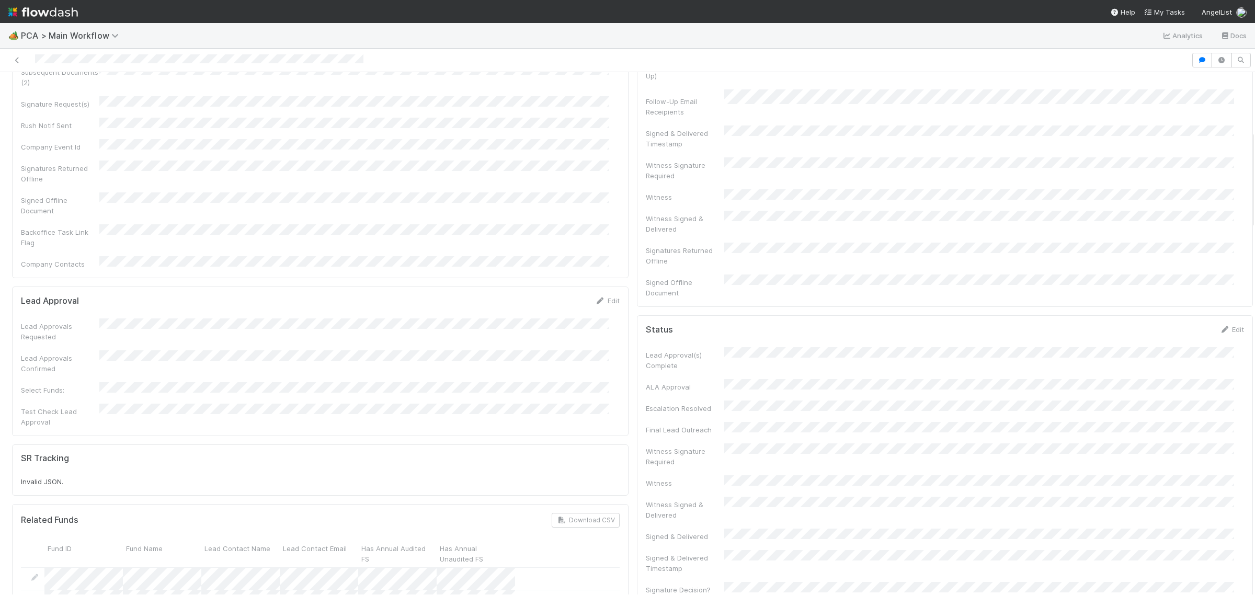
scroll to position [0, 0]
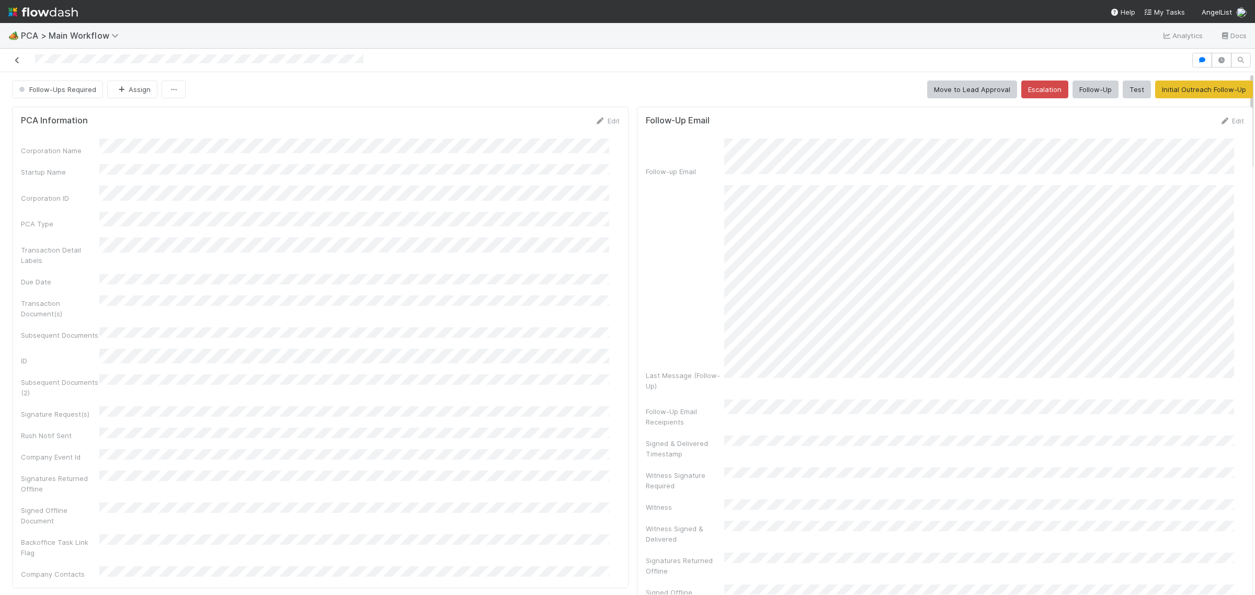
click at [16, 59] on icon at bounding box center [17, 60] width 10 height 7
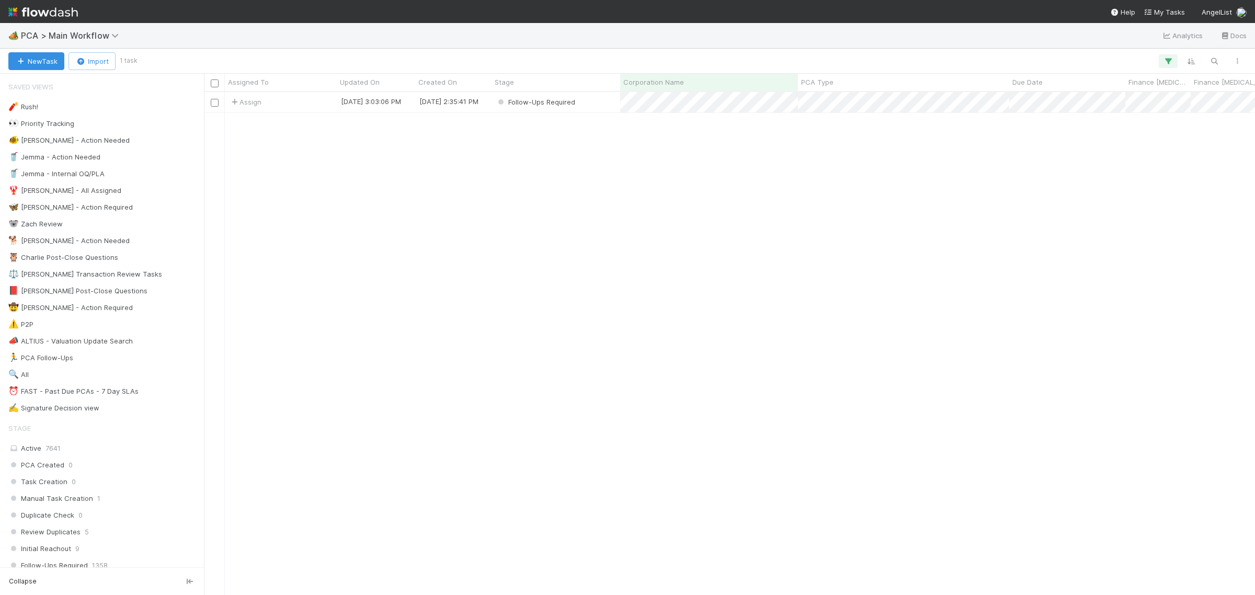
scroll to position [493, 1041]
click at [1169, 61] on icon "button" at bounding box center [1168, 60] width 10 height 9
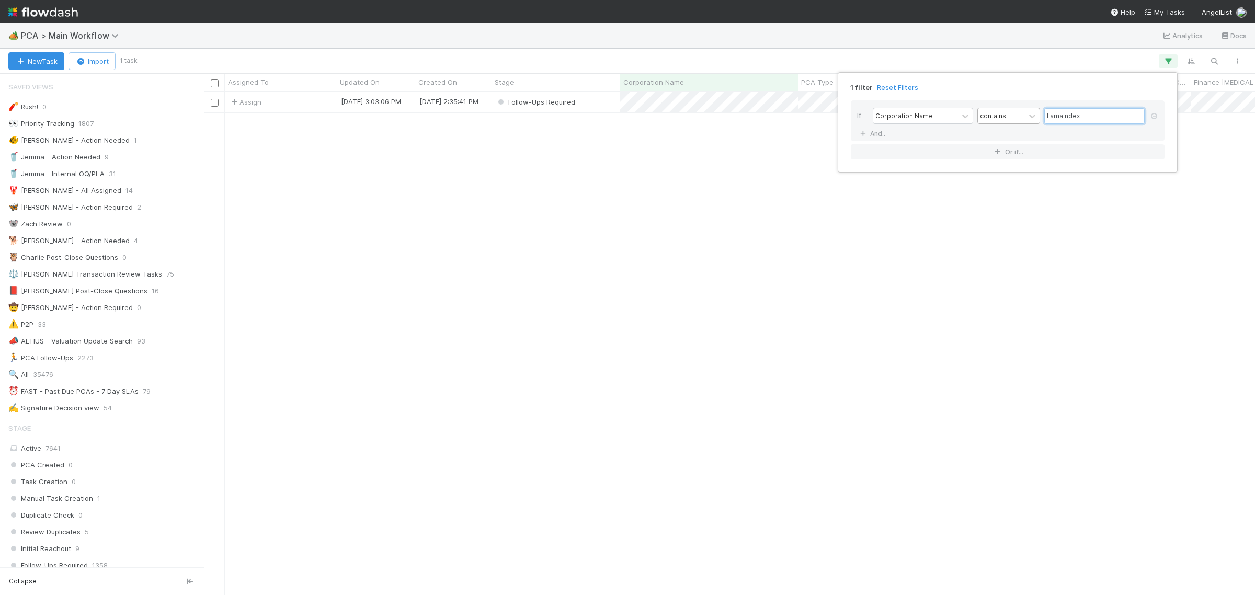
drag, startPoint x: 1099, startPoint y: 113, endPoint x: 1024, endPoint y: 122, distance: 75.8
click at [1025, 123] on div "Corporation Name contains llamaindex" at bounding box center [1011, 117] width 276 height 18
type input "humanloop"
click at [967, 63] on div "1 filter Reset Filters If Corporation Name contains humanloop And.. Or if..." at bounding box center [627, 297] width 1255 height 595
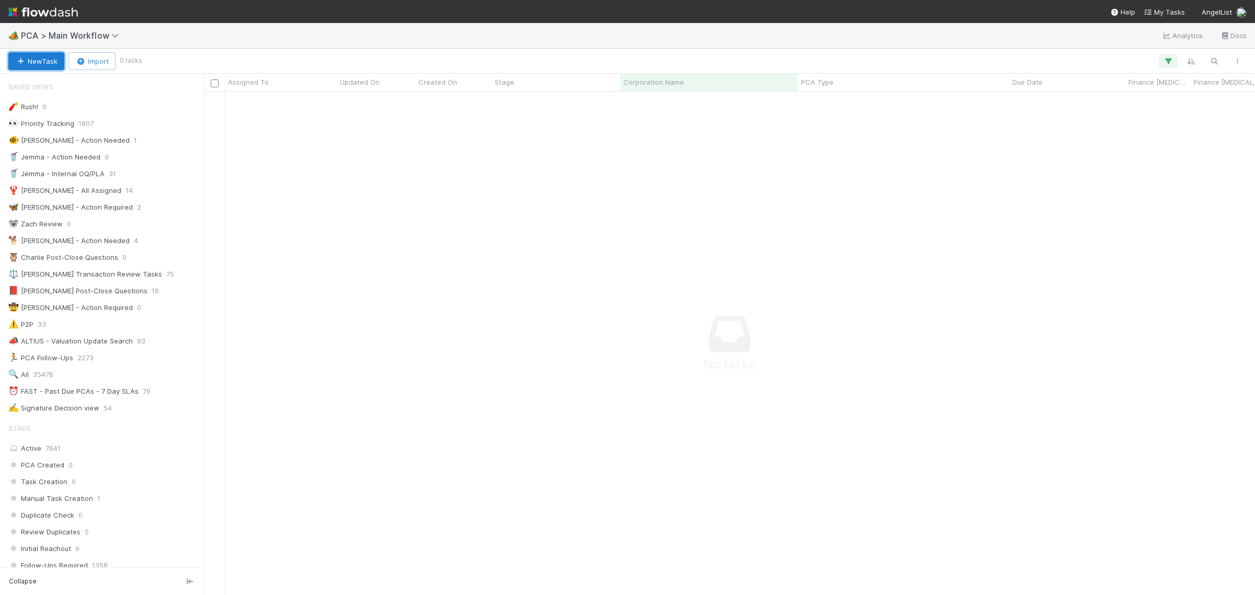
click at [38, 58] on button "New Task" at bounding box center [36, 61] width 56 height 18
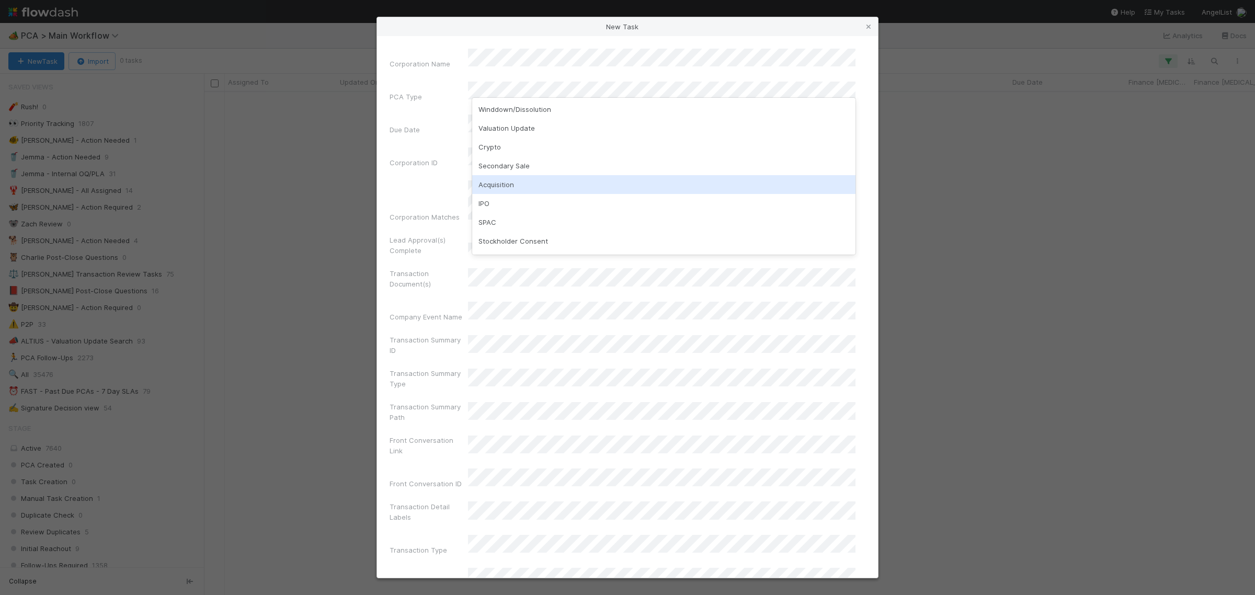
scroll to position [131, 0]
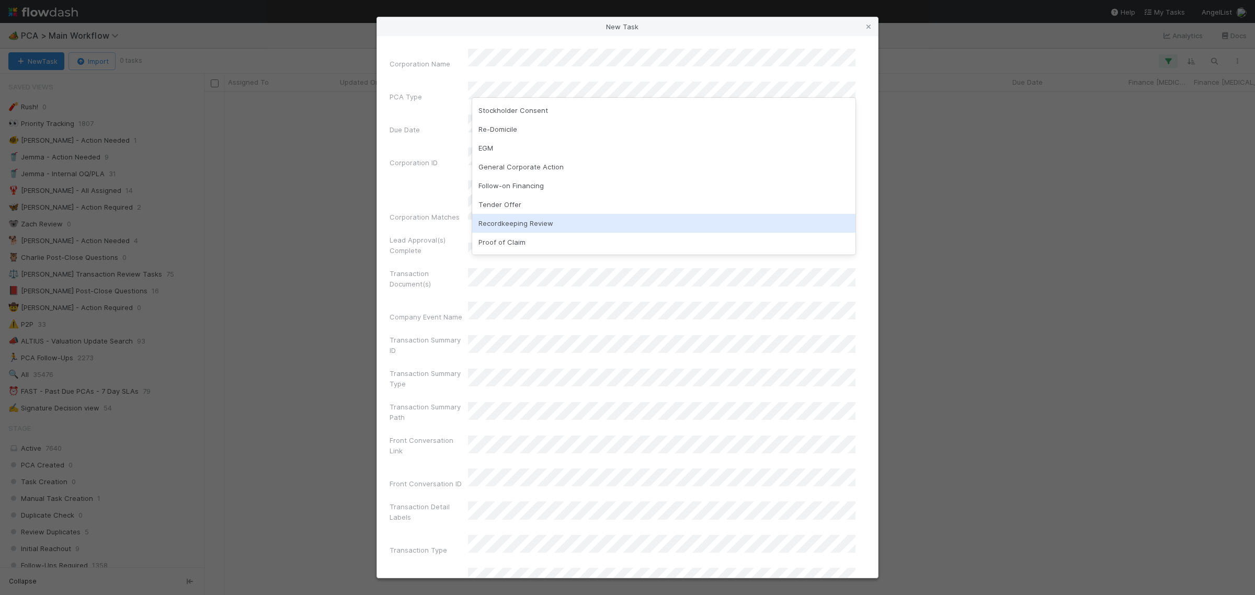
click at [540, 224] on div "Recordkeeping Review" at bounding box center [663, 223] width 383 height 19
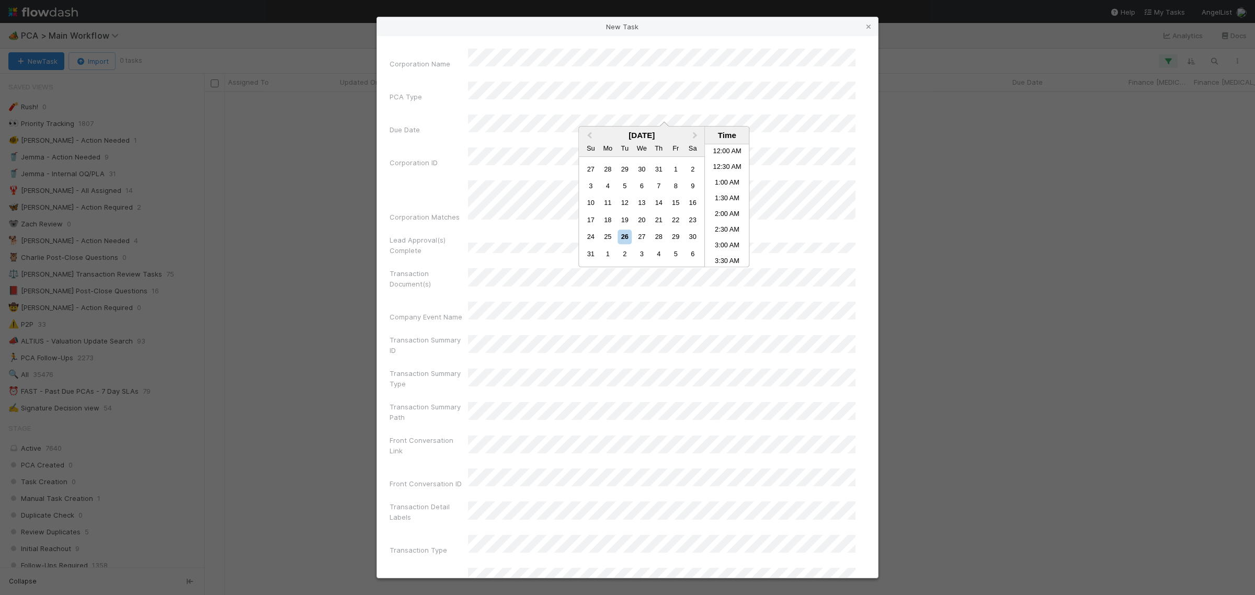
scroll to position [464, 0]
drag, startPoint x: 644, startPoint y: 238, endPoint x: 636, endPoint y: 231, distance: 10.4
click at [644, 238] on div "27" at bounding box center [642, 237] width 14 height 14
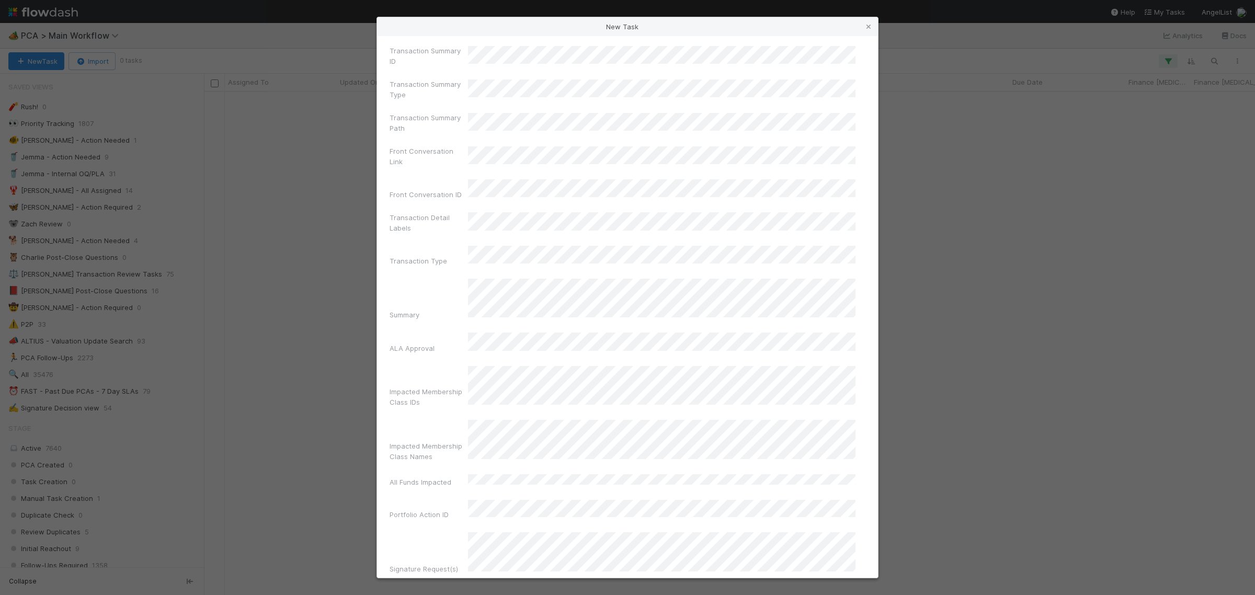
scroll to position [327, 0]
click at [421, 241] on div "Summary" at bounding box center [628, 263] width 476 height 45
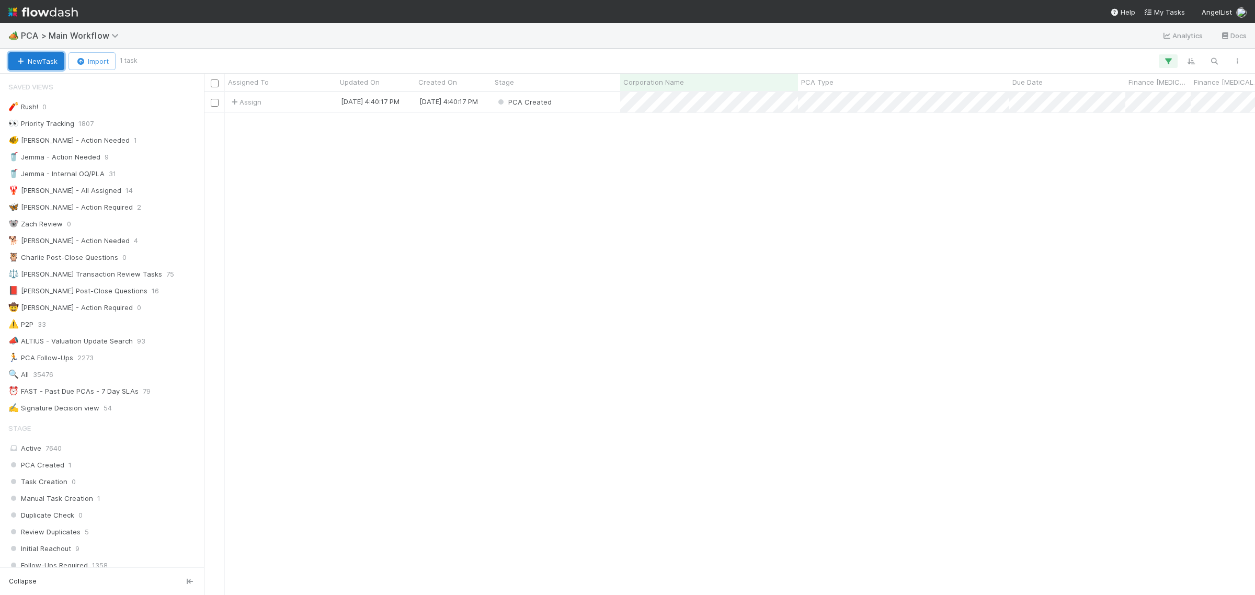
scroll to position [493, 1041]
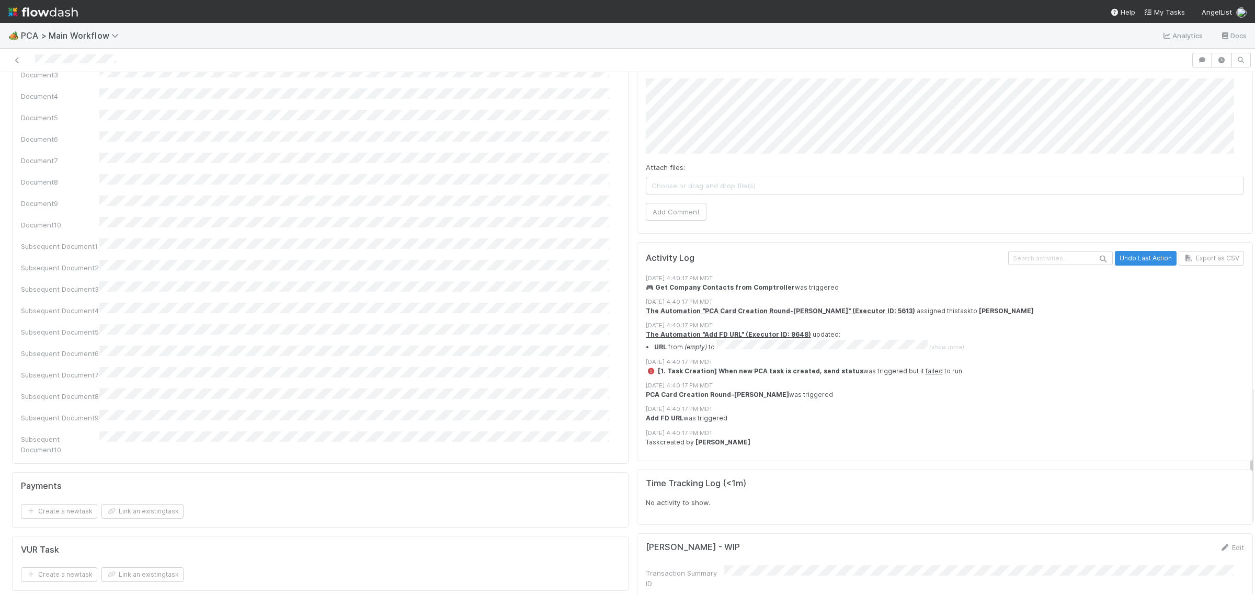
scroll to position [1176, 0]
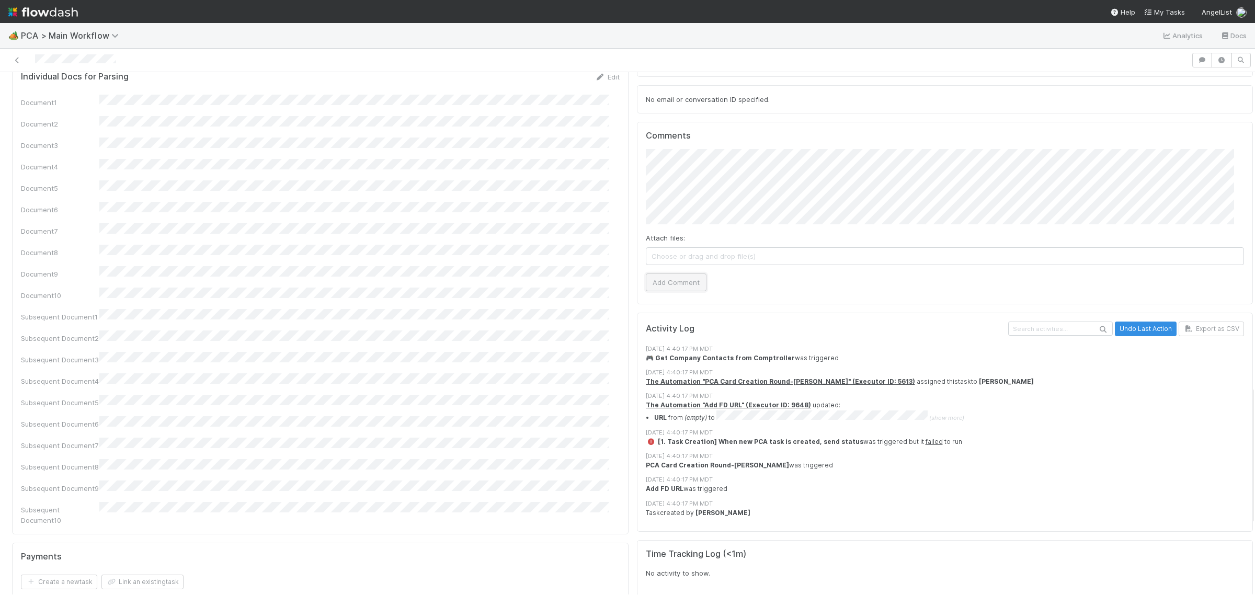
click at [681, 273] on button "Add Comment" at bounding box center [676, 282] width 61 height 18
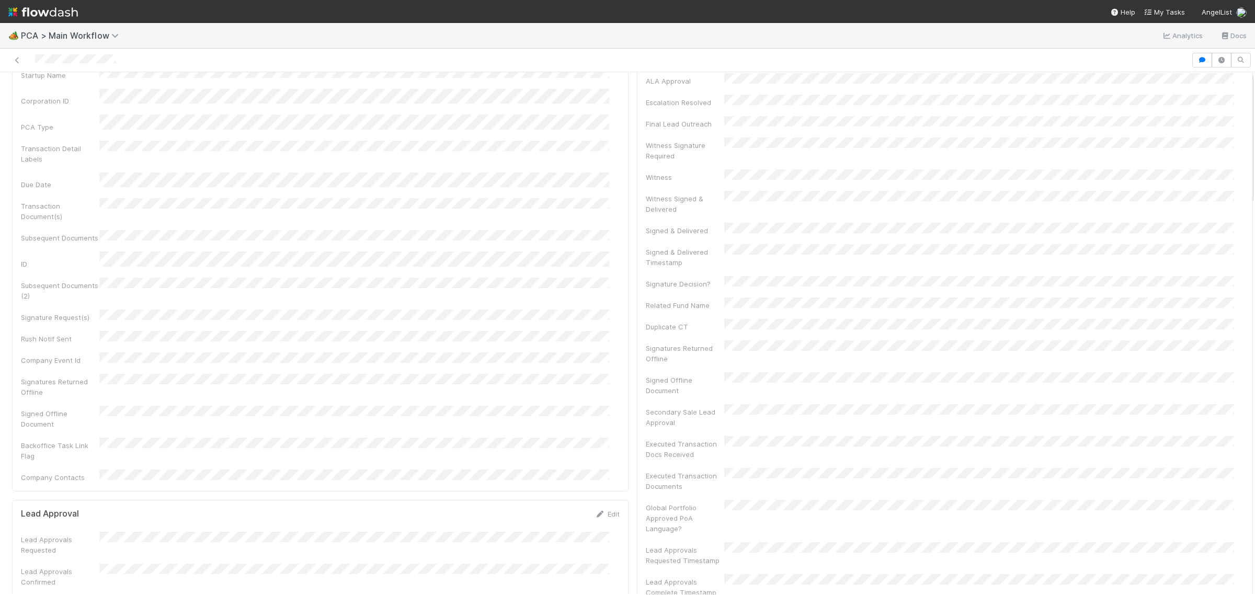
scroll to position [0, 0]
click at [14, 58] on icon at bounding box center [17, 60] width 10 height 7
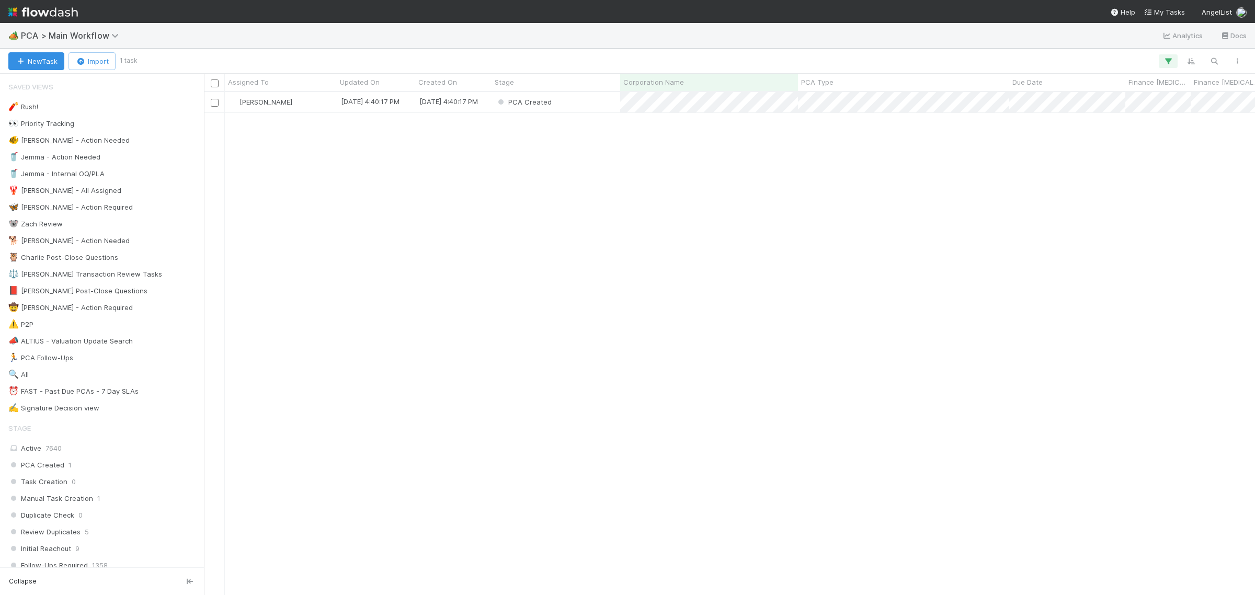
scroll to position [493, 1041]
drag, startPoint x: 833, startPoint y: 159, endPoint x: 842, endPoint y: 163, distance: 9.4
click at [833, 160] on div "Nathalie Gualito 8/26/25, 4:40:17 PM 8/26/25, 4:40:17 PM PCA Created 0 0" at bounding box center [729, 343] width 1051 height 502
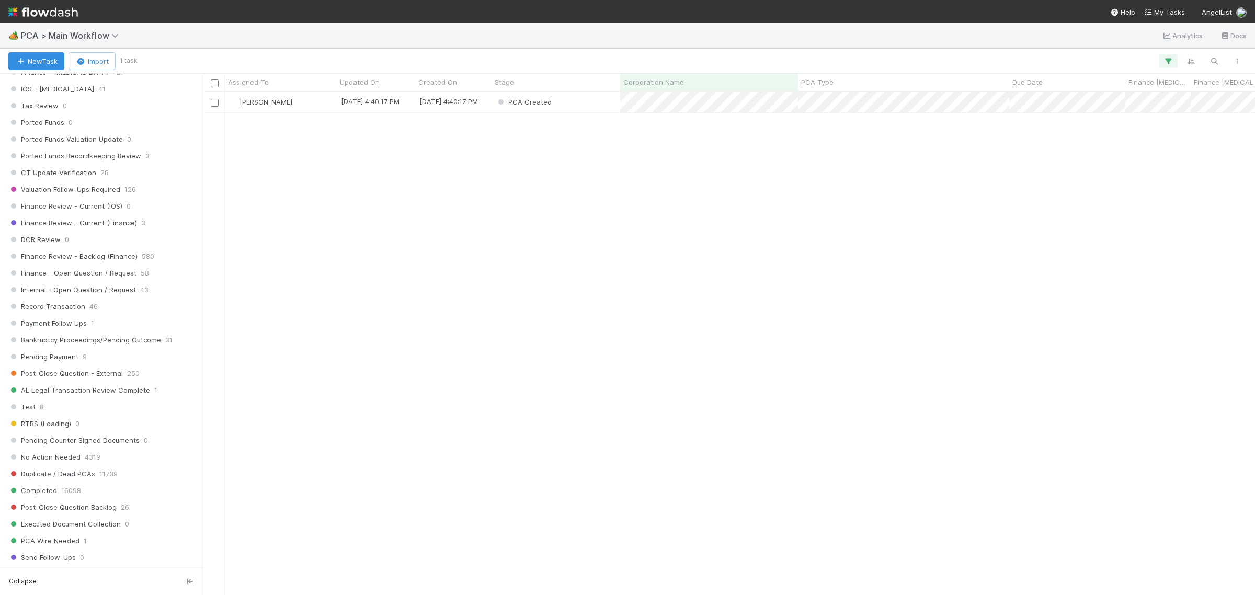
scroll to position [719, 0]
click at [121, 271] on span "Finance Review - Backlog (Finance)" at bounding box center [72, 264] width 129 height 13
click at [1169, 63] on icon "button" at bounding box center [1168, 60] width 10 height 9
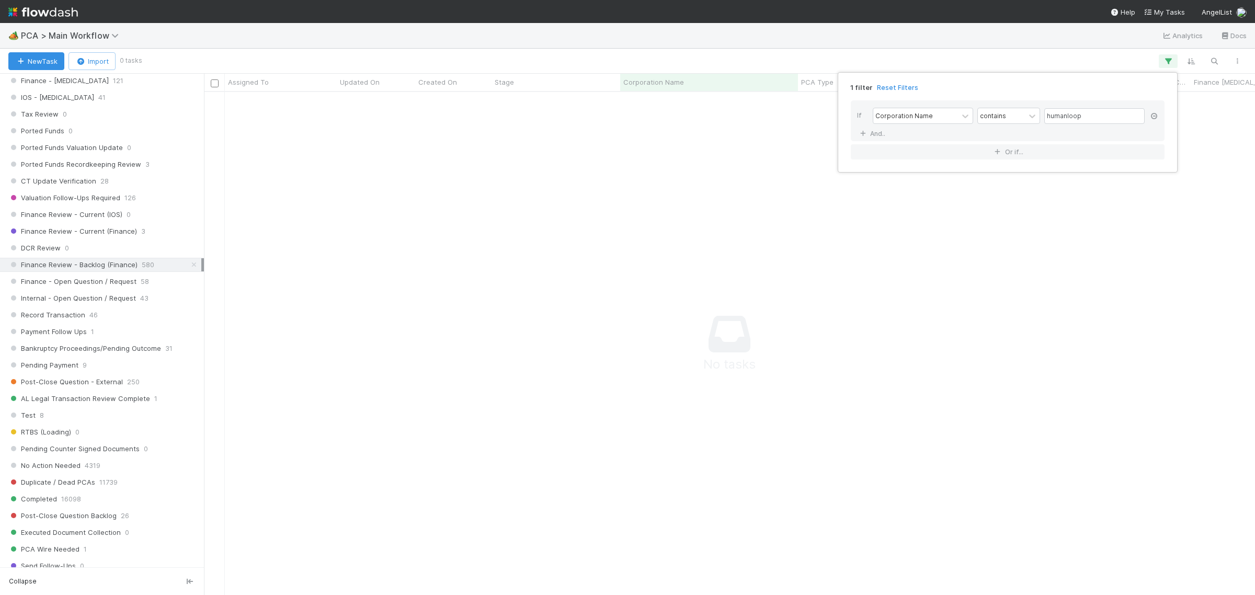
click at [1154, 113] on icon at bounding box center [1154, 116] width 10 height 6
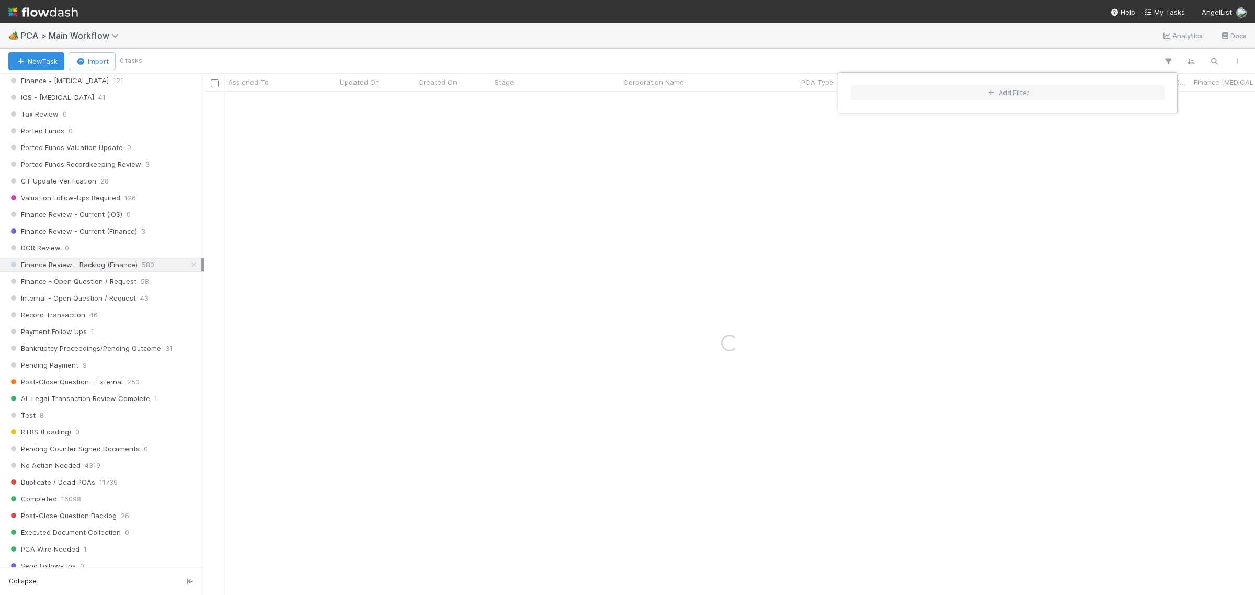
click at [906, 56] on div "Add Filter" at bounding box center [627, 297] width 1255 height 595
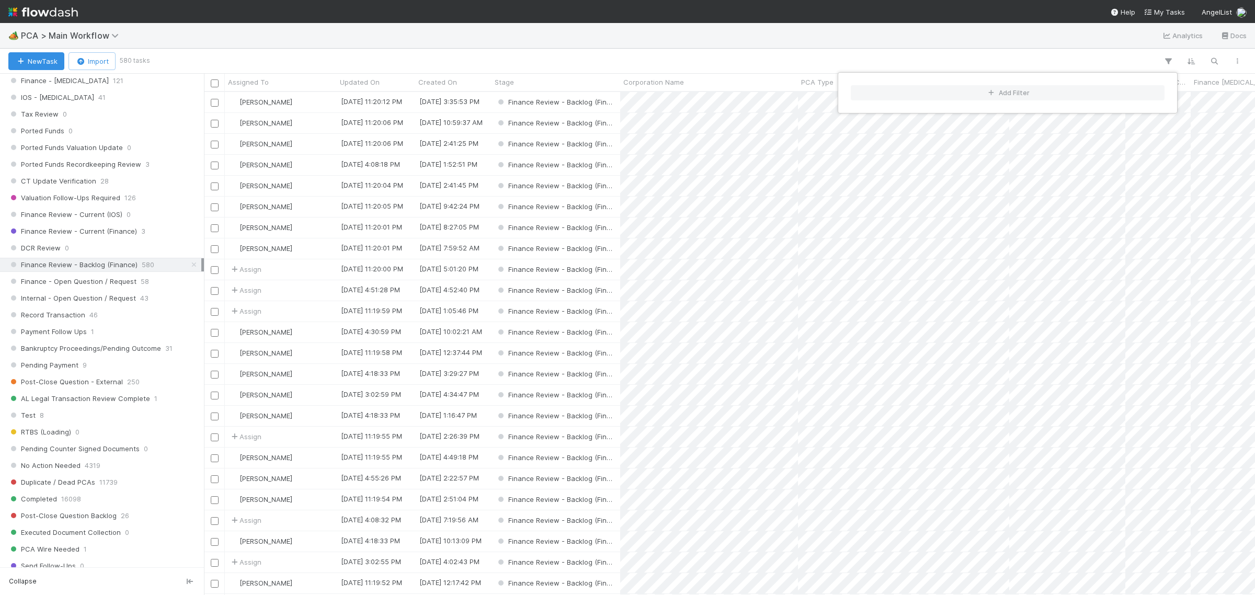
scroll to position [493, 1041]
drag, startPoint x: 781, startPoint y: 55, endPoint x: 833, endPoint y: 58, distance: 52.3
click at [781, 55] on div "Add Filter" at bounding box center [627, 297] width 1255 height 595
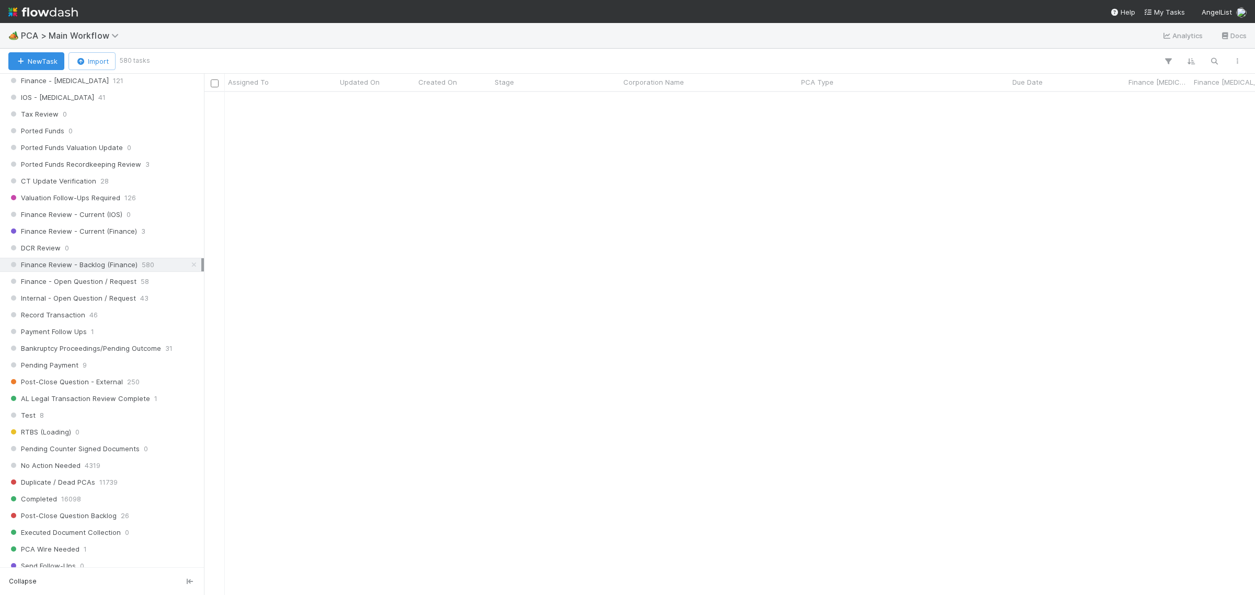
scroll to position [1203, 0]
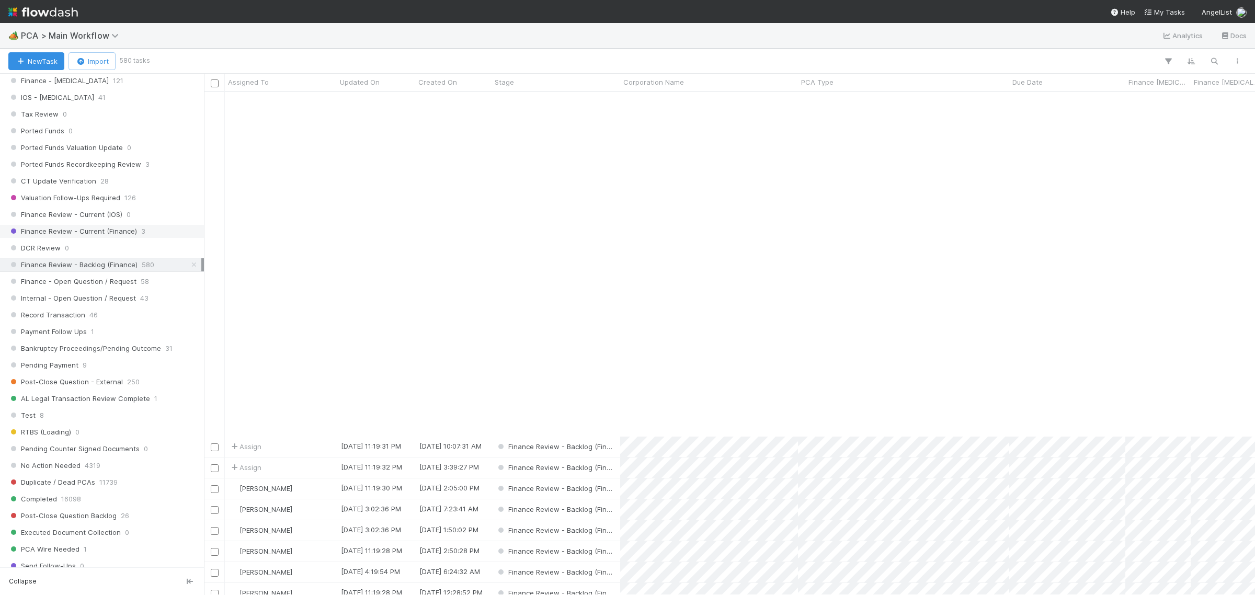
click at [125, 238] on span "Finance Review - Current (Finance)" at bounding box center [72, 231] width 129 height 13
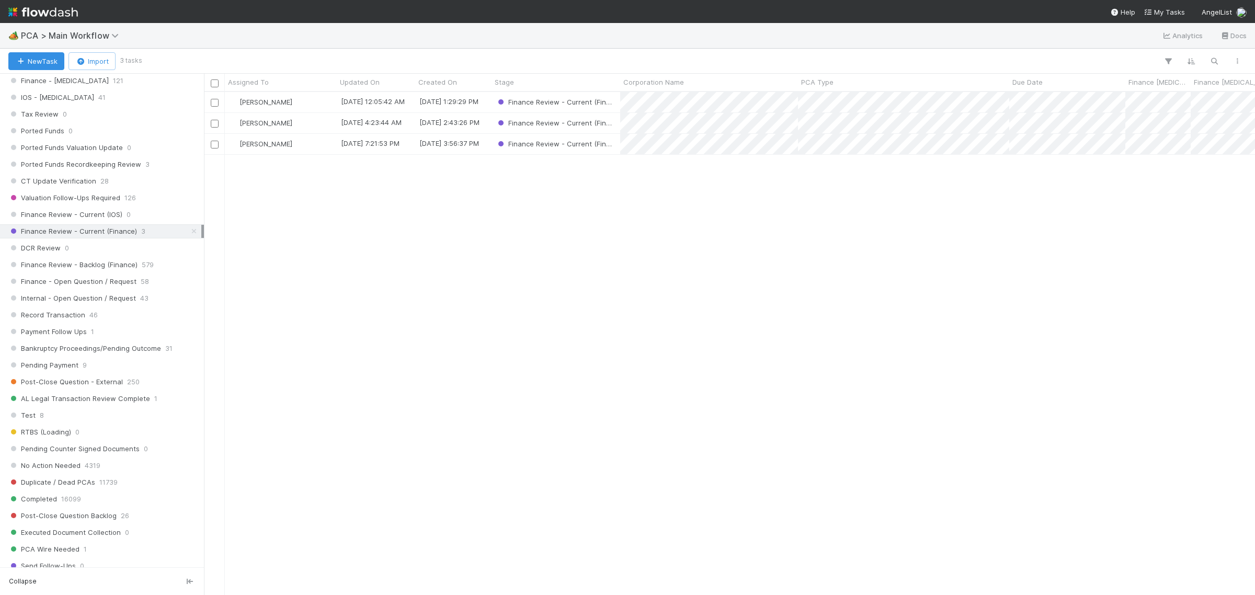
scroll to position [493, 1041]
click at [91, 271] on span "Finance Review - Backlog (Finance)" at bounding box center [72, 264] width 129 height 13
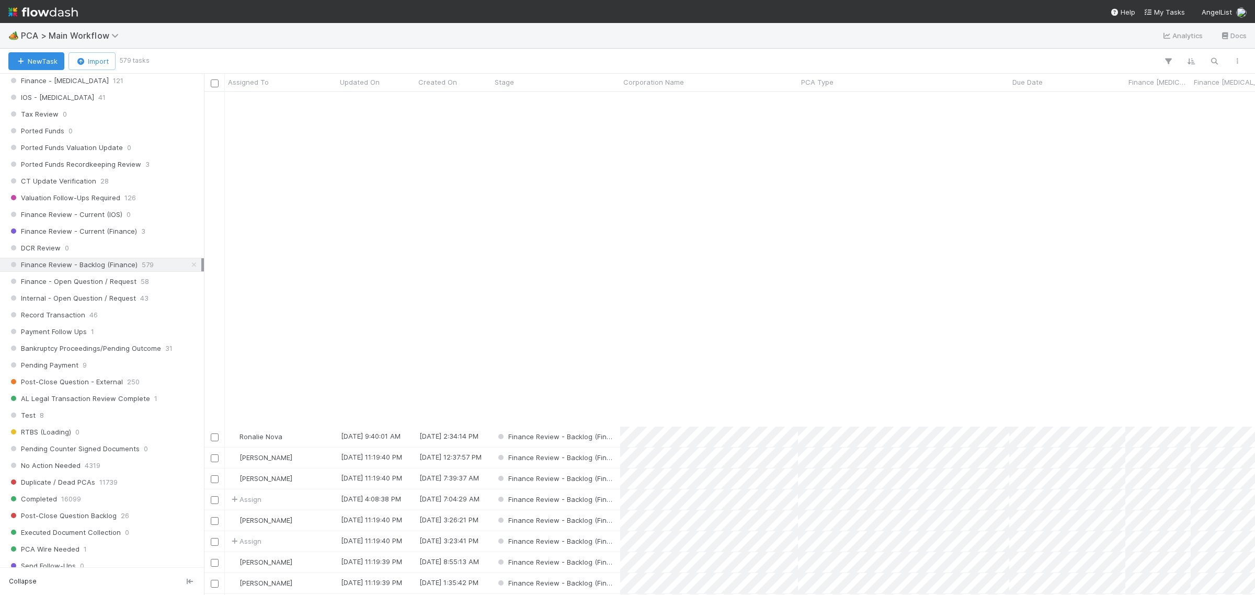
scroll to position [915, 0]
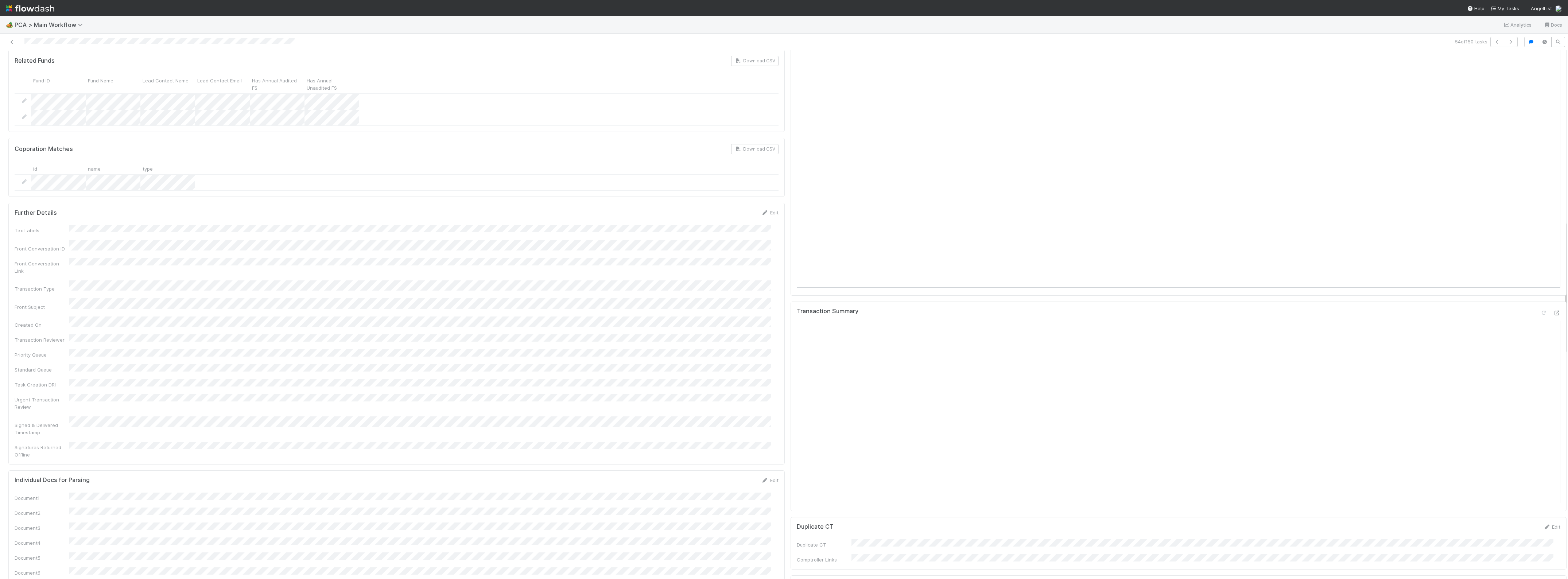
scroll to position [449, 0]
click at [875, 260] on icon at bounding box center [1557, 262] width 7 height 5
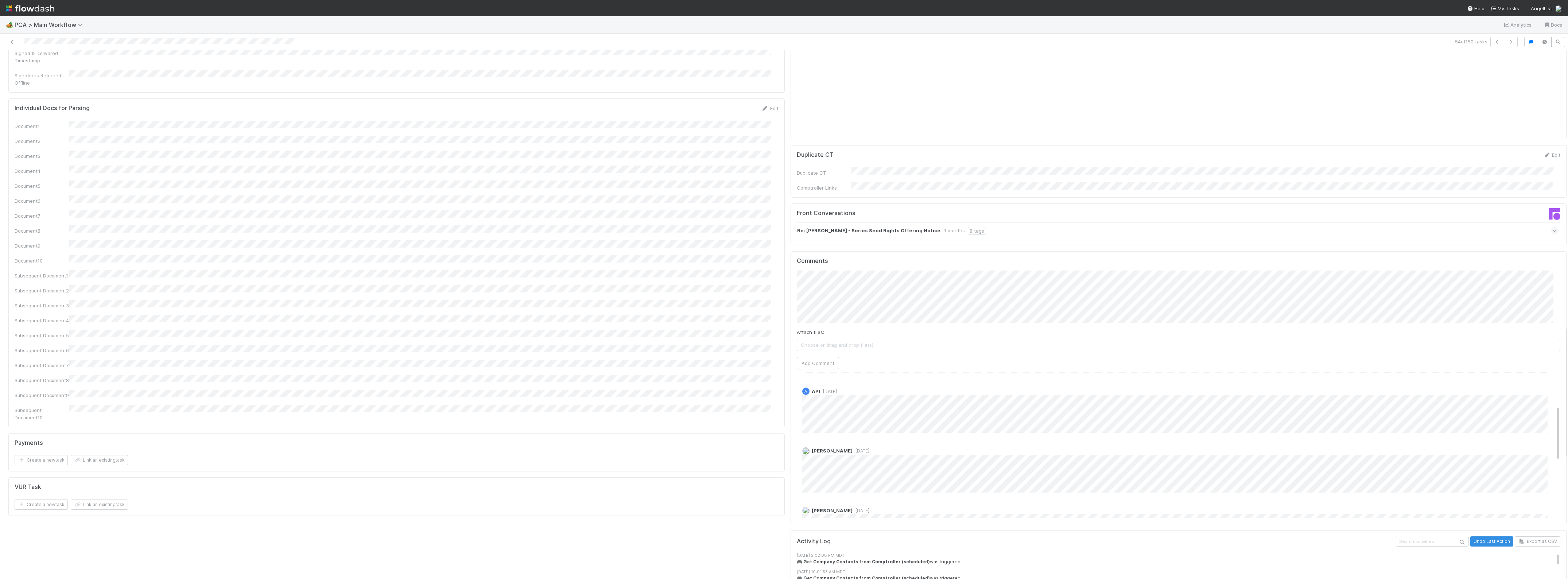
scroll to position [137, 0]
click at [875, 44] on button "button" at bounding box center [1498, 42] width 14 height 10
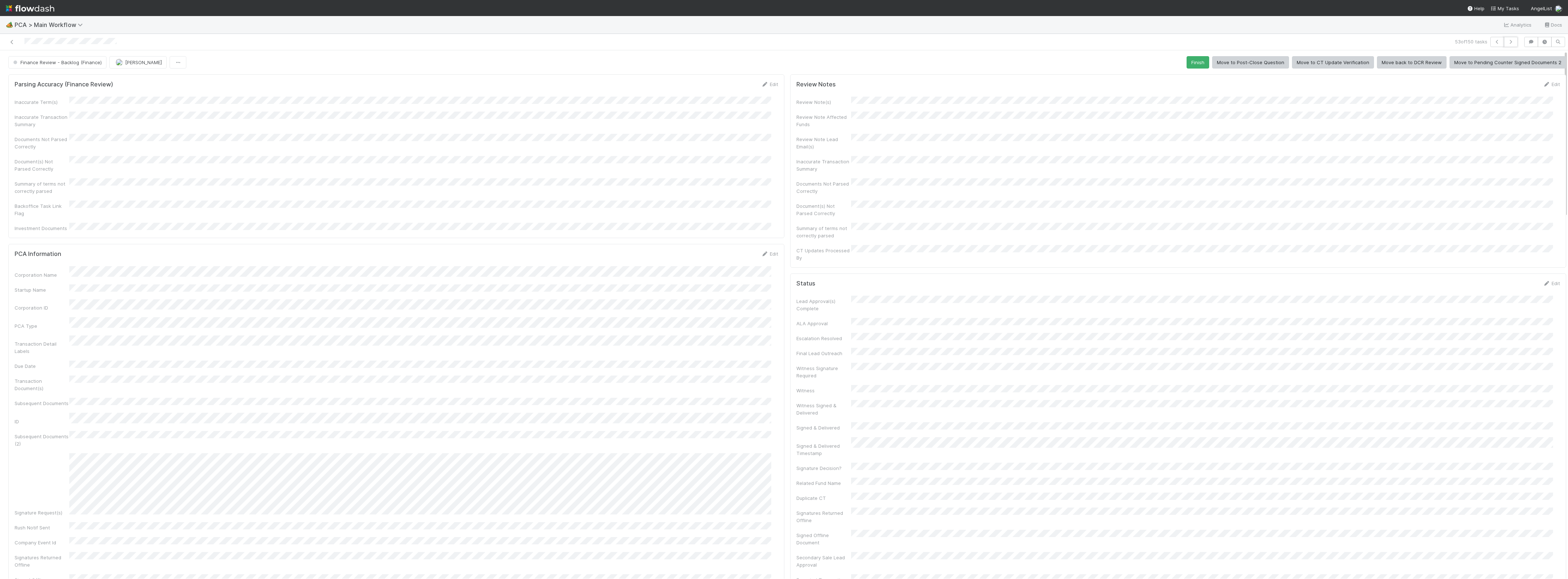
click at [875, 43] on icon "button" at bounding box center [1511, 42] width 7 height 4
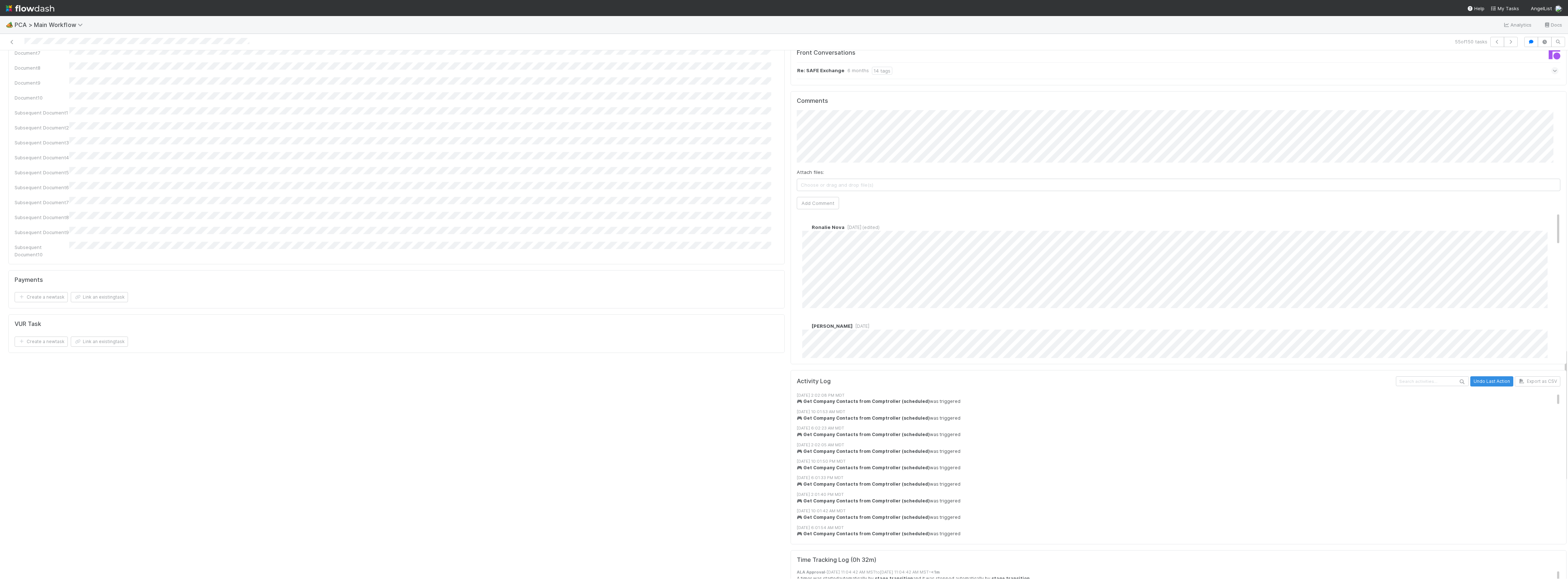
scroll to position [1185, 0]
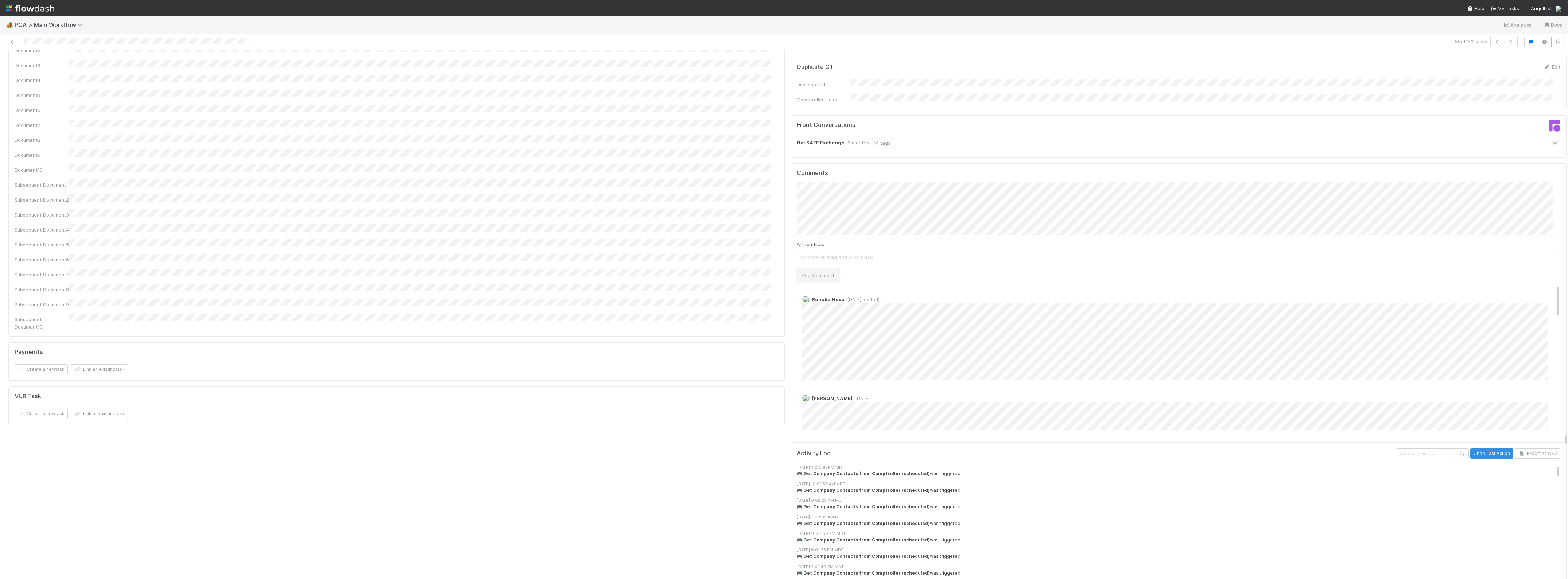
click at [813, 269] on button "Add Comment" at bounding box center [817, 276] width 43 height 13
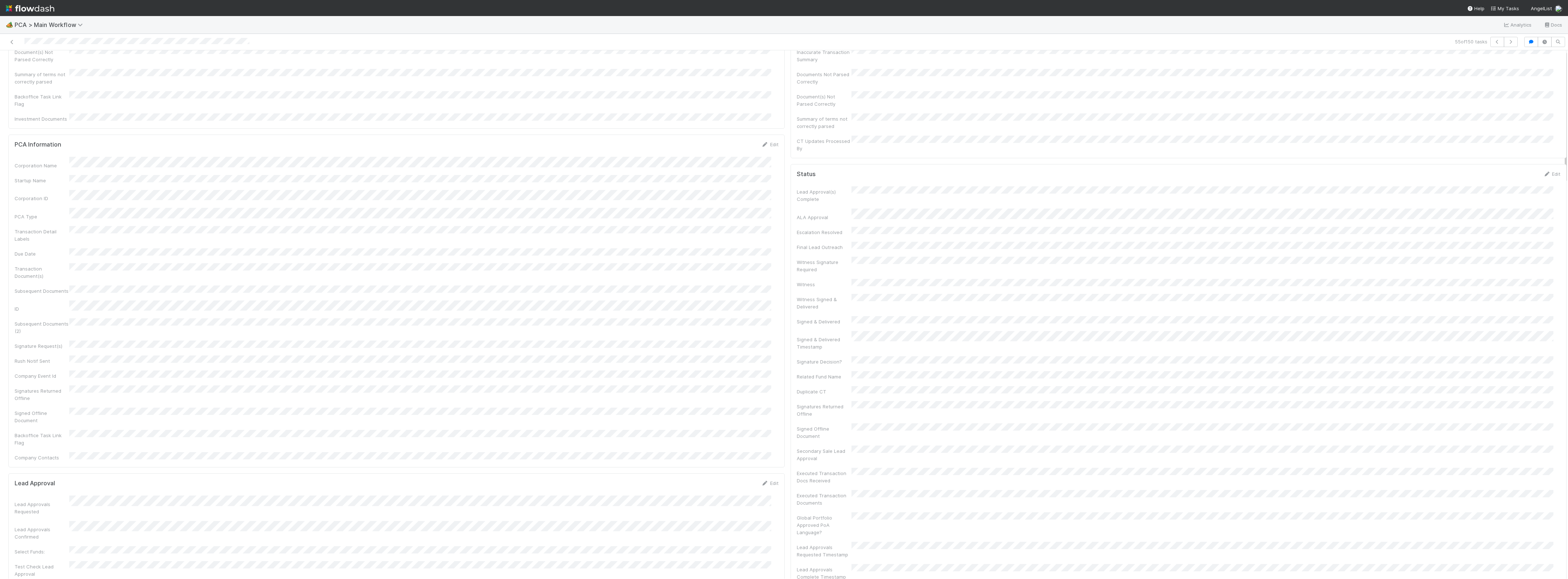
scroll to position [0, 0]
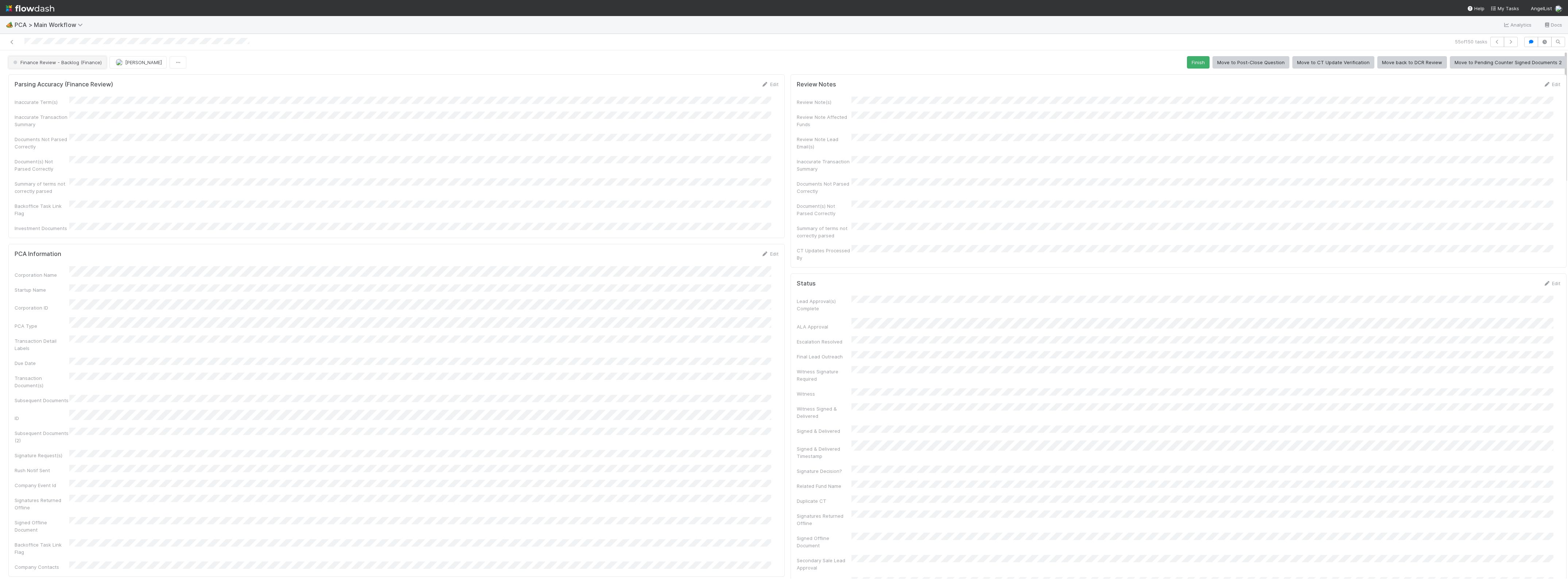
click at [82, 66] on button "Finance Review - Backlog (Finance)" at bounding box center [57, 63] width 98 height 13
click at [50, 112] on div "Completed" at bounding box center [56, 108] width 103 height 13
click at [311, 93] on form "Parsing Accuracy (Finance Review) Edit Inaccurate Term(s) Inaccurate Transactio…" at bounding box center [396, 156] width 764 height 151
click at [144, 62] on span "Jacob Weiss" at bounding box center [143, 62] width 37 height 6
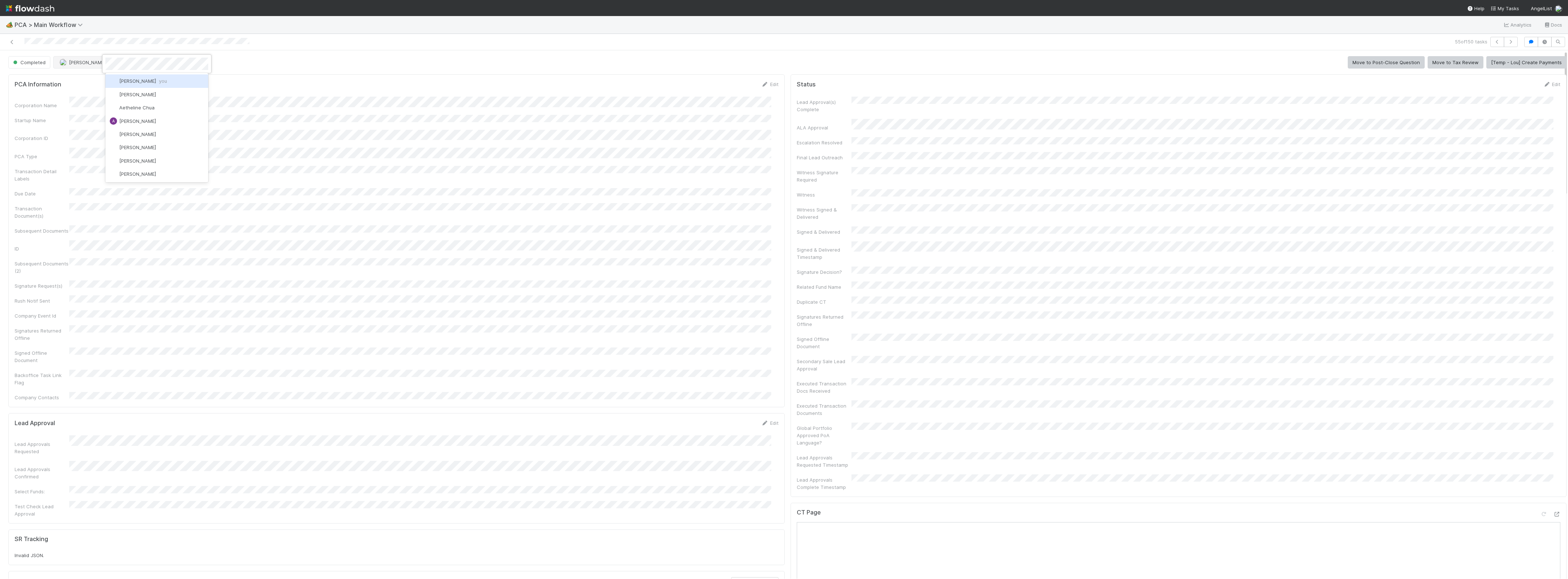
scroll to position [0, 0]
click at [139, 78] on span "Zach Byers you" at bounding box center [143, 81] width 47 height 6
click at [11, 40] on icon at bounding box center [12, 42] width 7 height 5
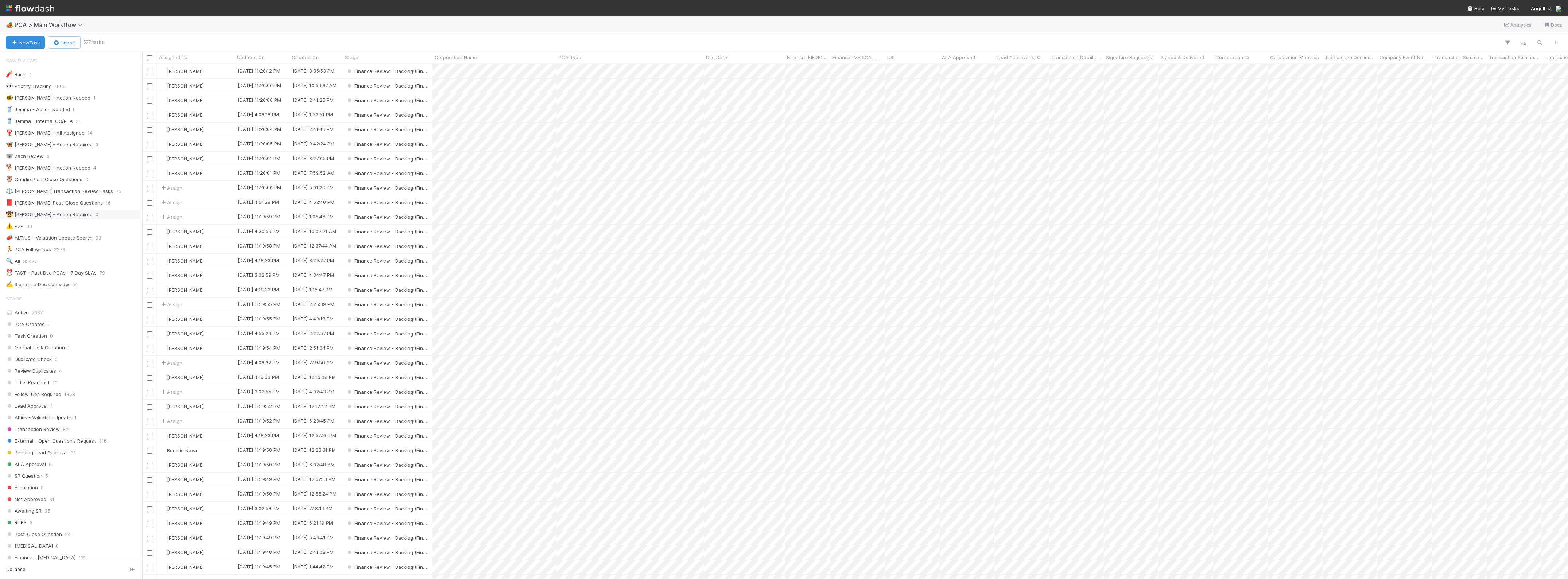
scroll to position [508, 1419]
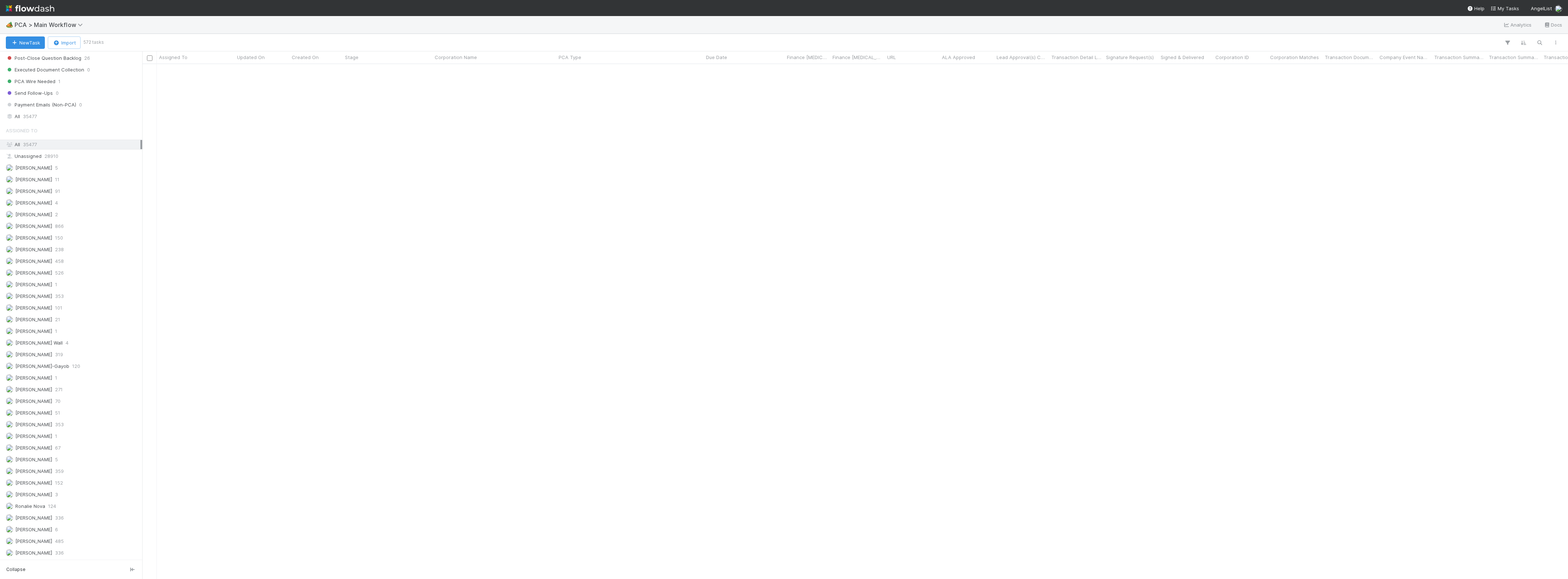
scroll to position [684, 0]
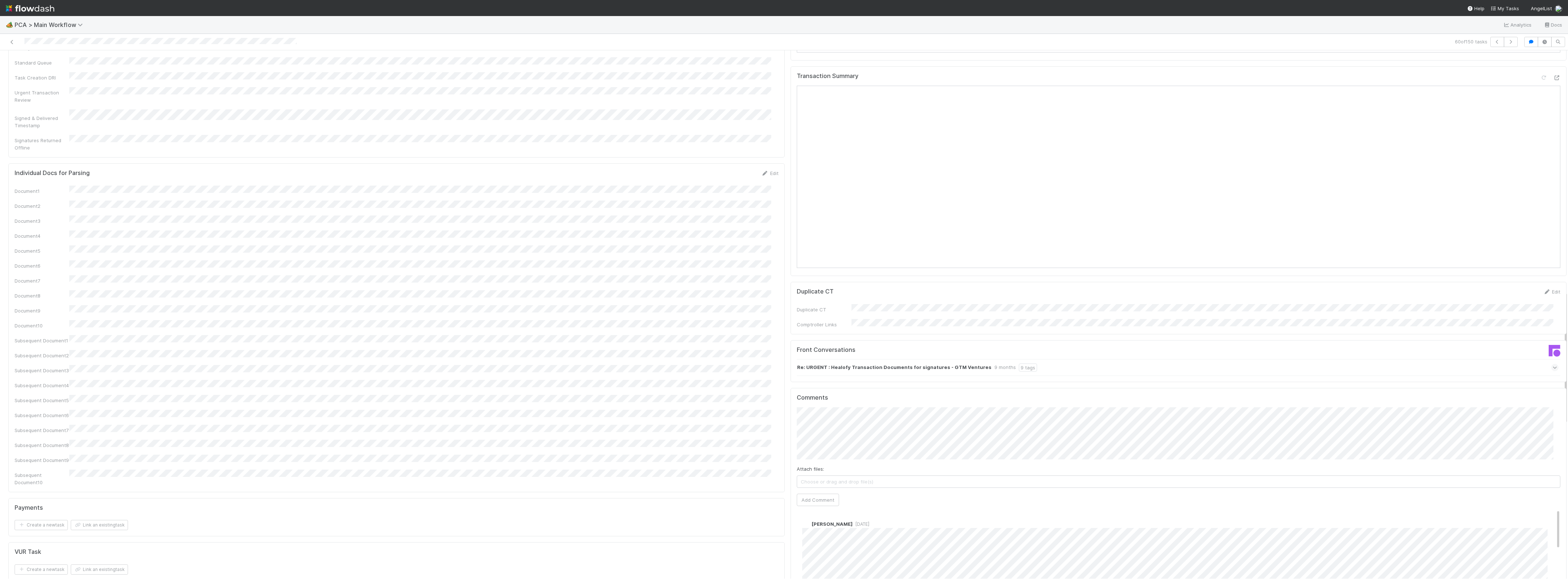
scroll to position [730, 0]
click at [1553, 303] on icon at bounding box center [1557, 306] width 7 height 5
click at [1553, 161] on icon at bounding box center [1557, 163] width 7 height 5
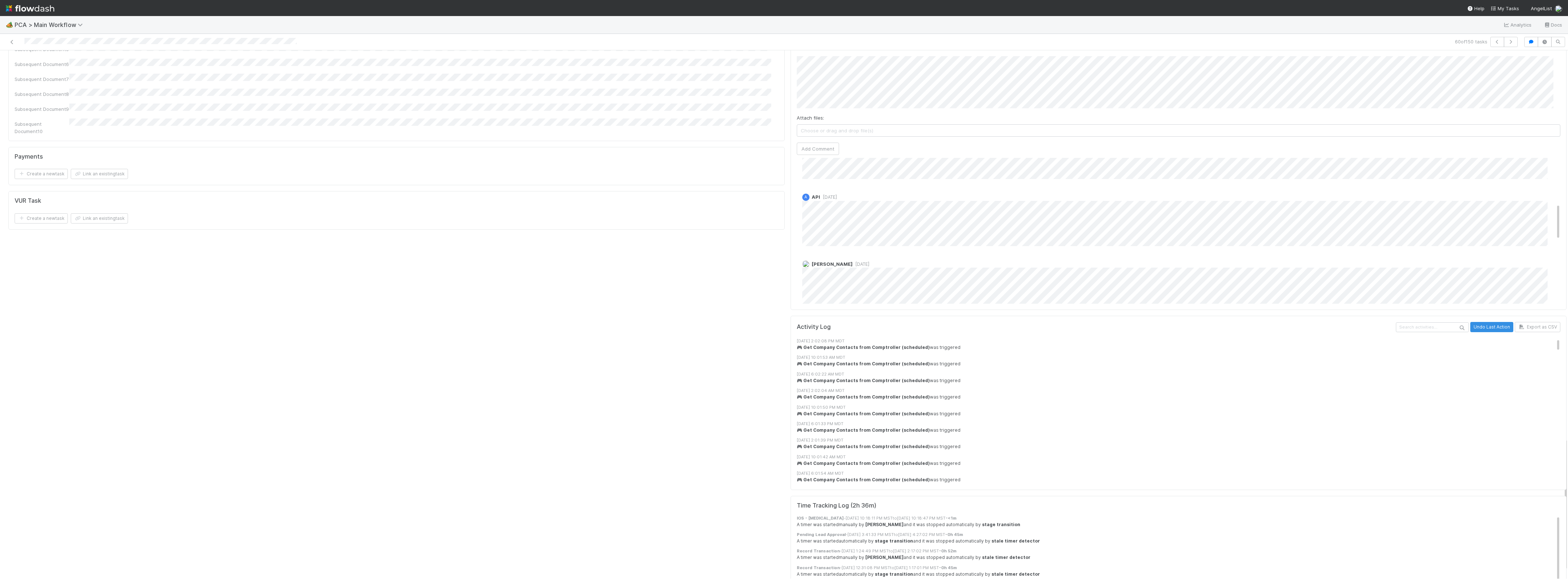
scroll to position [1570, 0]
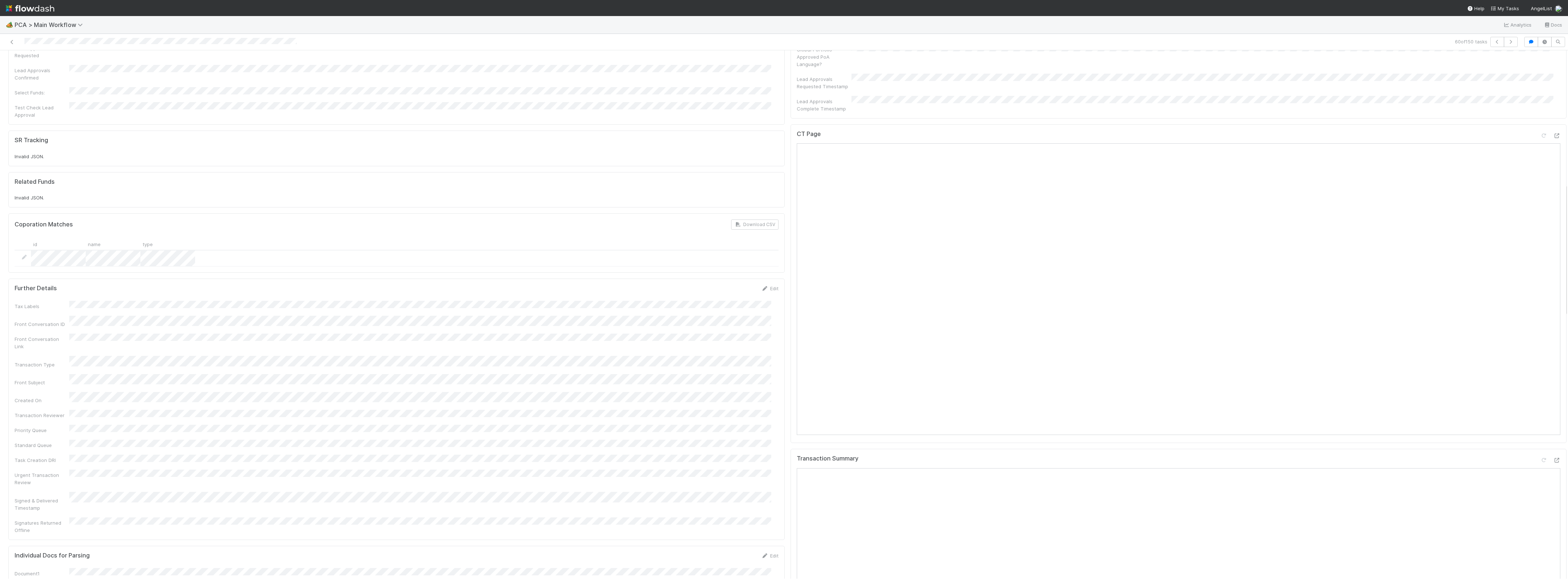
scroll to position [525, 0]
click at [1553, 183] on icon at bounding box center [1557, 185] width 7 height 5
click at [808, 426] on button "Add Comment" at bounding box center [817, 433] width 43 height 13
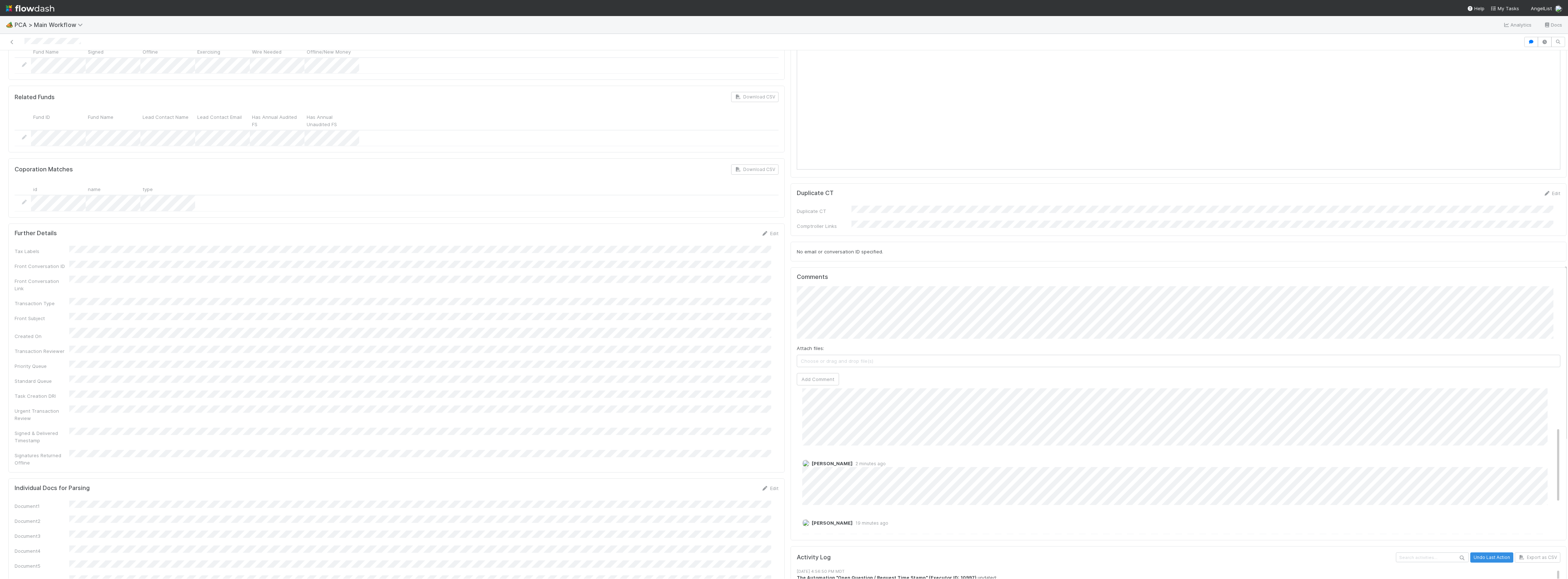
scroll to position [0, 0]
